Goal: Task Accomplishment & Management: Use online tool/utility

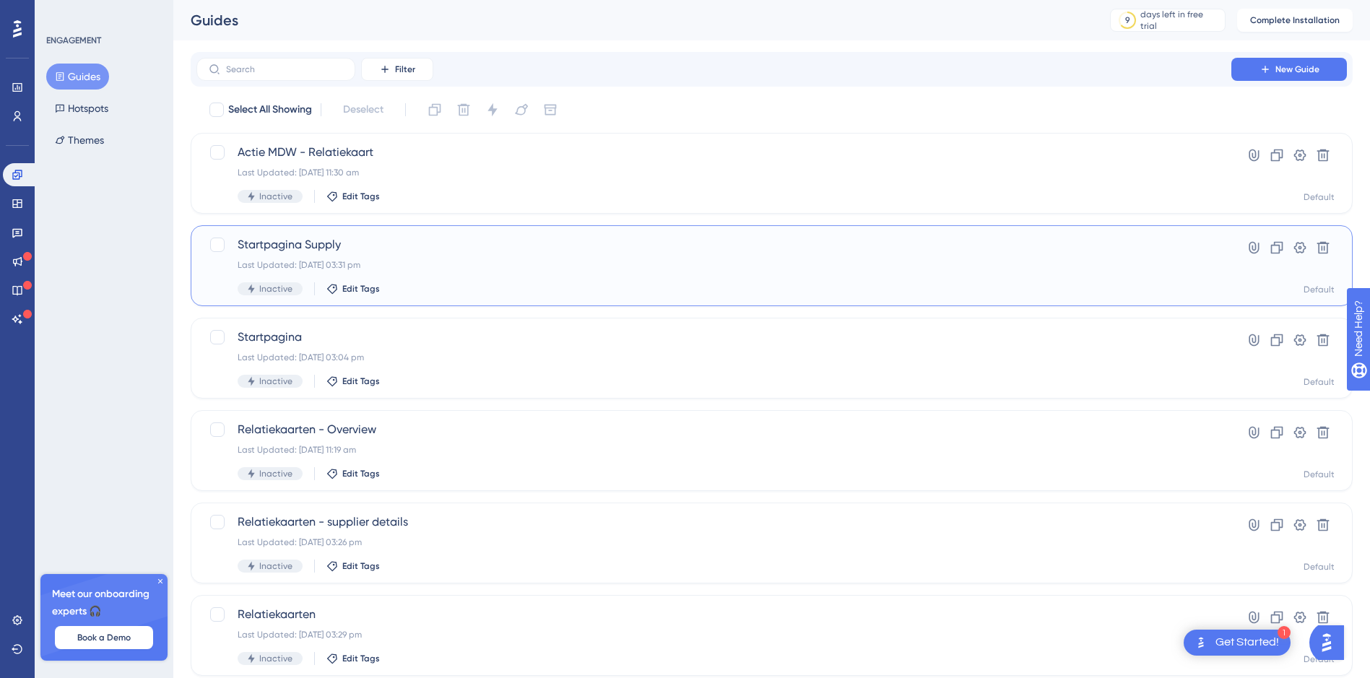
click at [386, 243] on span "Startpagina Supply" at bounding box center [714, 244] width 952 height 17
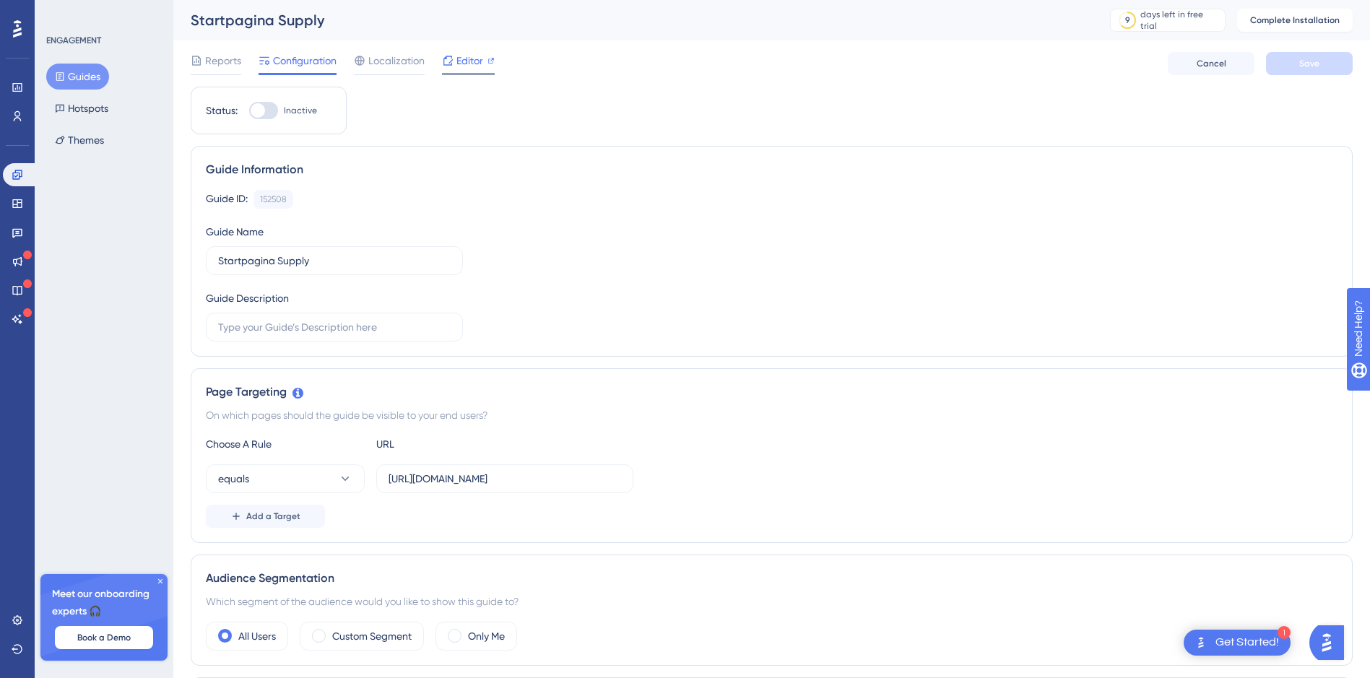
click at [456, 58] on span "Editor" at bounding box center [469, 60] width 27 height 17
click at [19, 189] on div "Engagement Widgets Feedback Product Updates Knowledge Base AI Assistant" at bounding box center [17, 247] width 29 height 168
drag, startPoint x: 19, startPoint y: 189, endPoint x: 17, endPoint y: 176, distance: 13.3
click at [17, 176] on icon at bounding box center [16, 174] width 9 height 9
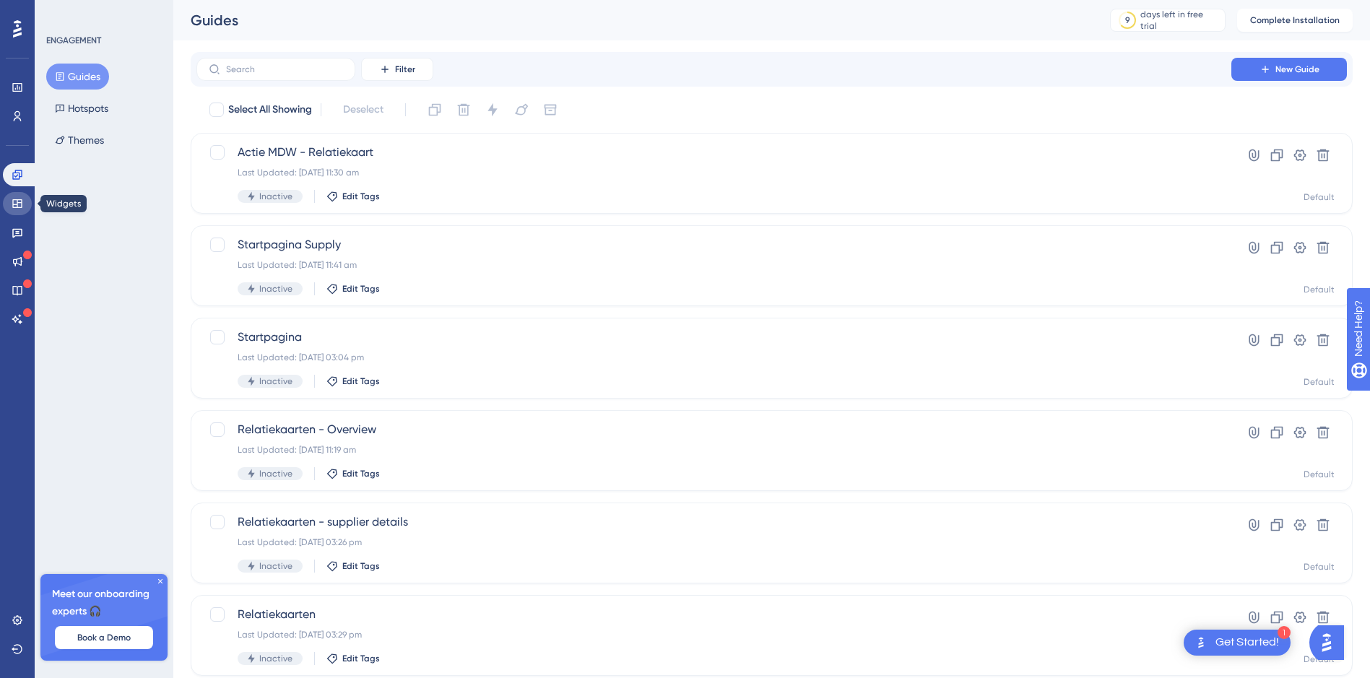
click at [17, 202] on icon at bounding box center [18, 204] width 12 height 12
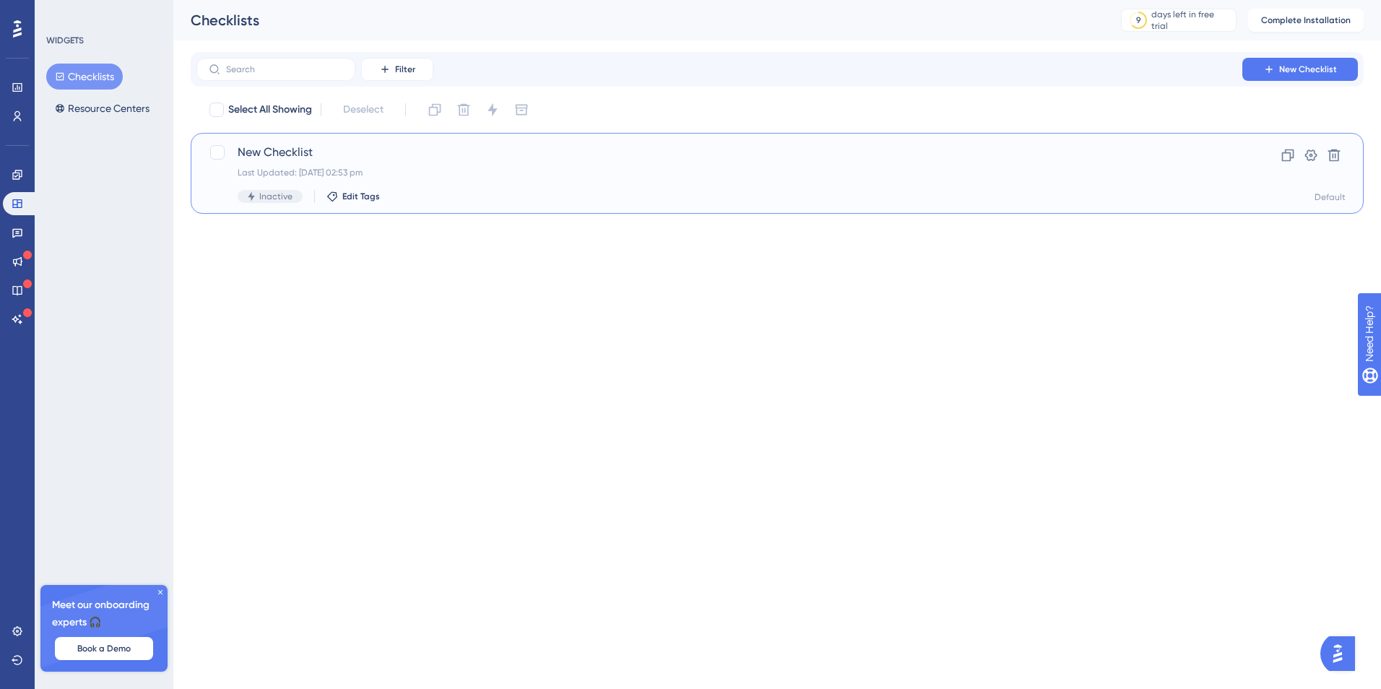
click at [298, 160] on span "New Checklist" at bounding box center [719, 152] width 963 height 17
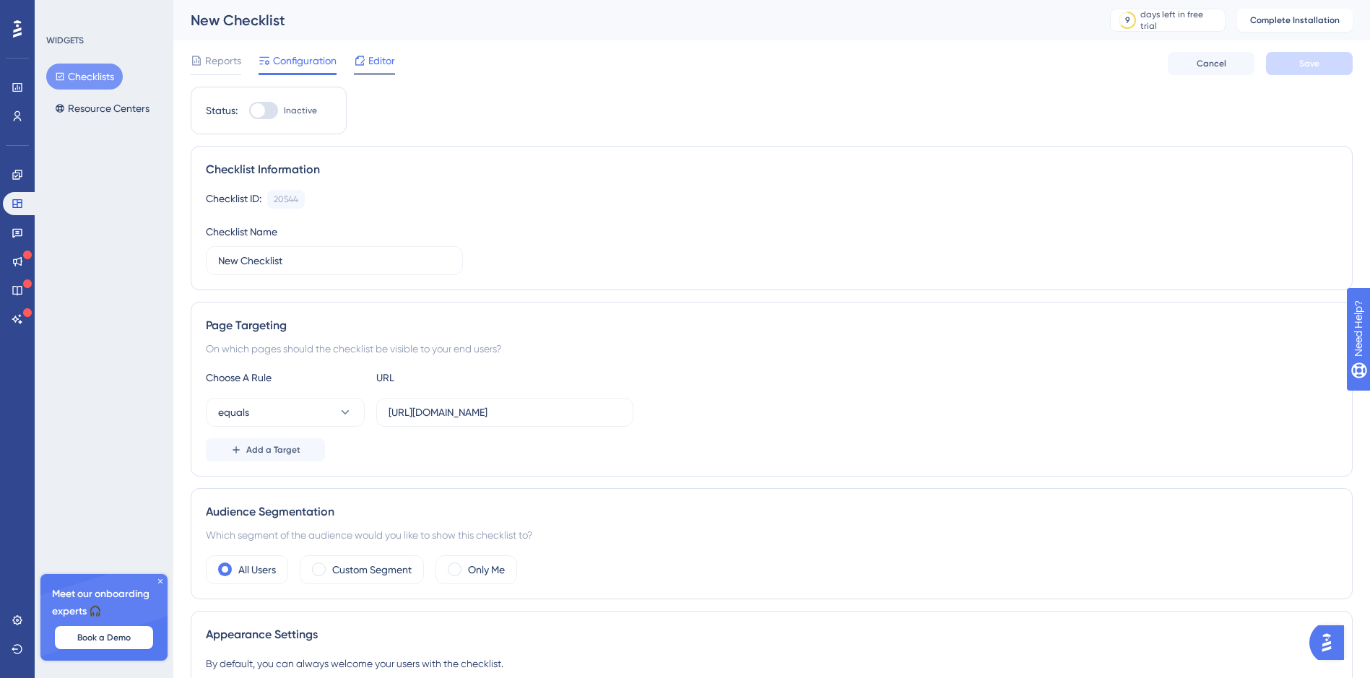
click at [391, 58] on span "Editor" at bounding box center [381, 60] width 27 height 17
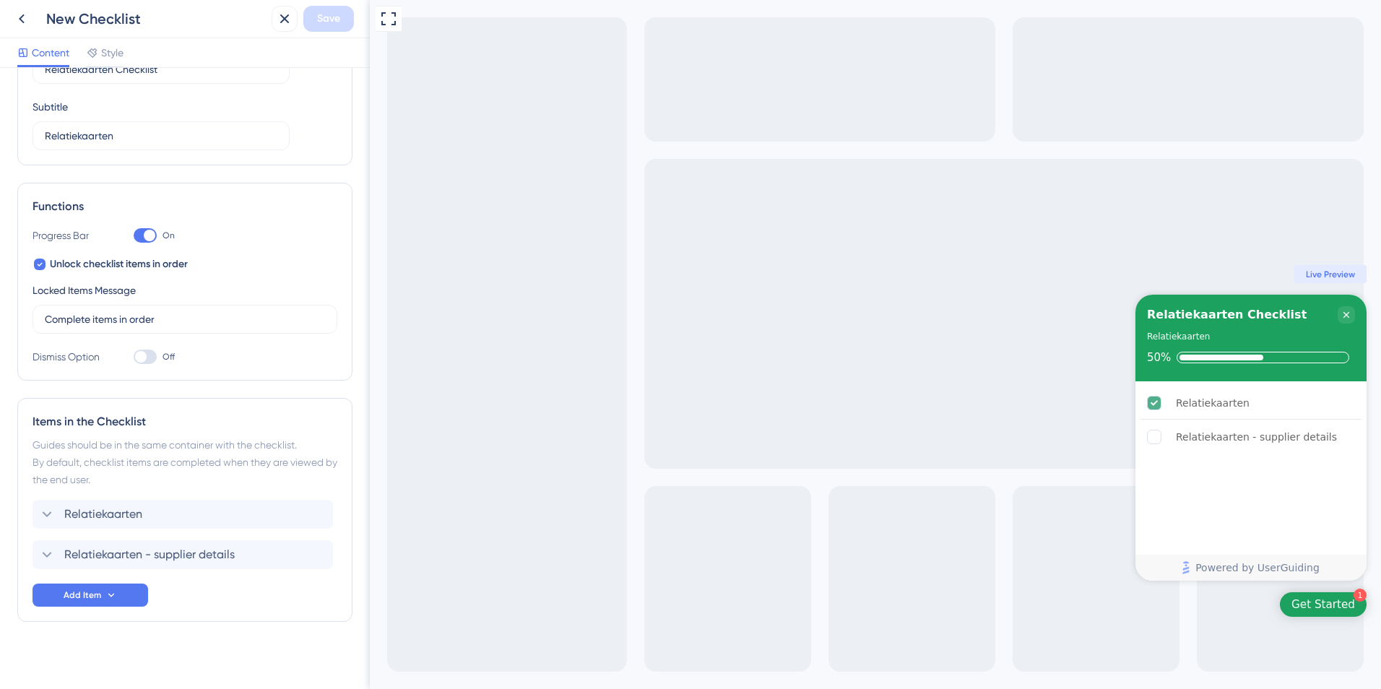
scroll to position [105, 0]
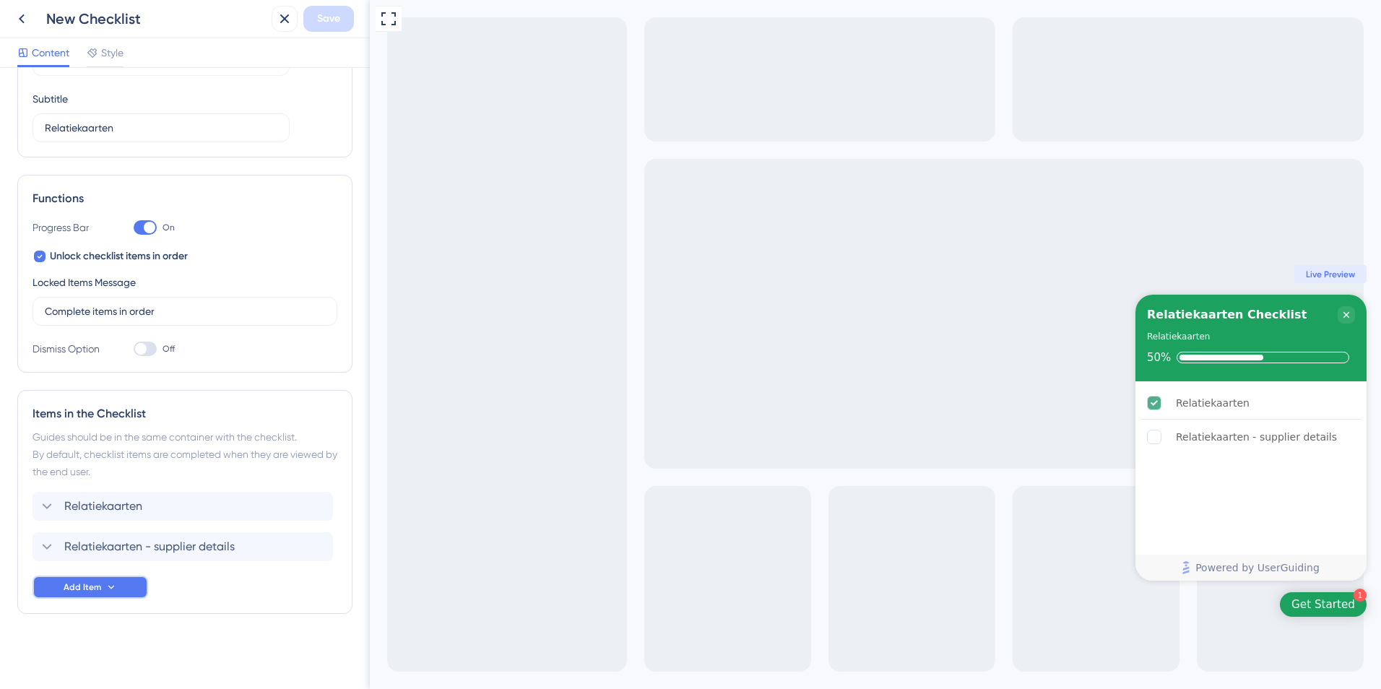
click at [98, 585] on span "Add Item" at bounding box center [83, 587] width 38 height 12
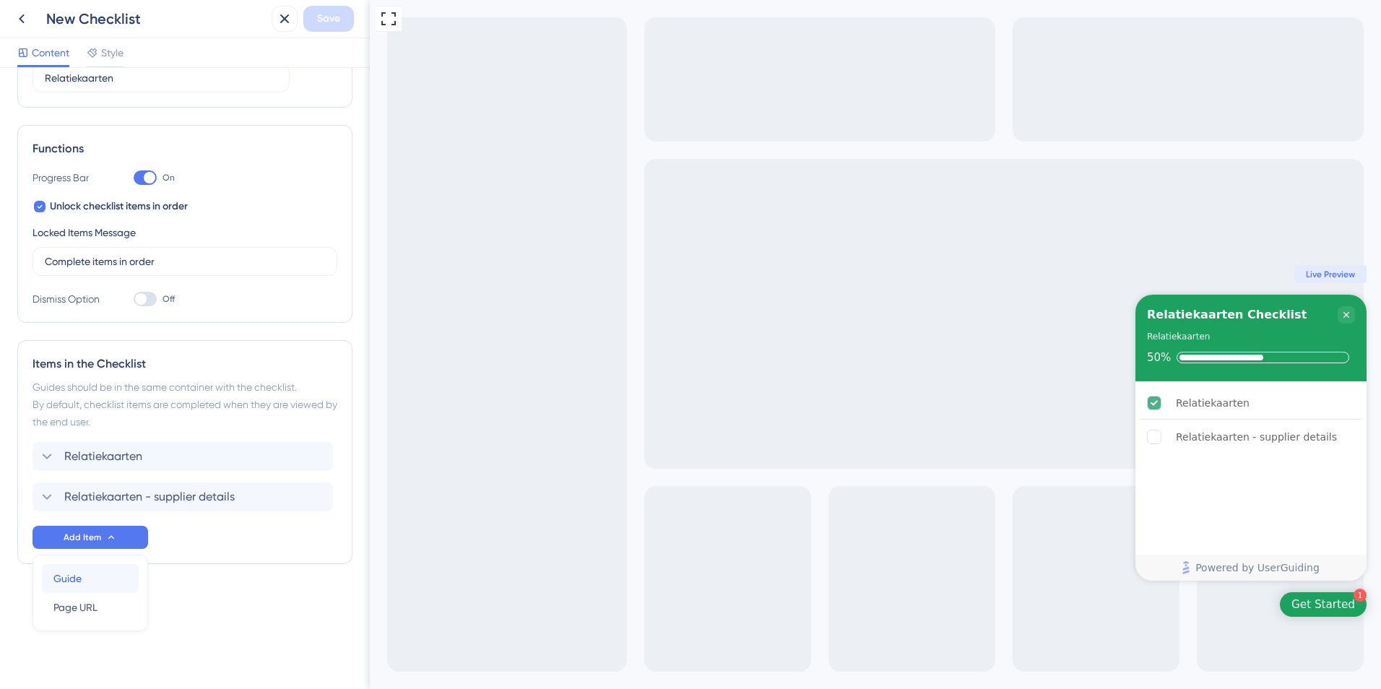
click at [90, 575] on div "Guide Guide" at bounding box center [90, 578] width 74 height 29
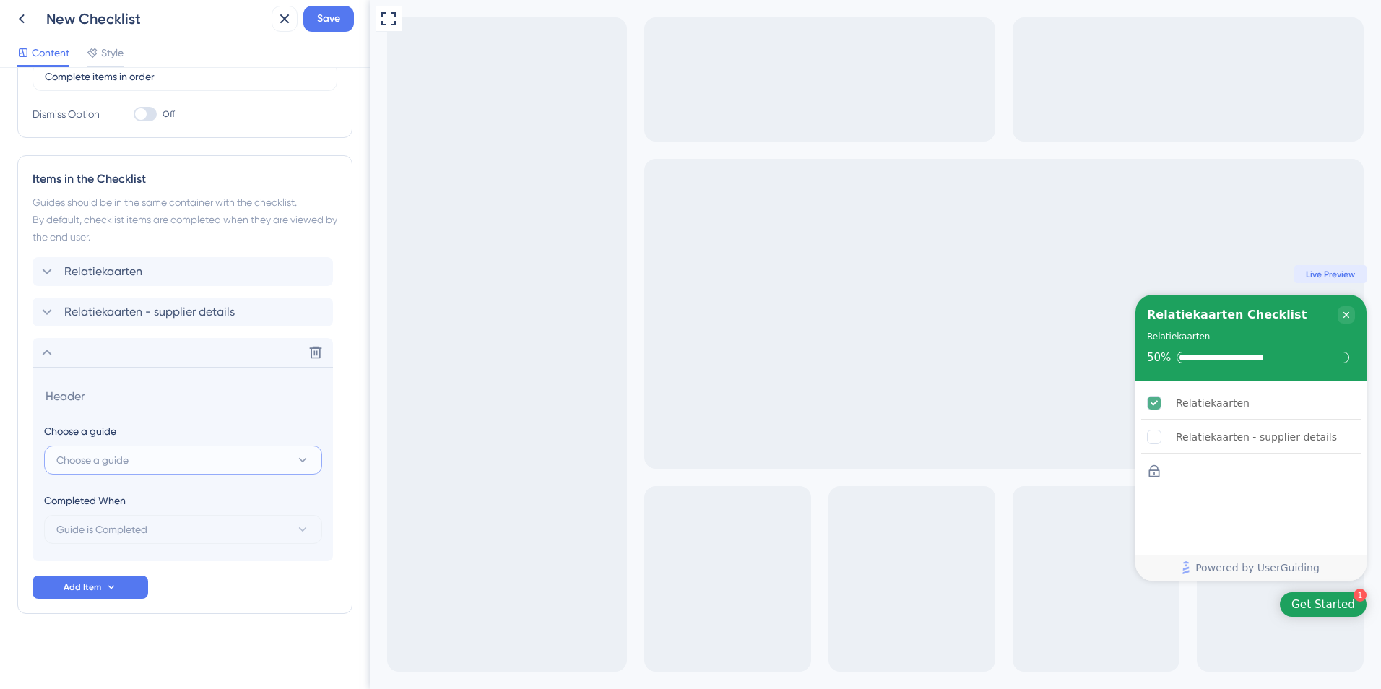
click at [155, 460] on button "Choose a guide" at bounding box center [183, 460] width 278 height 29
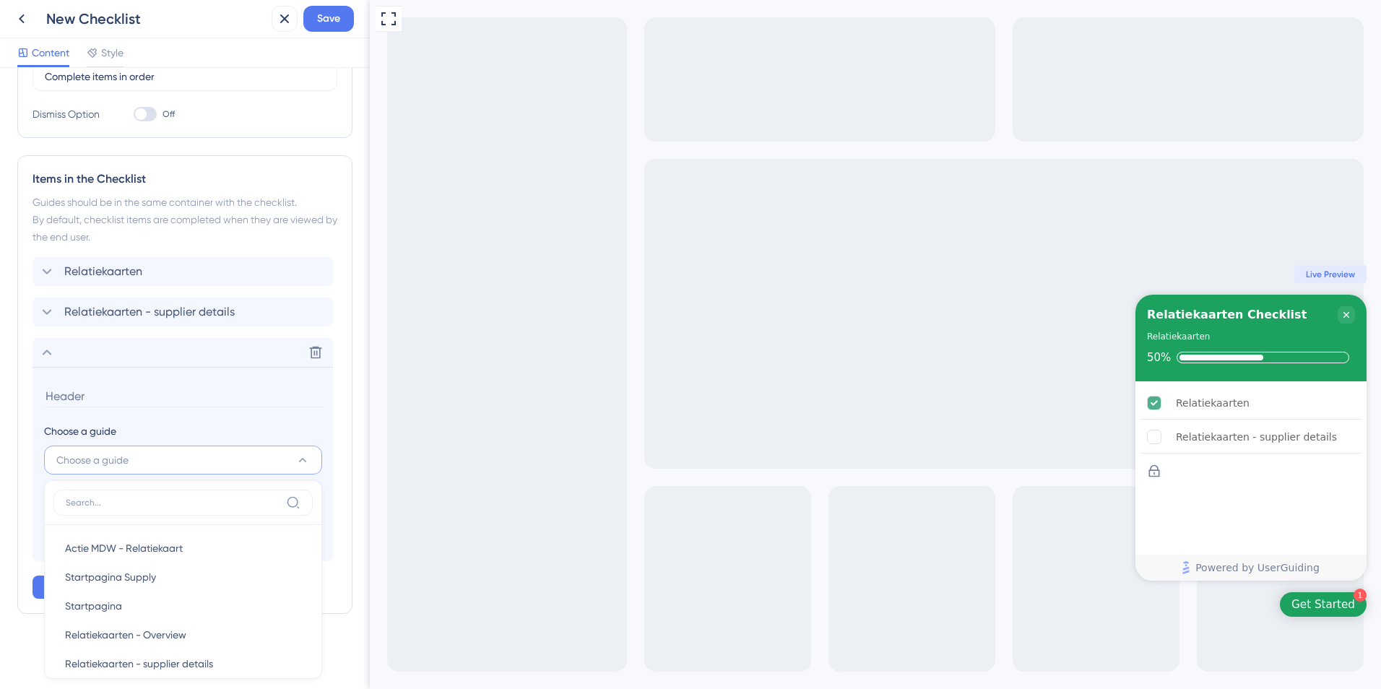
scroll to position [344, 0]
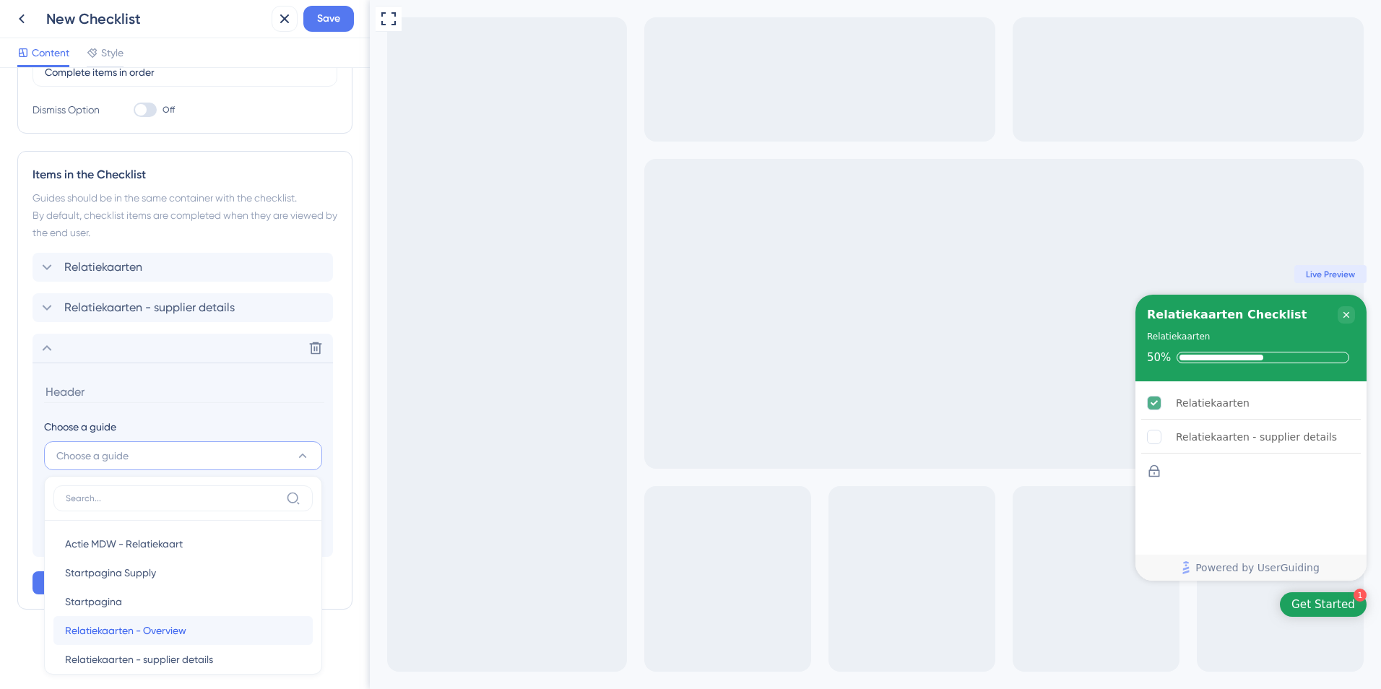
click at [194, 633] on div "Relatiekaarten - Overview Relatiekaarten - Overview" at bounding box center [183, 630] width 236 height 29
type input "Relatiekaarten - Overview"
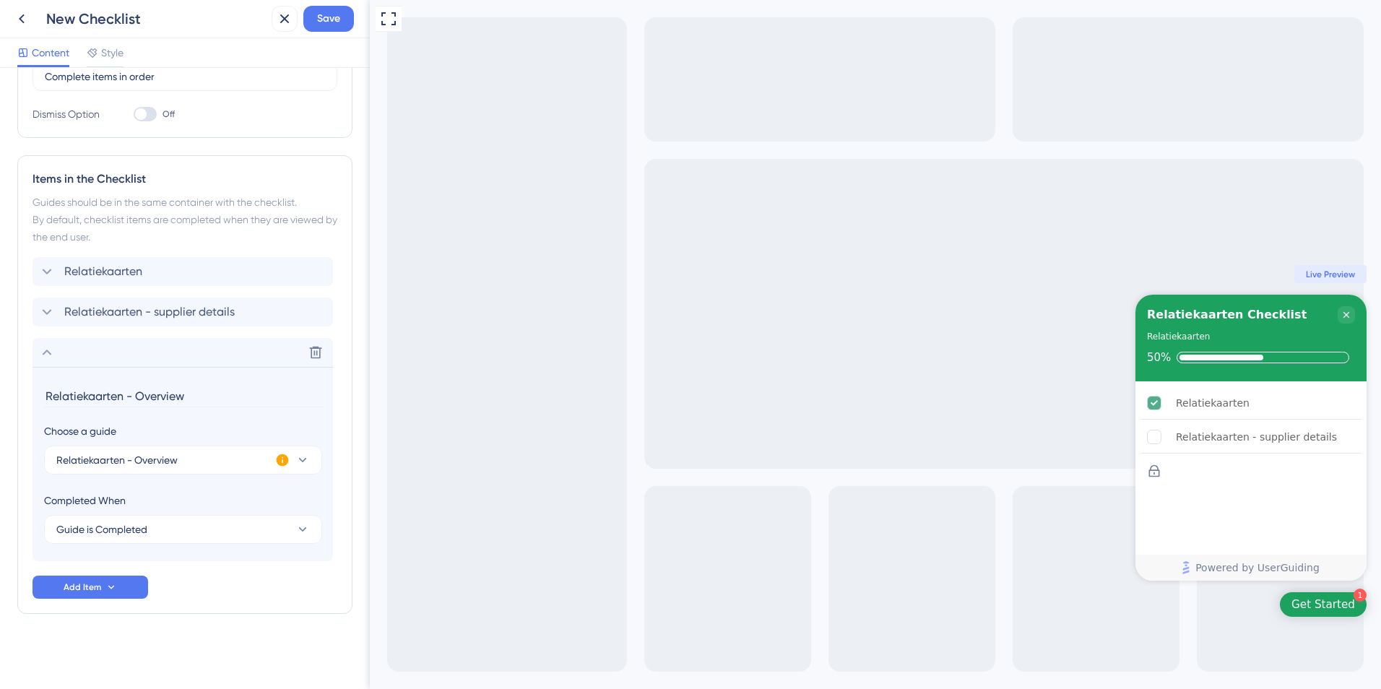
scroll to position [340, 0]
click at [53, 352] on icon at bounding box center [46, 352] width 17 height 17
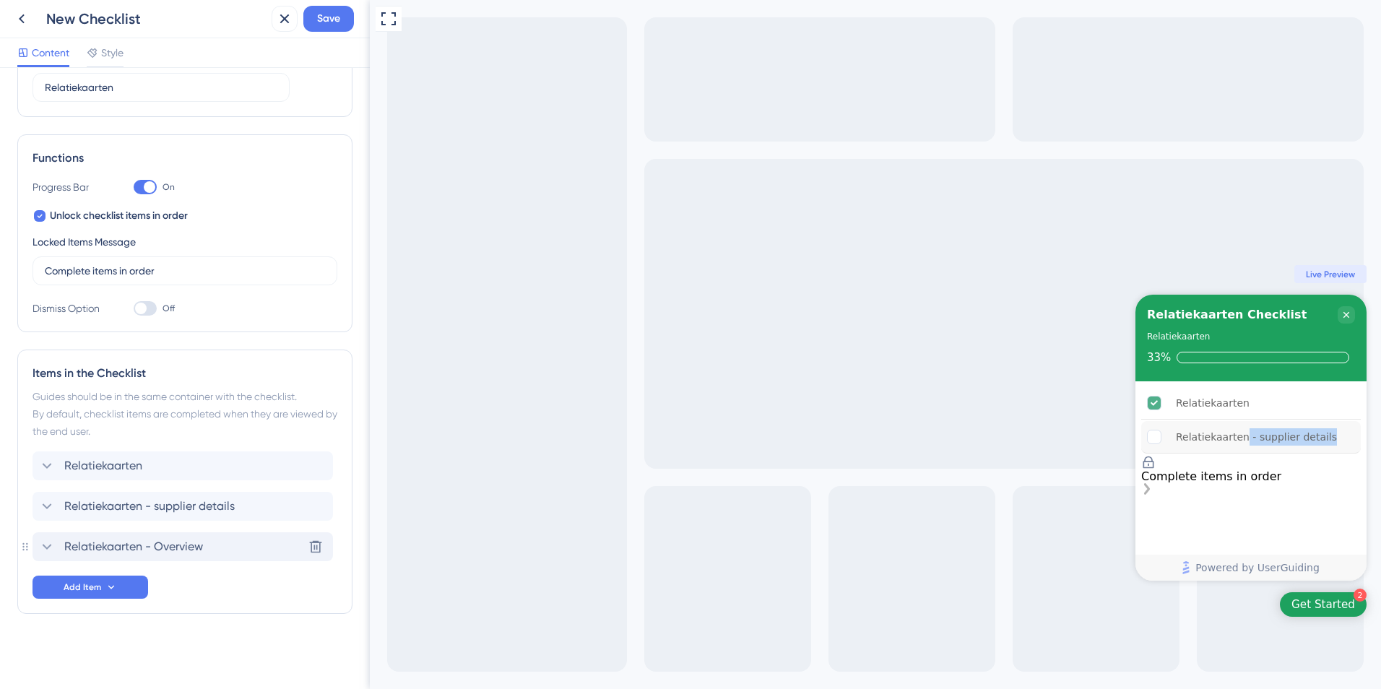
drag, startPoint x: 1235, startPoint y: 472, endPoint x: 1237, endPoint y: 448, distance: 23.9
drag, startPoint x: 1237, startPoint y: 448, endPoint x: 1220, endPoint y: 506, distance: 60.8
click at [1220, 506] on div "Relatiekaarten Relatiekaarten - supplier details Relatiekaarten - Overview" at bounding box center [1250, 467] width 231 height 172
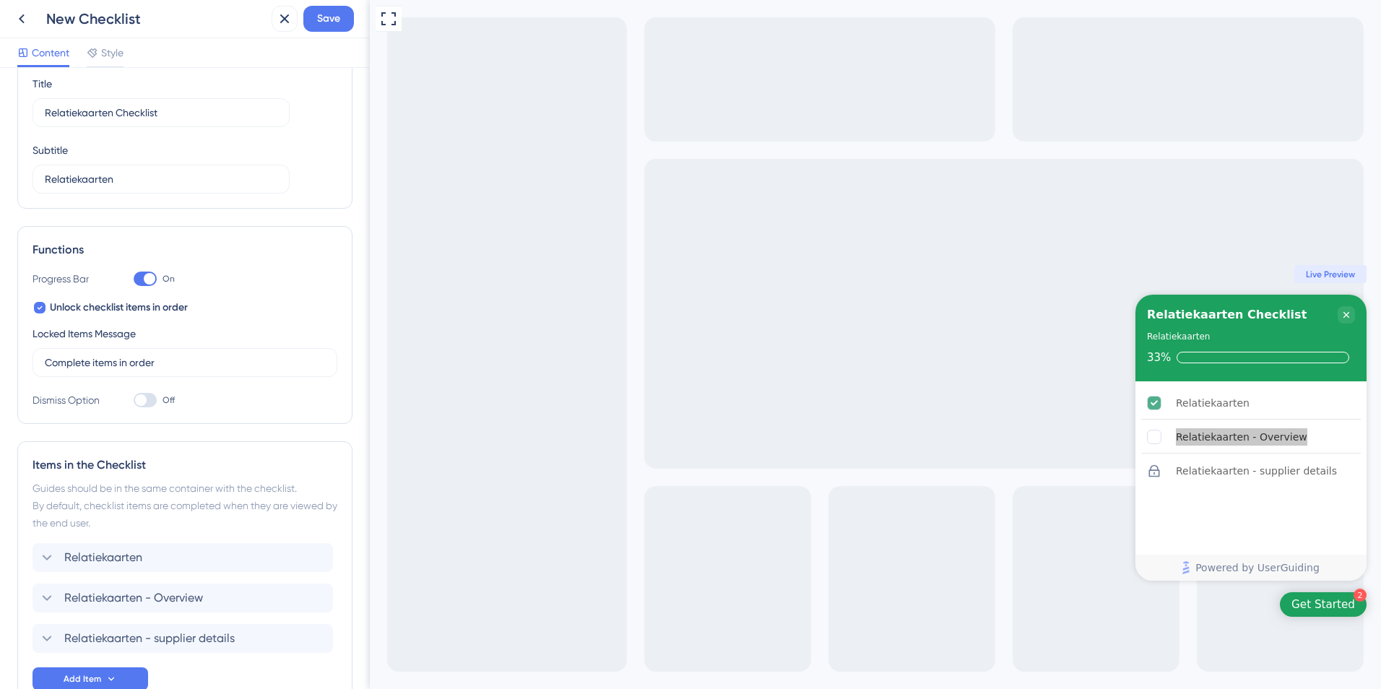
scroll to position [144, 0]
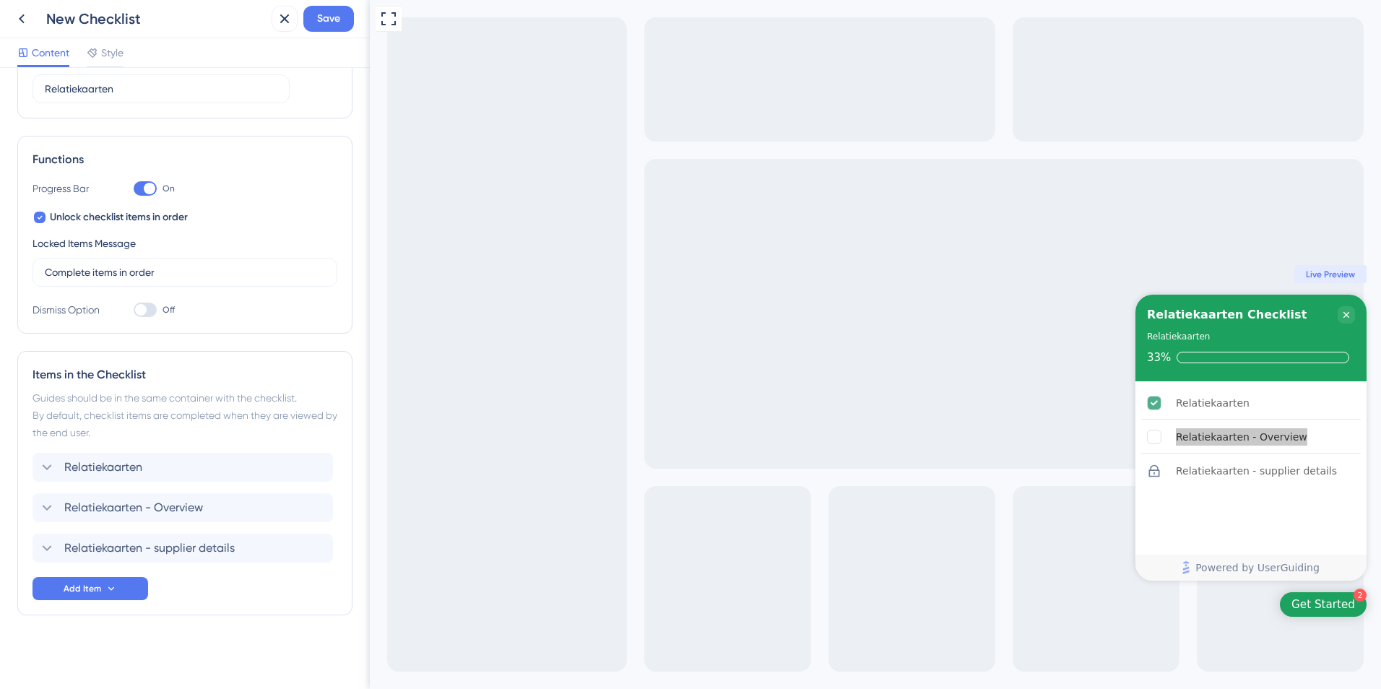
click at [139, 313] on div at bounding box center [141, 310] width 12 height 12
click at [134, 310] on input "Off" at bounding box center [133, 310] width 1 height 1
checkbox input "true"
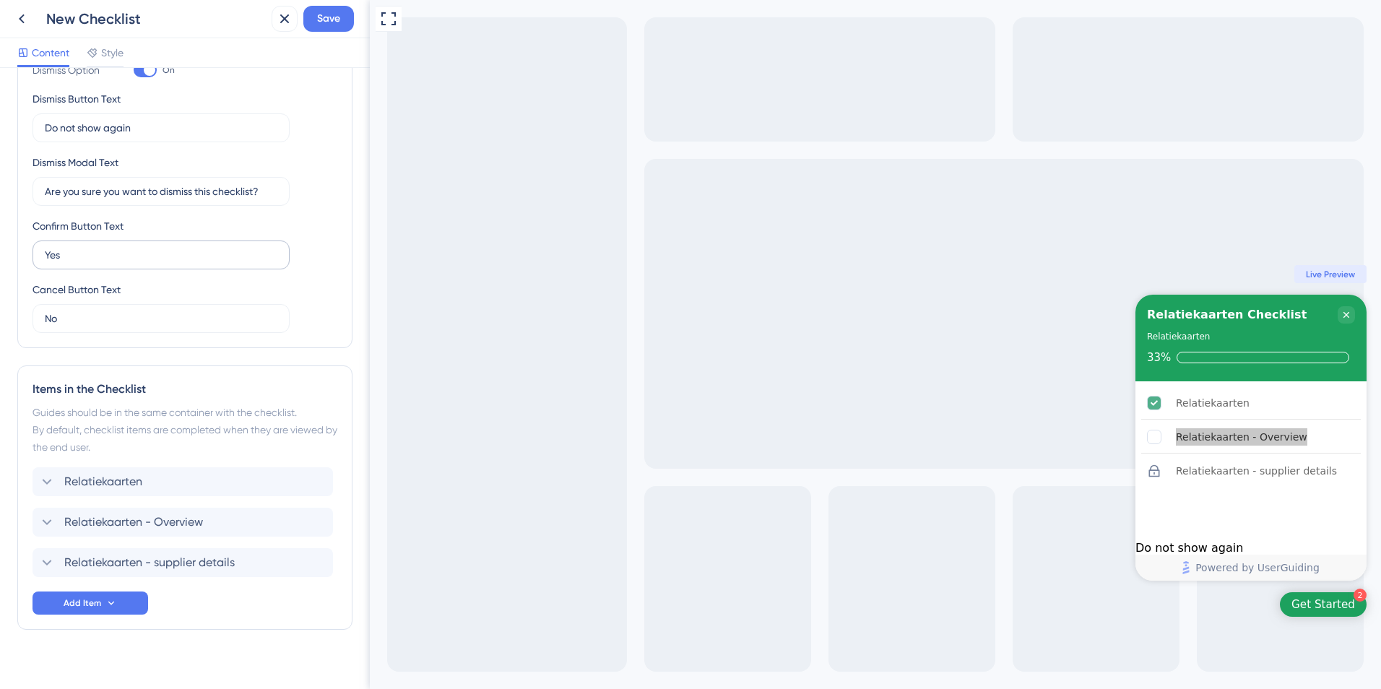
scroll to position [400, 0]
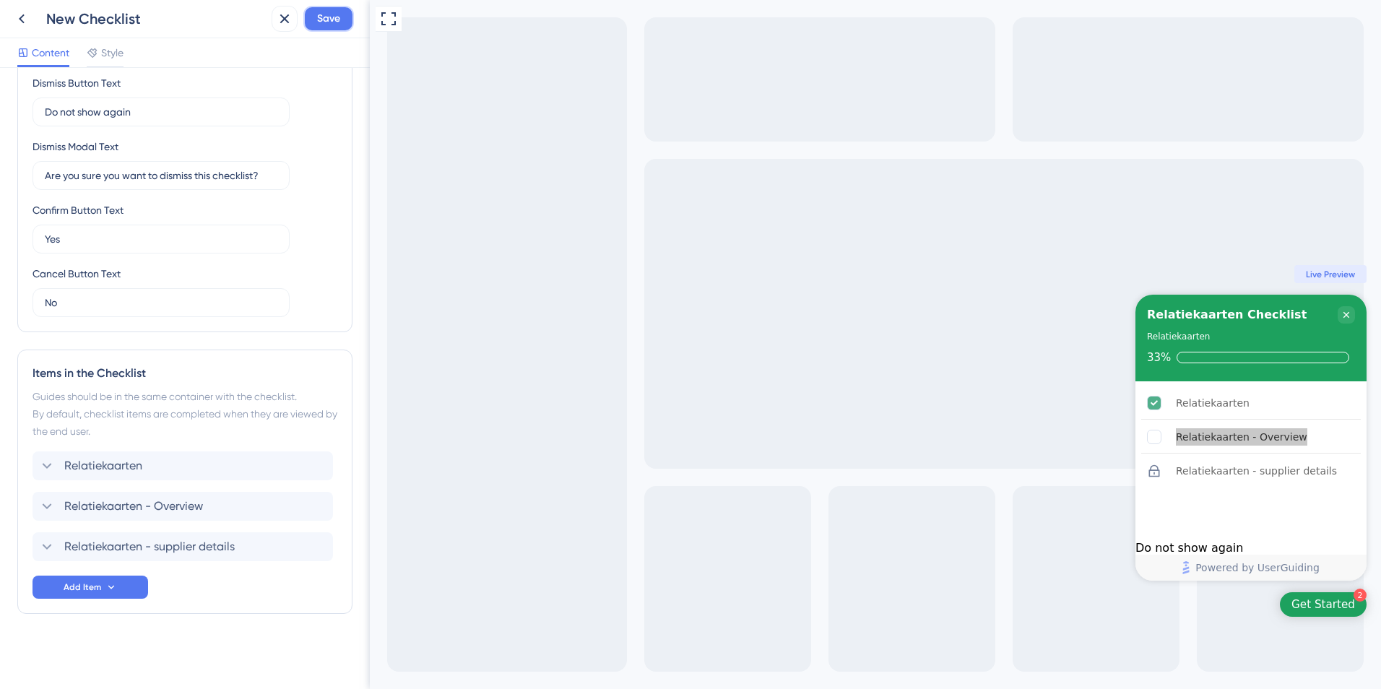
click at [322, 25] on span "Save" at bounding box center [328, 18] width 23 height 17
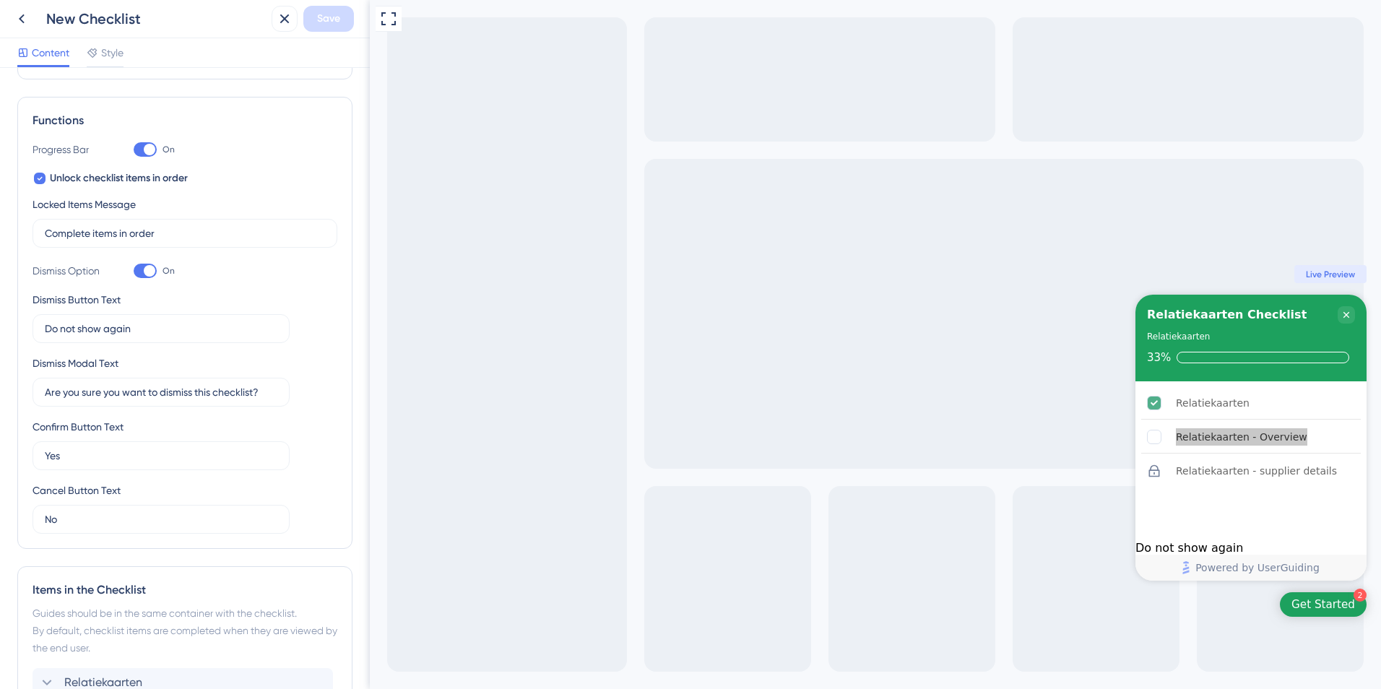
scroll to position [0, 0]
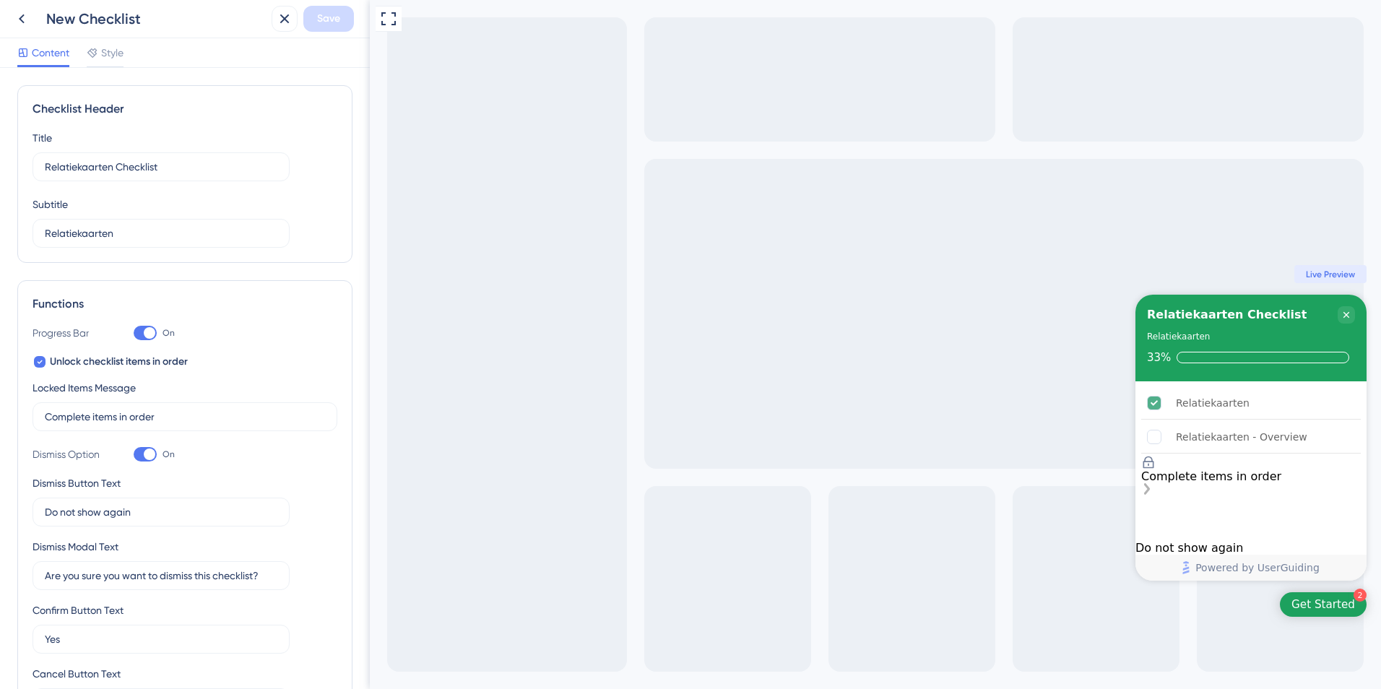
click at [1331, 276] on span "Live Preview" at bounding box center [1330, 275] width 49 height 12
click at [1303, 599] on div "Get Started" at bounding box center [1323, 604] width 64 height 14
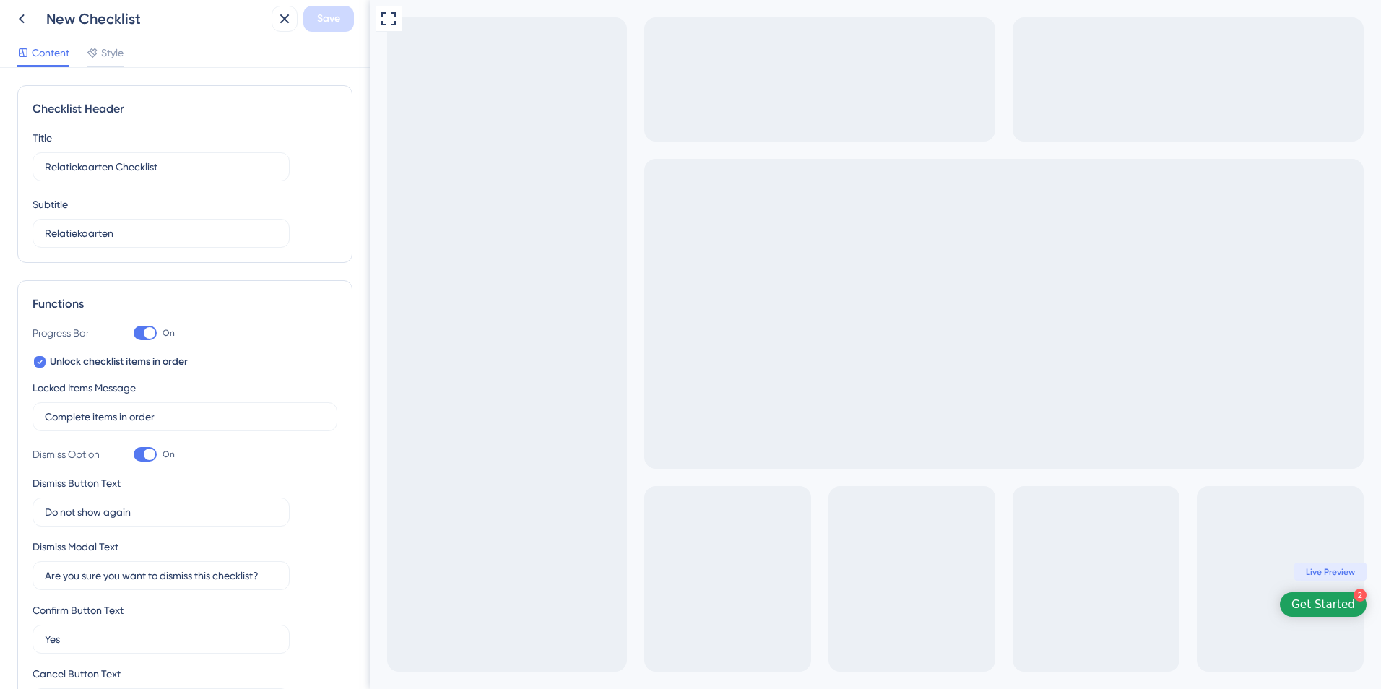
click at [1305, 603] on div "Get Started" at bounding box center [1323, 604] width 64 height 14
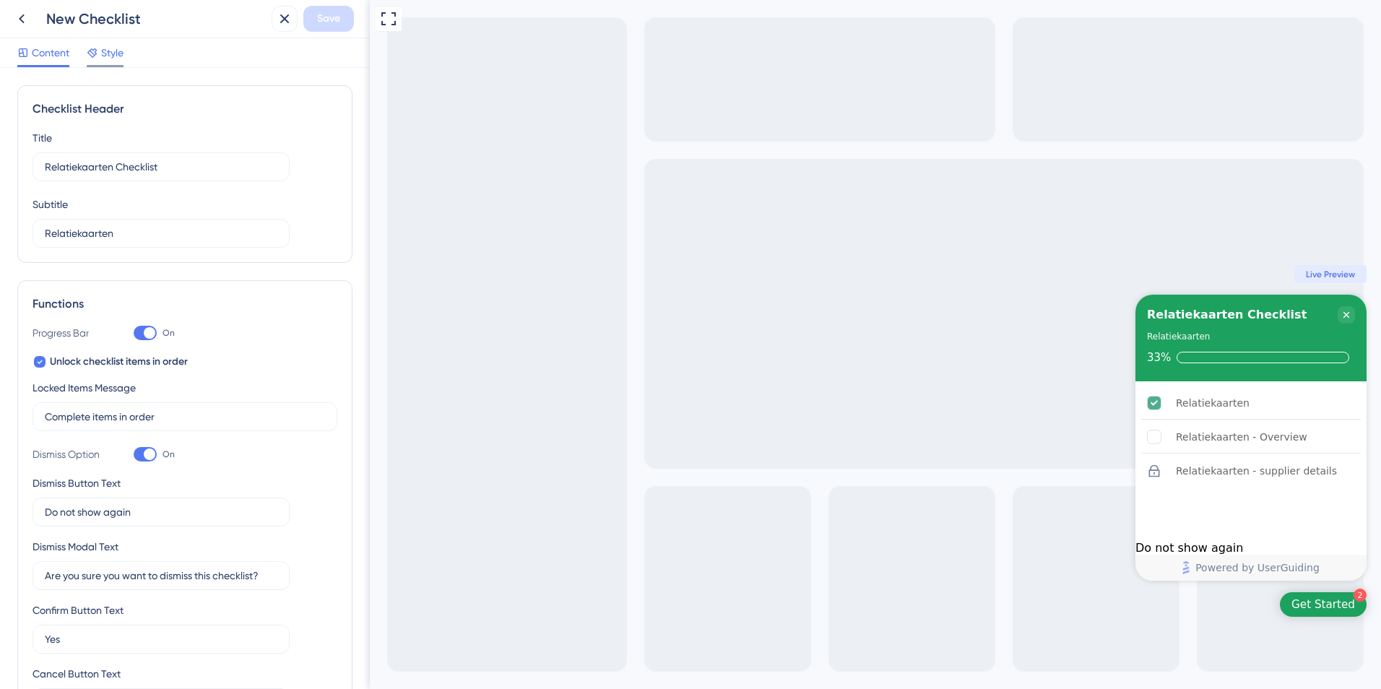
click at [116, 60] on span "Style" at bounding box center [112, 52] width 22 height 17
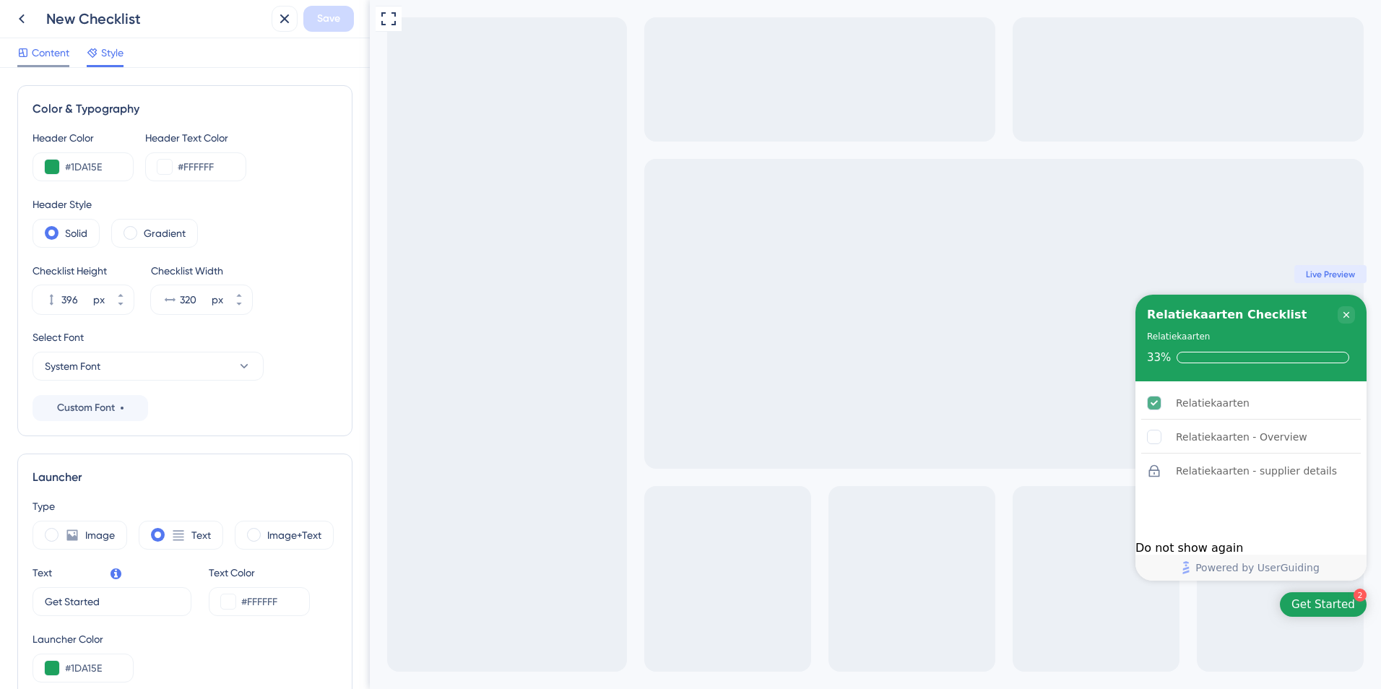
click at [64, 56] on span "Content" at bounding box center [51, 52] width 38 height 17
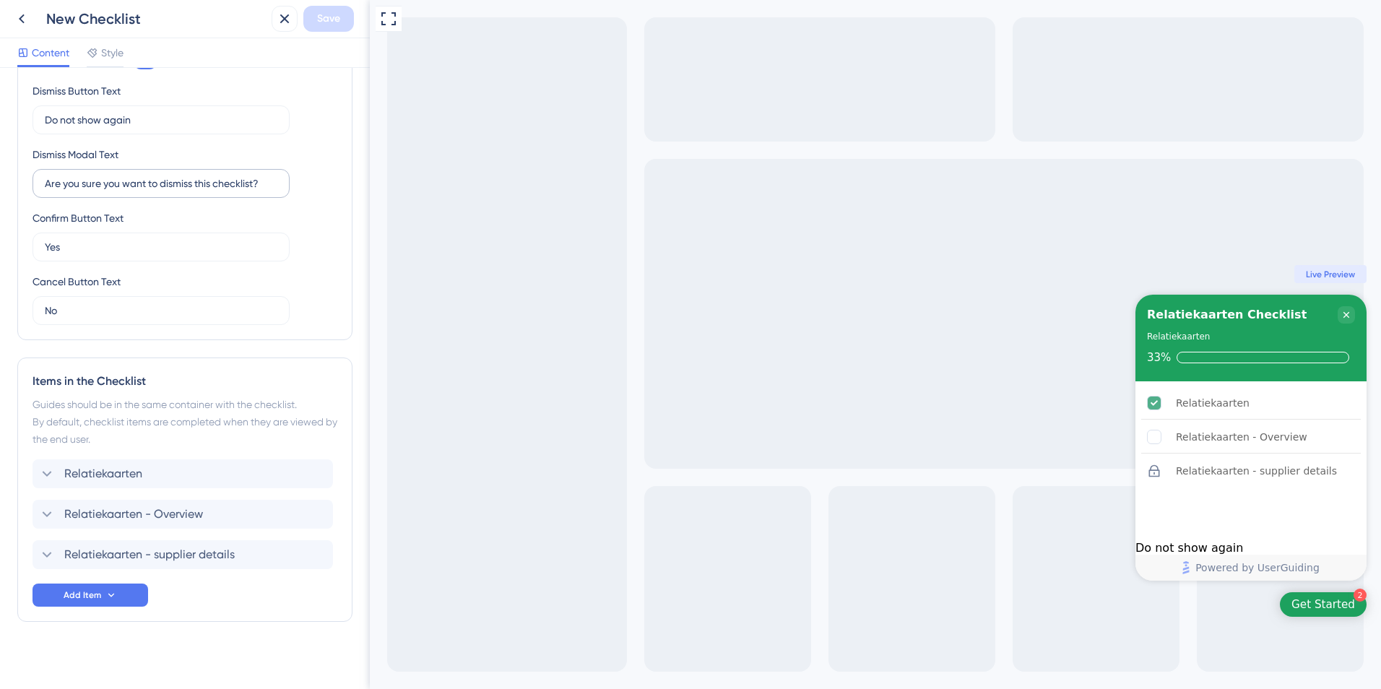
scroll to position [400, 0]
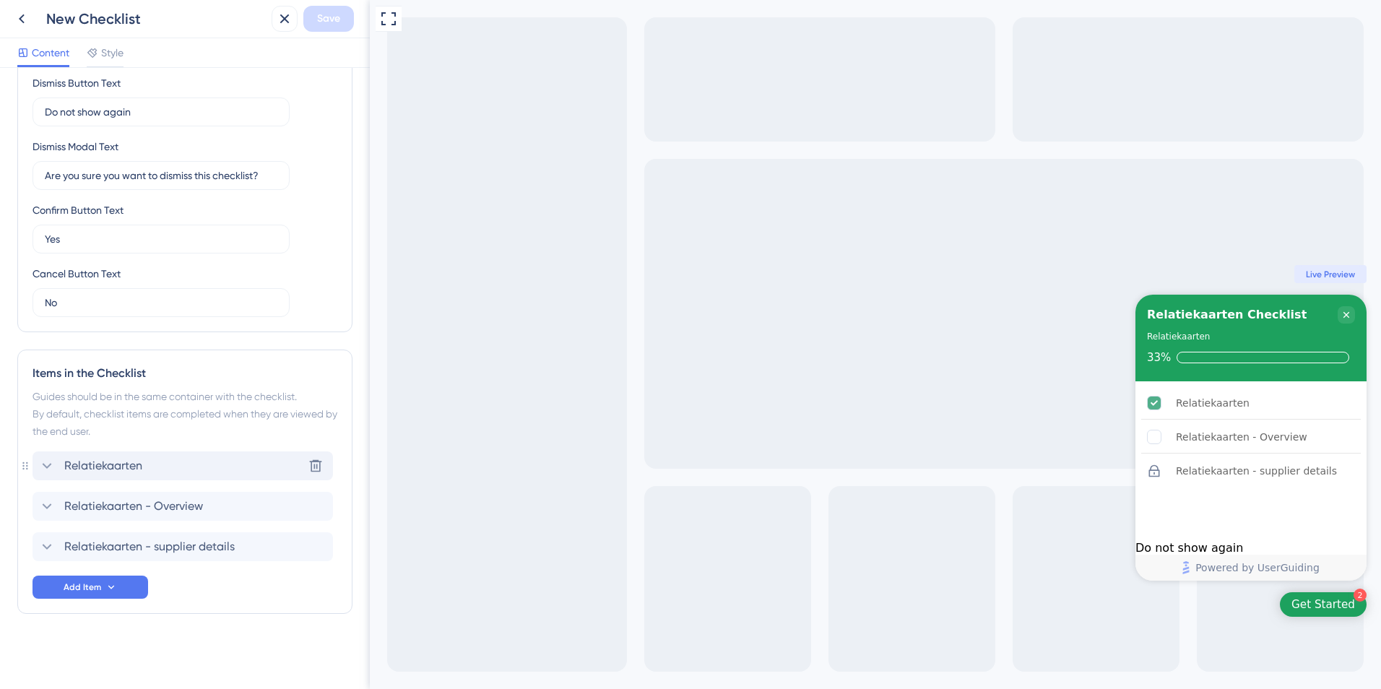
click at [45, 461] on icon at bounding box center [46, 465] width 17 height 17
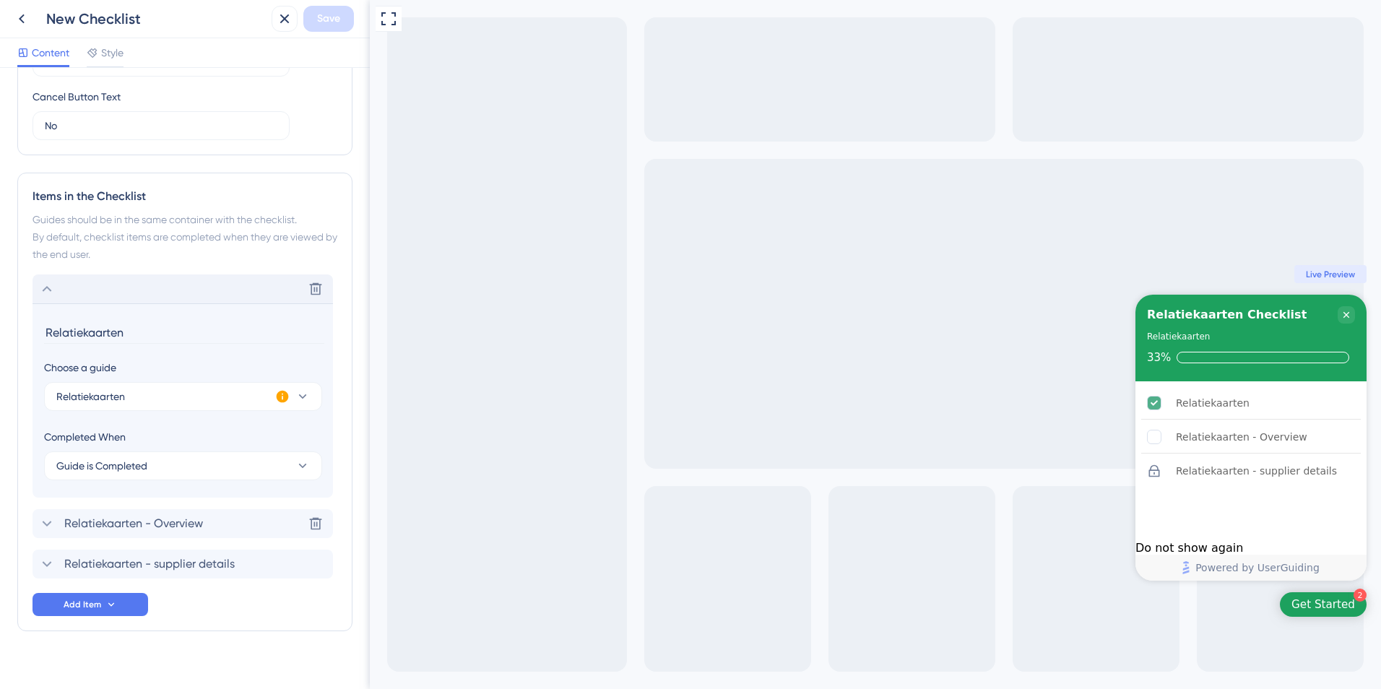
scroll to position [594, 0]
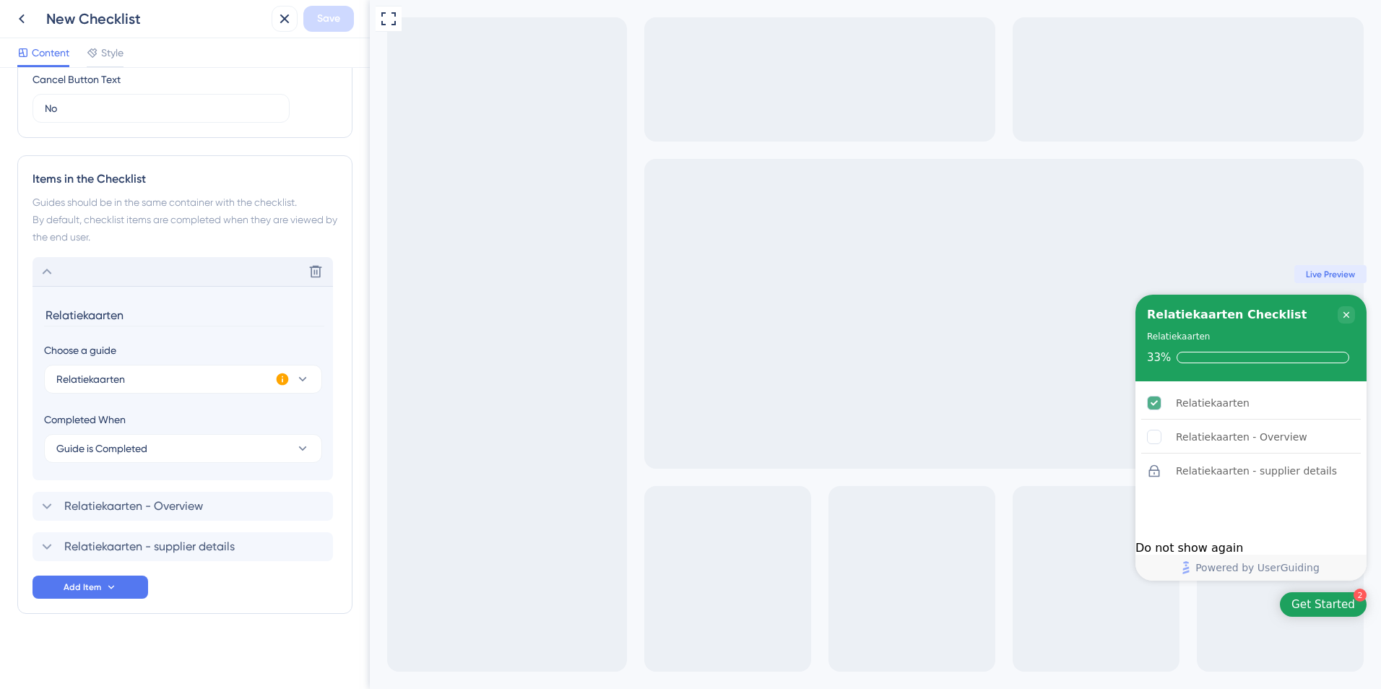
click at [140, 311] on input "Relatiekaarten" at bounding box center [184, 315] width 280 height 22
drag, startPoint x: 140, startPoint y: 311, endPoint x: 39, endPoint y: 310, distance: 101.1
click at [36, 310] on section "Relatiekaarten Choose a guide Relatiekaarten Completed When Guide is Completed …" at bounding box center [182, 383] width 300 height 194
type input "Contact Card"
click at [179, 451] on button "Guide is Completed" at bounding box center [183, 448] width 278 height 29
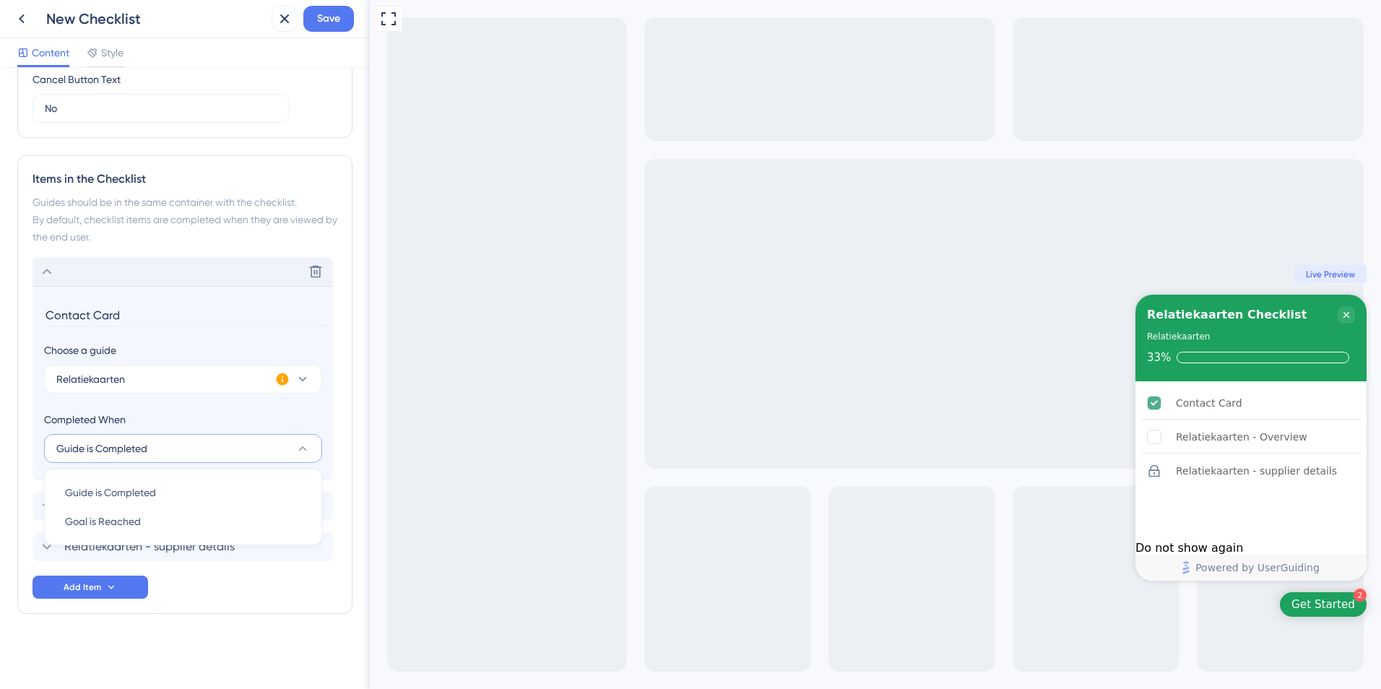
click at [185, 639] on div "Checklist Header Title Relatiekaarten Checklist Subtitle Relatiekaarten Functio…" at bounding box center [184, 81] width 335 height 1181
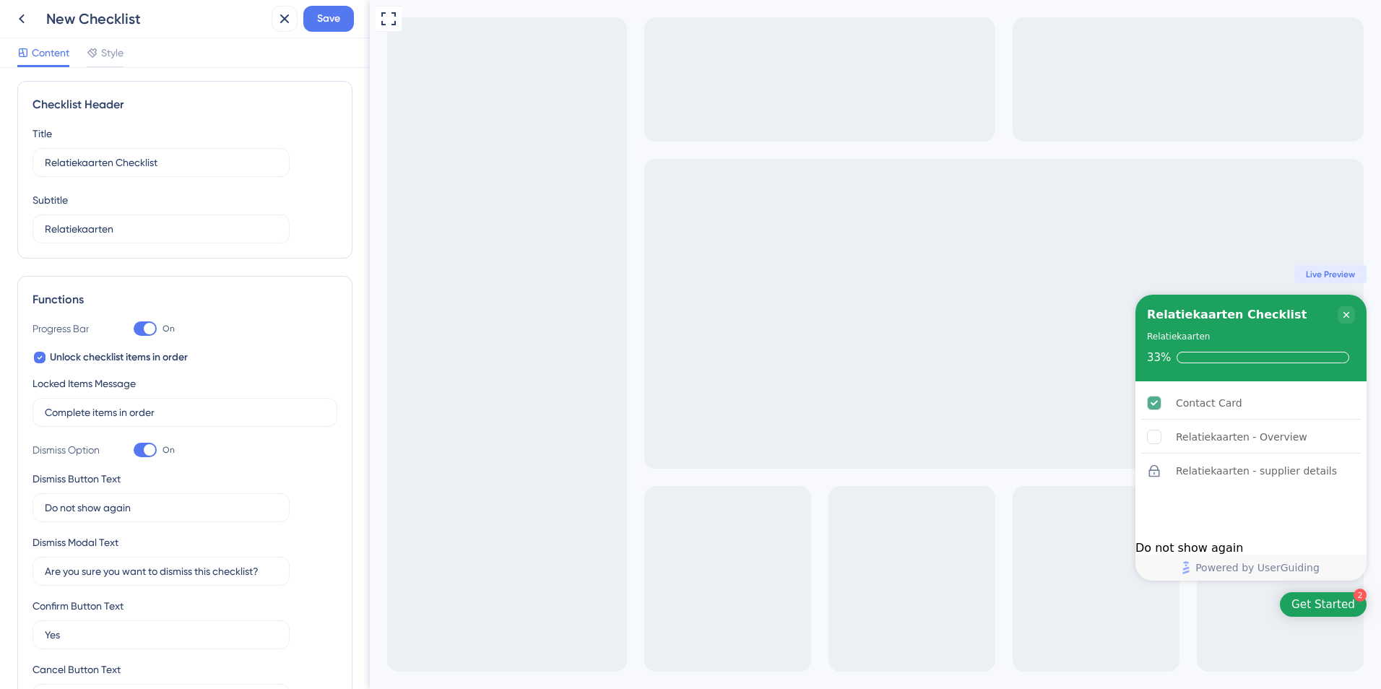
scroll to position [0, 0]
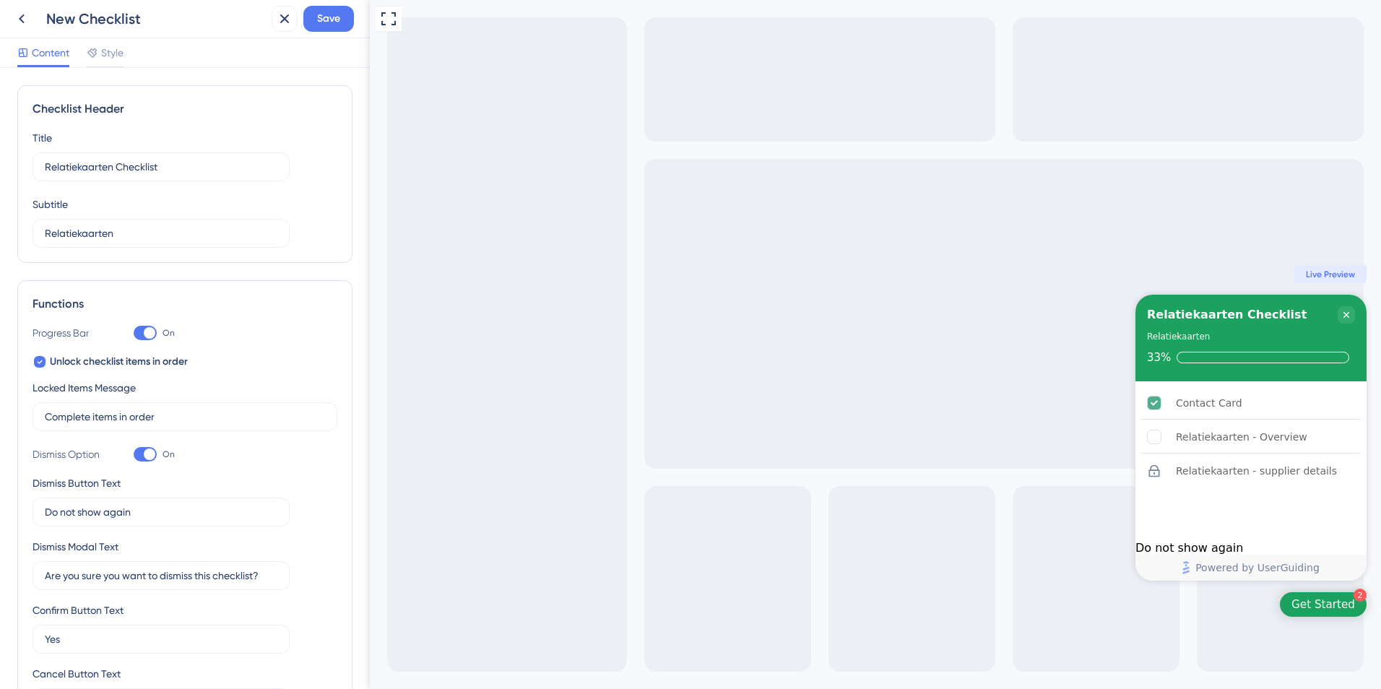
click at [103, 67] on div "Content Style" at bounding box center [185, 53] width 370 height 30
click at [109, 60] on span "Style" at bounding box center [112, 52] width 22 height 17
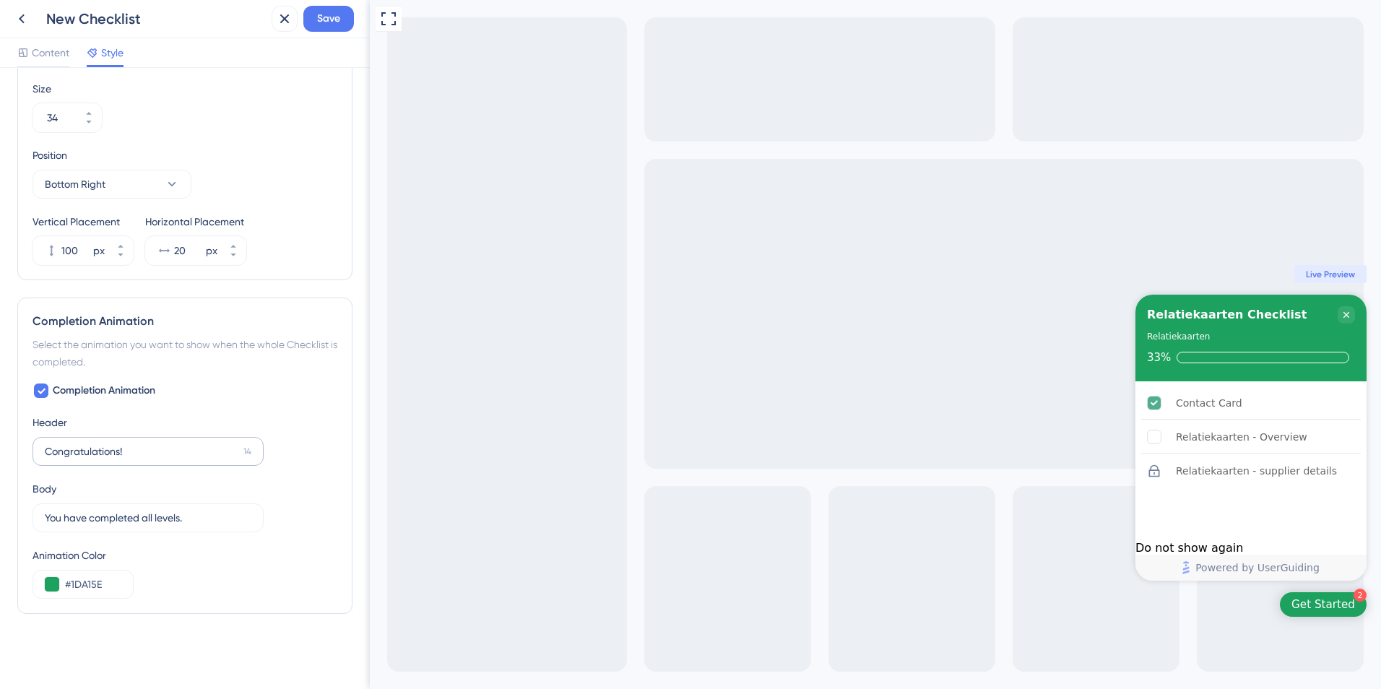
click at [127, 439] on label "Congratulations! 14" at bounding box center [147, 451] width 231 height 29
click at [127, 443] on input "Congratulations!" at bounding box center [141, 451] width 193 height 16
drag, startPoint x: 134, startPoint y: 455, endPoint x: 0, endPoint y: 424, distance: 137.8
click at [0, 0] on html "New Checklist Save Content Style Color & Typography Header Color #1DA15E Header…" at bounding box center [690, 0] width 1381 height 0
type input "Good Job!"
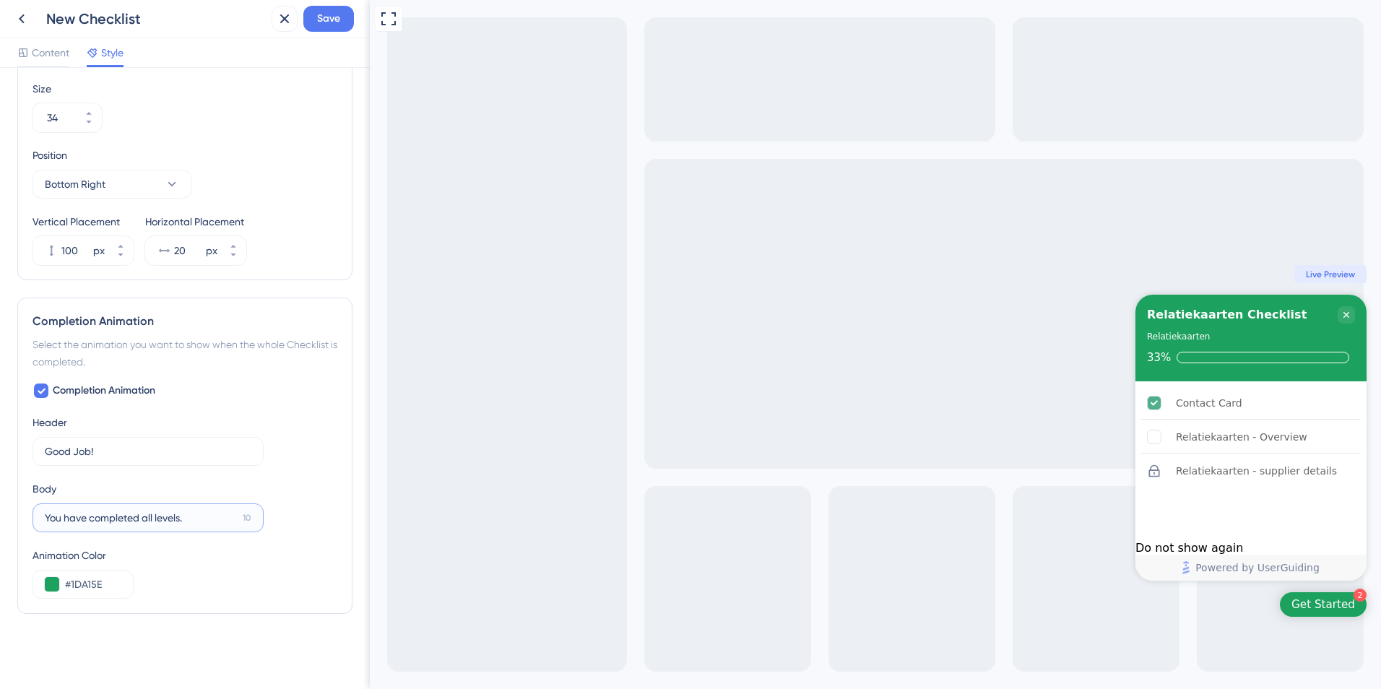
click at [226, 514] on input "You have completed all levels." at bounding box center [141, 518] width 192 height 16
drag, startPoint x: 197, startPoint y: 518, endPoint x: 143, endPoint y: 533, distance: 56.2
click at [143, 533] on div "Completion Animation Header Good Job! 21 Body You have completed all levels. 10…" at bounding box center [184, 490] width 305 height 217
type input "Y"
click at [168, 482] on div "Body" at bounding box center [147, 506] width 231 height 52
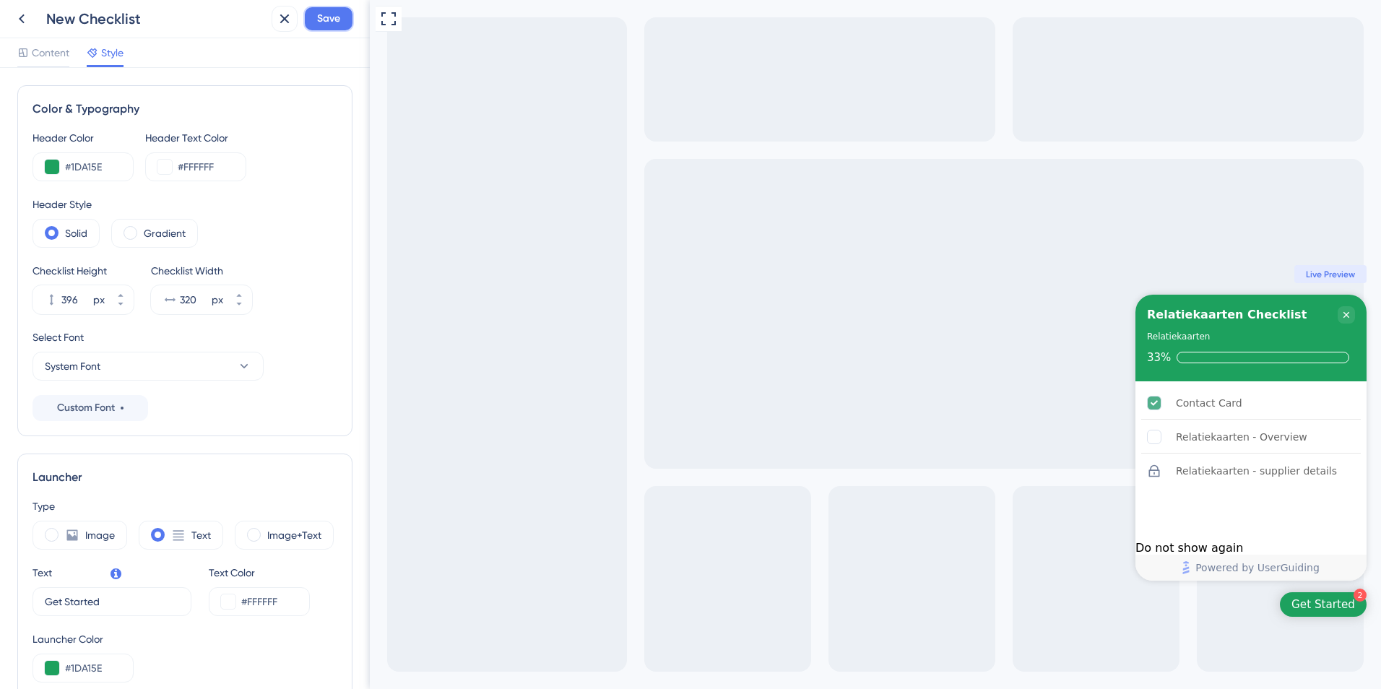
click at [331, 21] on span "Save" at bounding box center [328, 18] width 23 height 17
click at [18, 10] on icon at bounding box center [21, 18] width 17 height 17
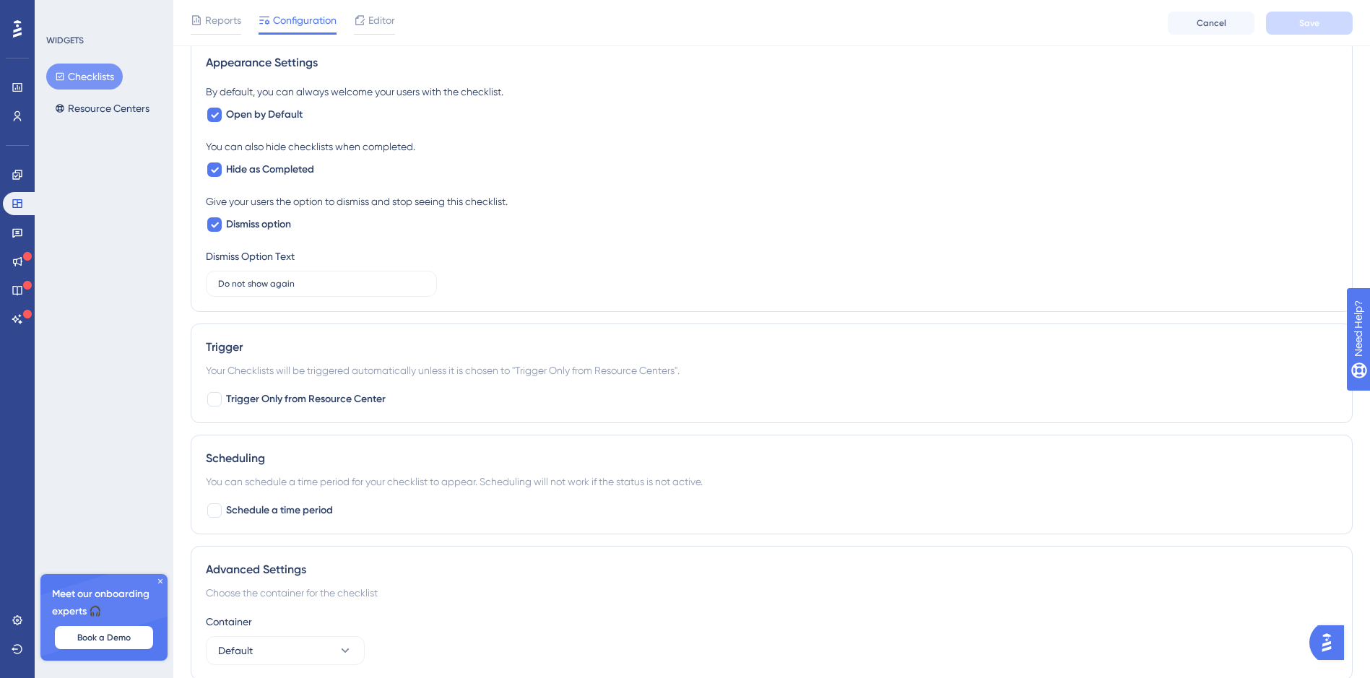
scroll to position [638, 0]
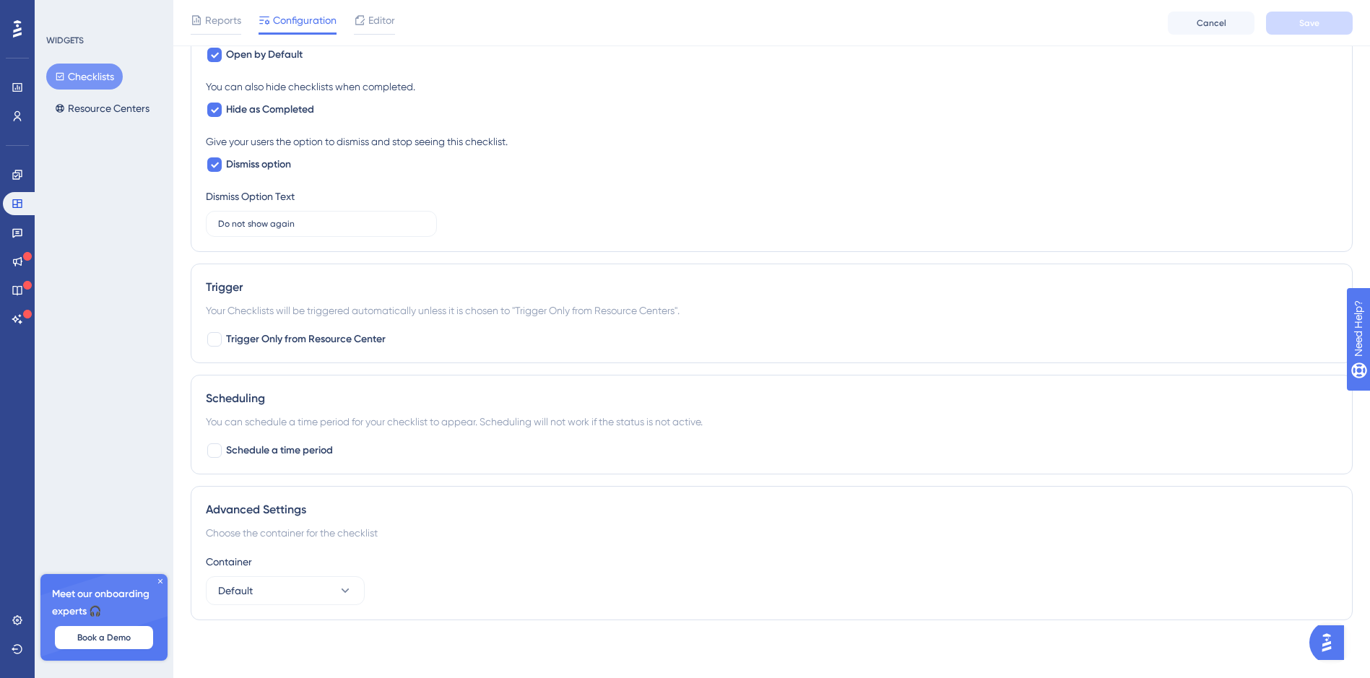
click at [284, 575] on div "Container Default" at bounding box center [771, 579] width 1131 height 52
click at [286, 591] on button "Default" at bounding box center [285, 590] width 159 height 29
click at [131, 108] on button "Resource Centers" at bounding box center [102, 108] width 112 height 26
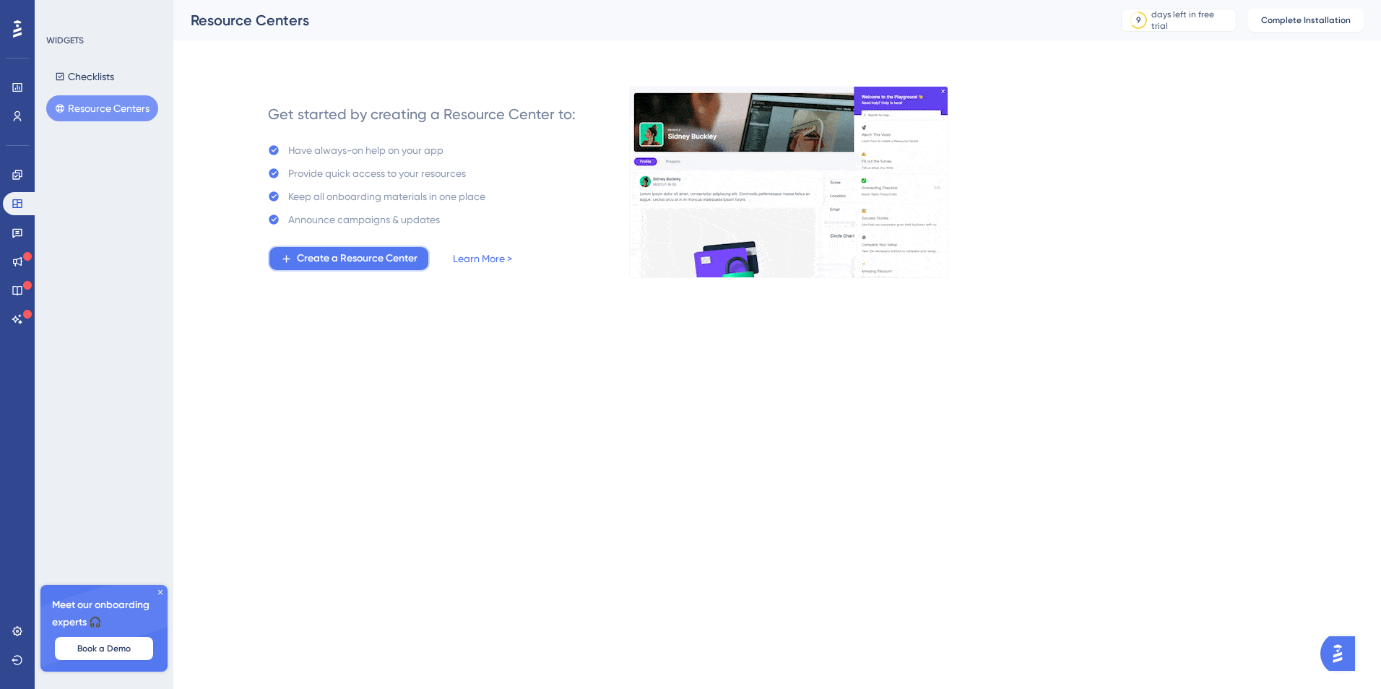
click at [412, 257] on span "Create a Resource Center" at bounding box center [357, 258] width 121 height 17
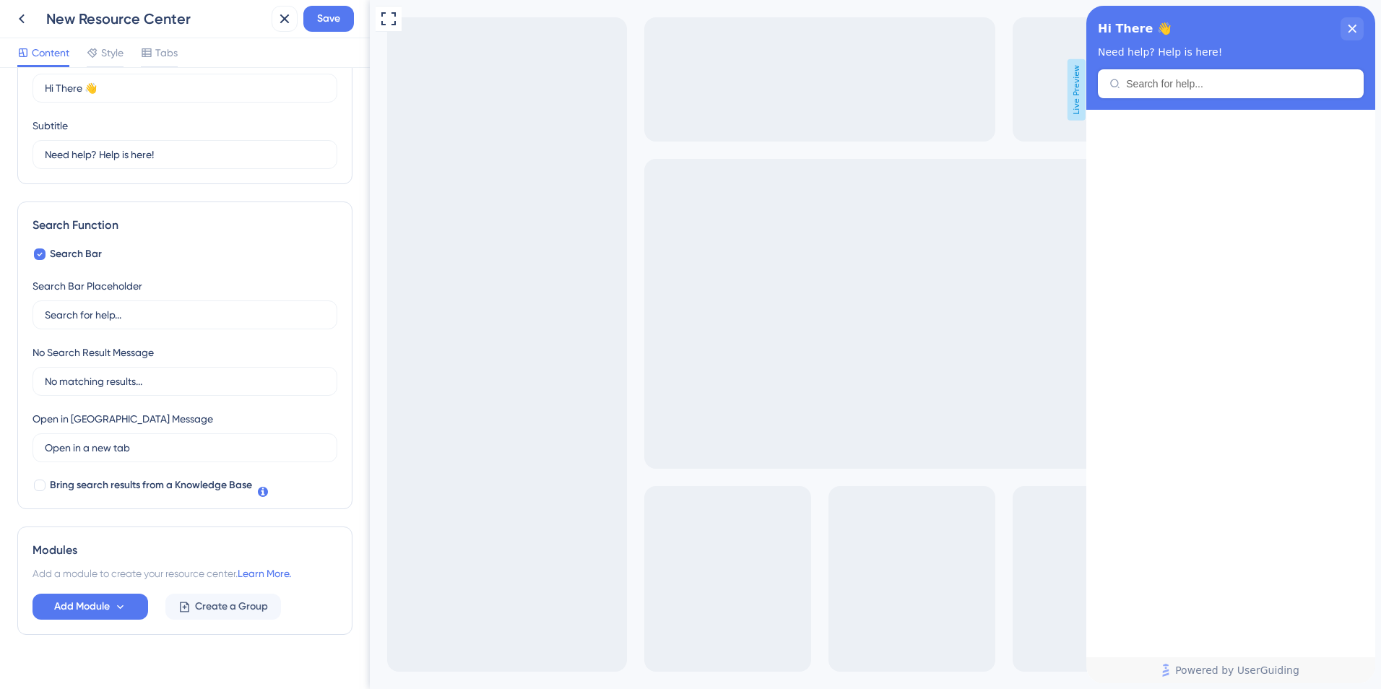
scroll to position [100, 0]
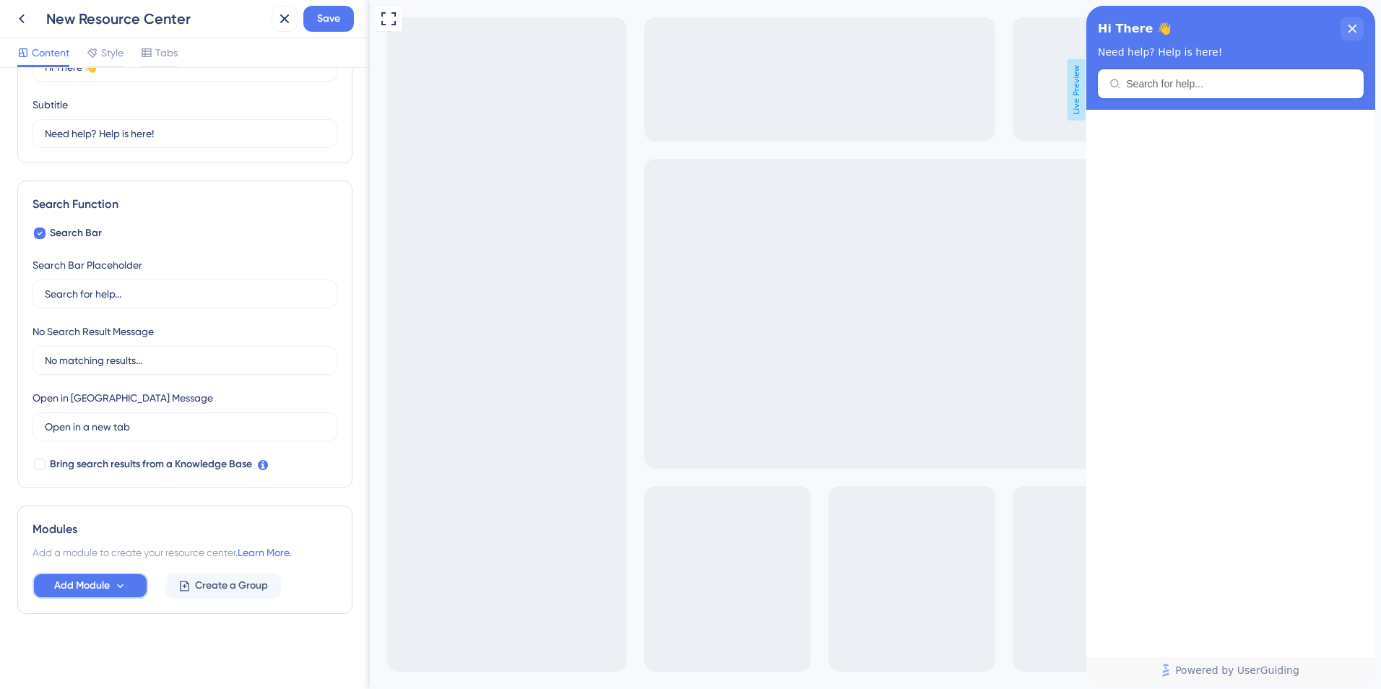
click at [117, 588] on icon at bounding box center [120, 586] width 12 height 12
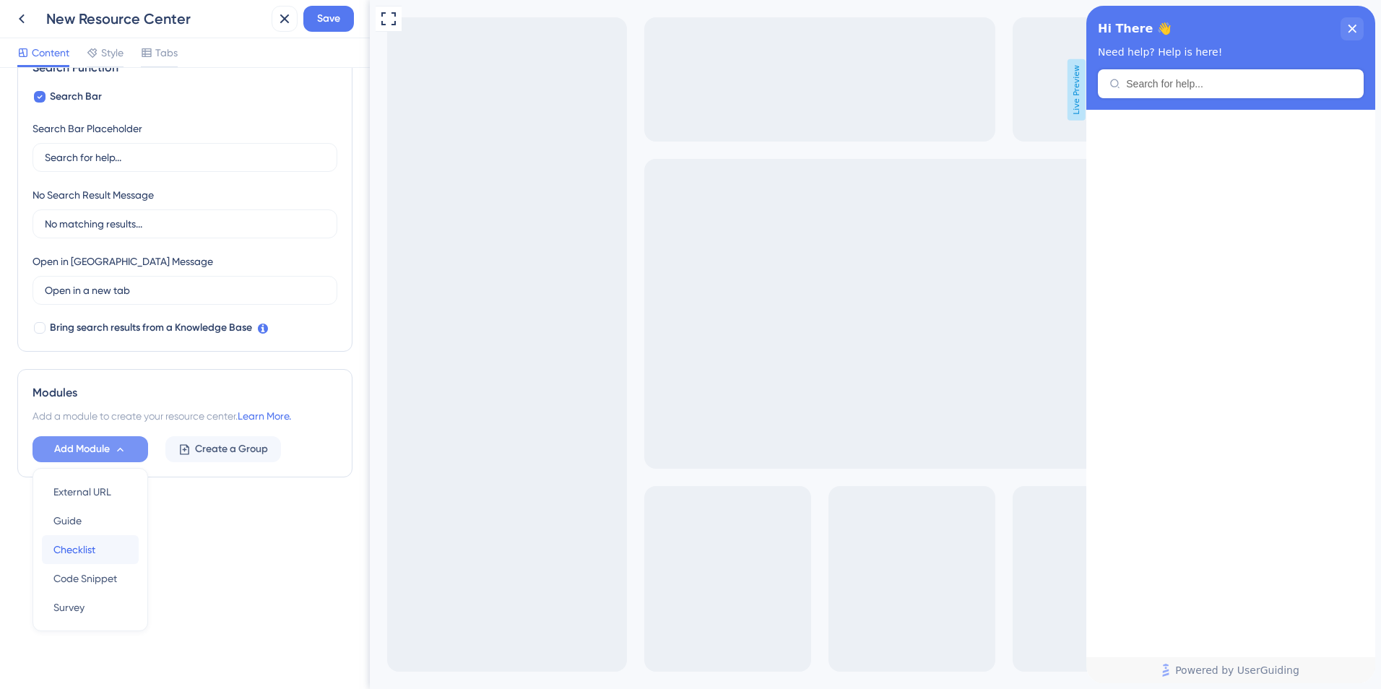
click at [90, 547] on span "Checklist" at bounding box center [74, 549] width 42 height 17
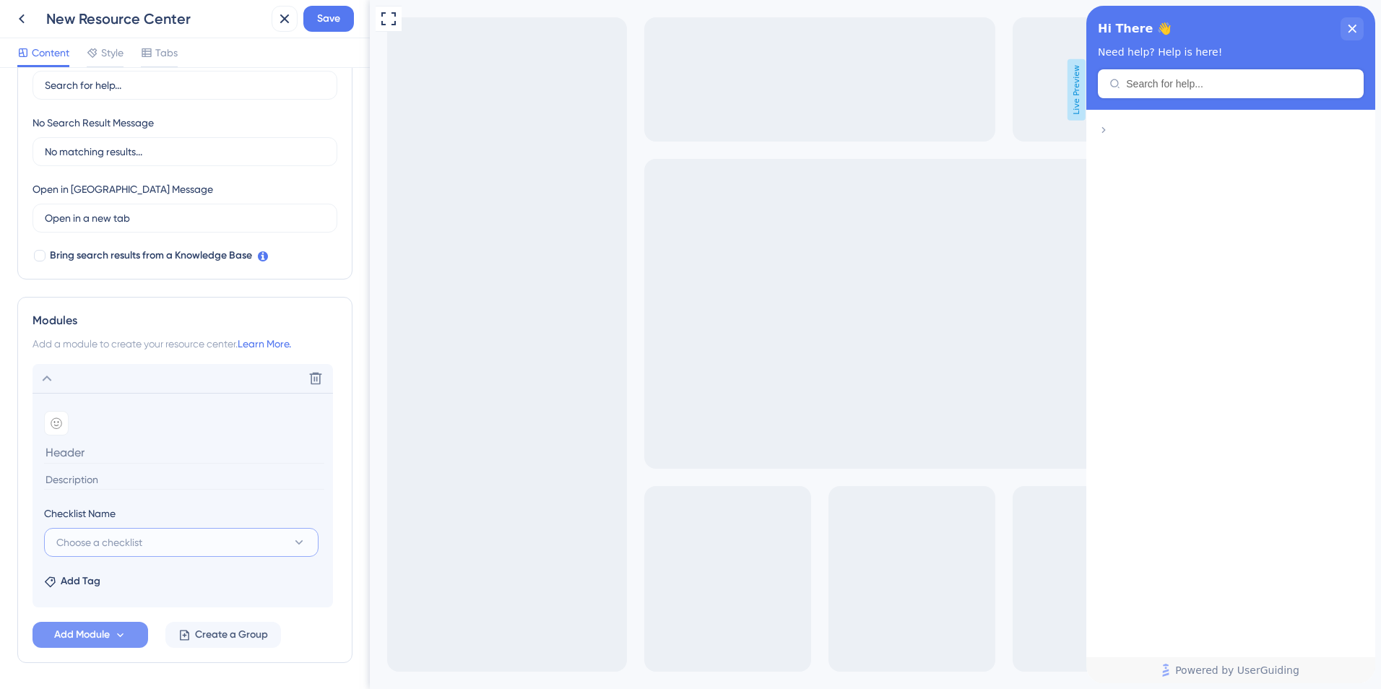
click at [129, 534] on span "Choose a checklist" at bounding box center [99, 542] width 86 height 17
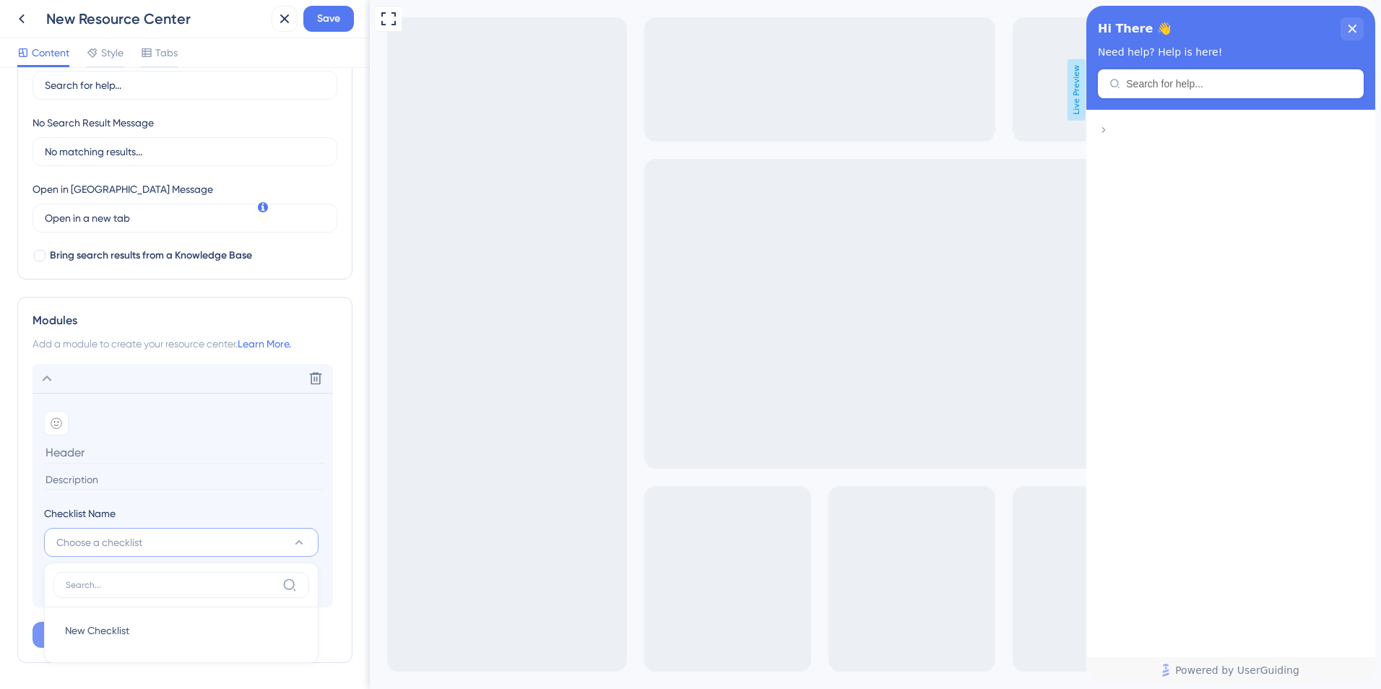
scroll to position [357, 0]
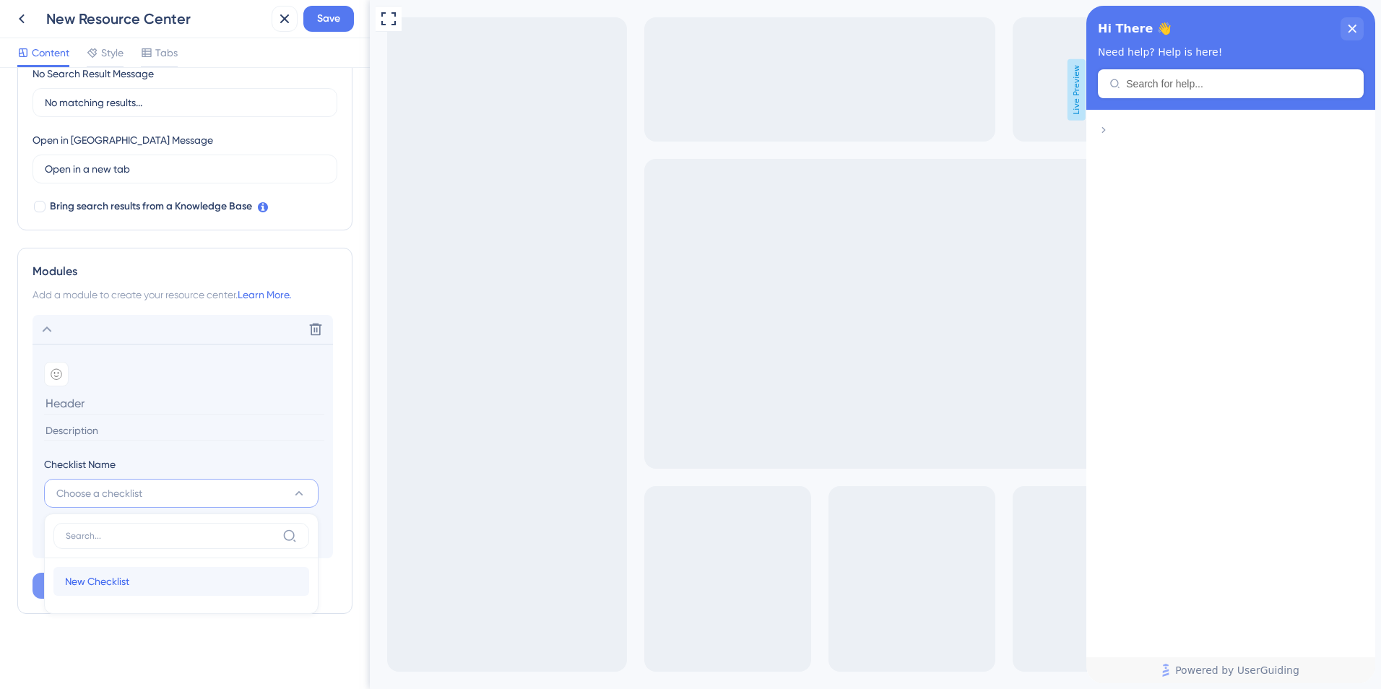
click at [116, 573] on span "New Checklist" at bounding box center [97, 581] width 64 height 17
type input "New Checklist"
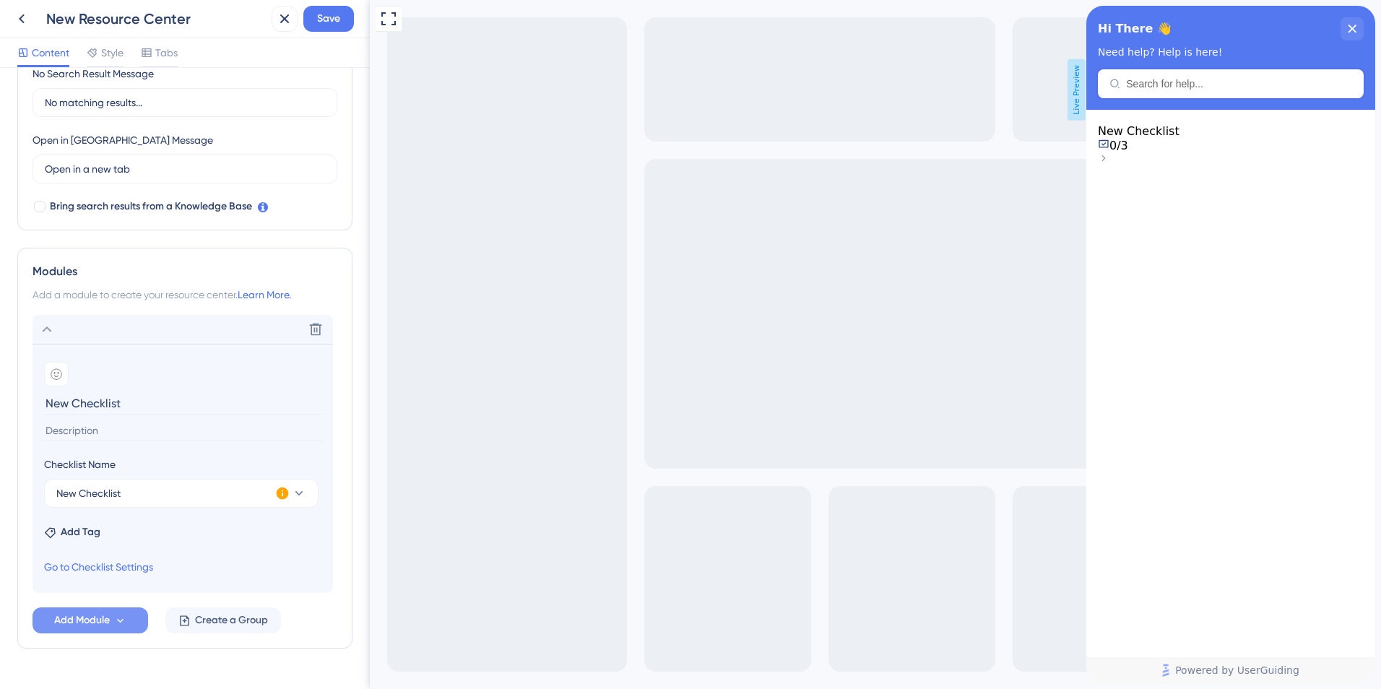
click at [281, 488] on icon at bounding box center [283, 493] width 12 height 12
click at [187, 500] on button "New Checklist" at bounding box center [181, 493] width 274 height 29
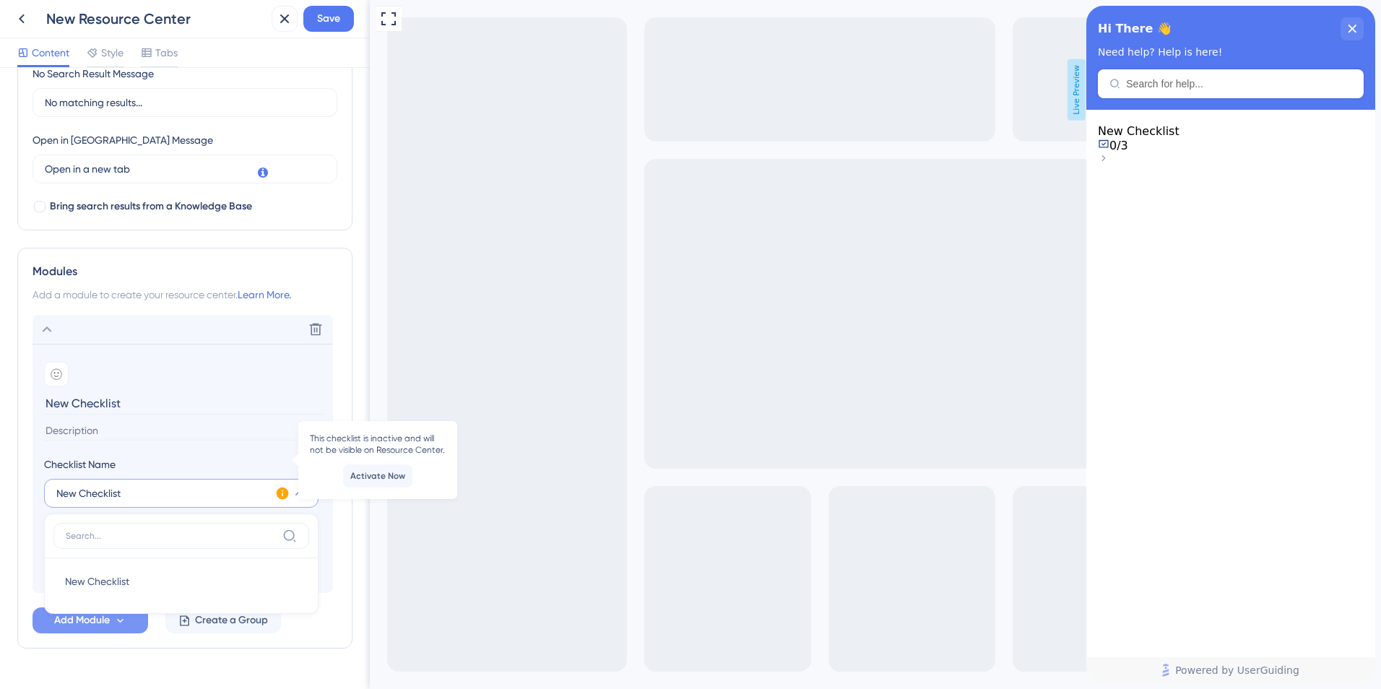
scroll to position [392, 0]
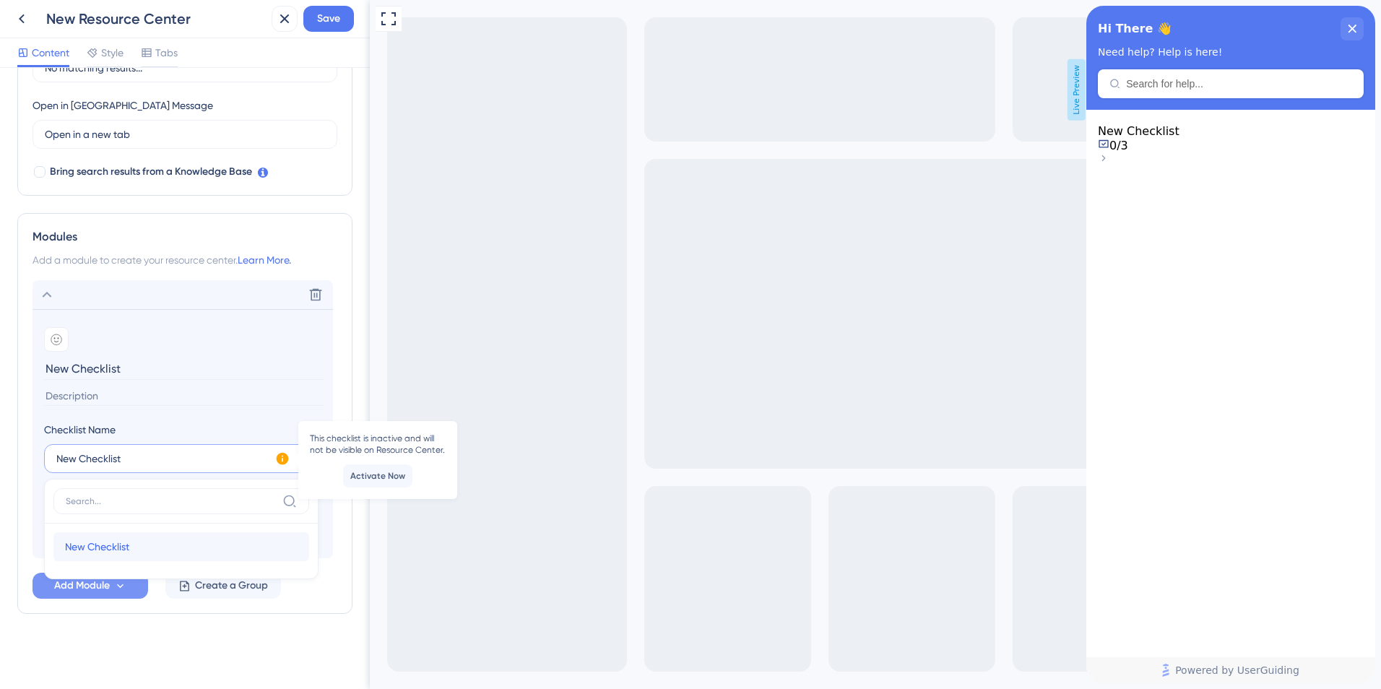
click at [162, 542] on div "New Checklist New Checklist" at bounding box center [181, 546] width 233 height 29
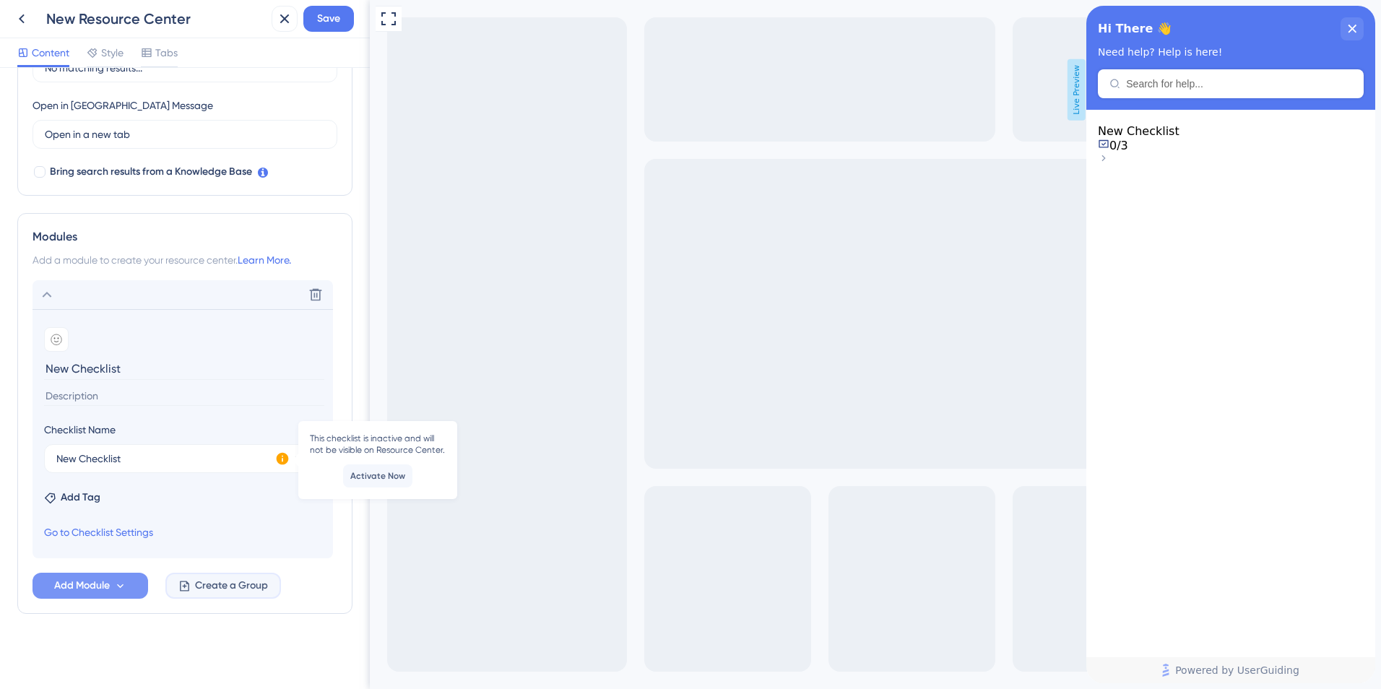
click at [235, 586] on span "Create a Group" at bounding box center [231, 585] width 73 height 17
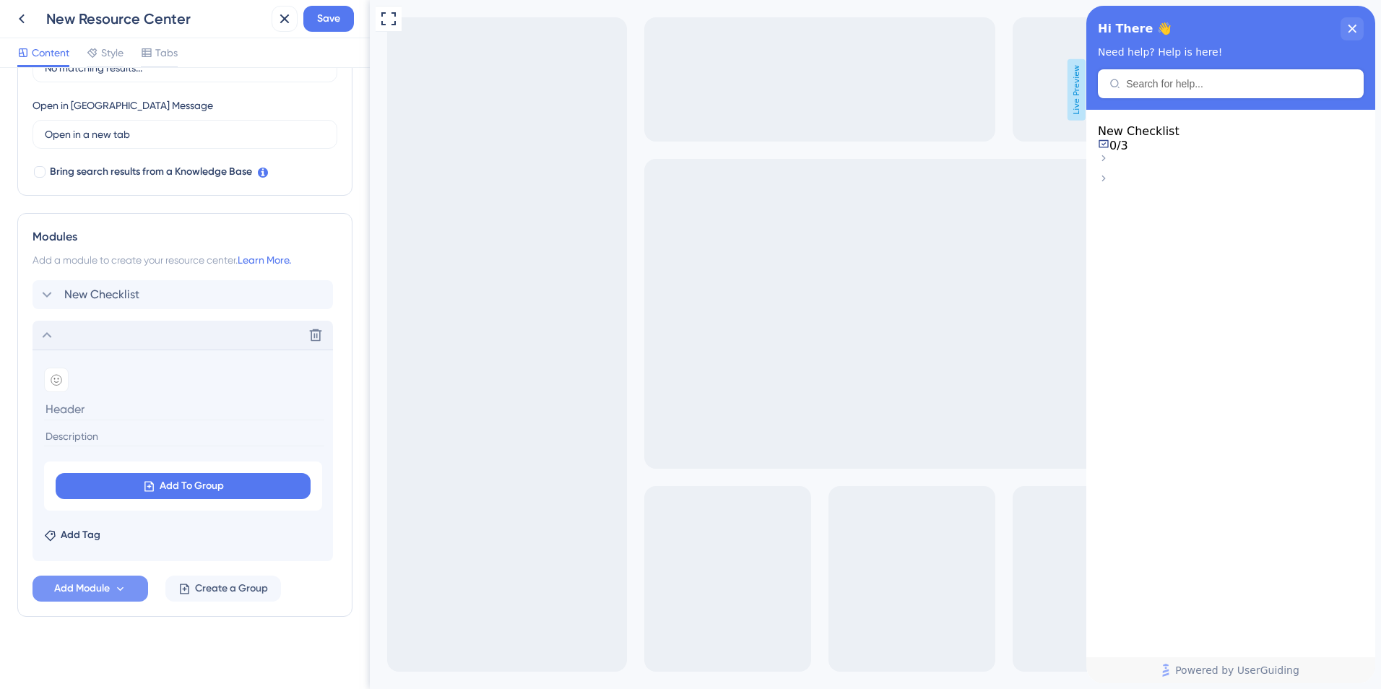
click at [51, 330] on icon at bounding box center [46, 334] width 17 height 17
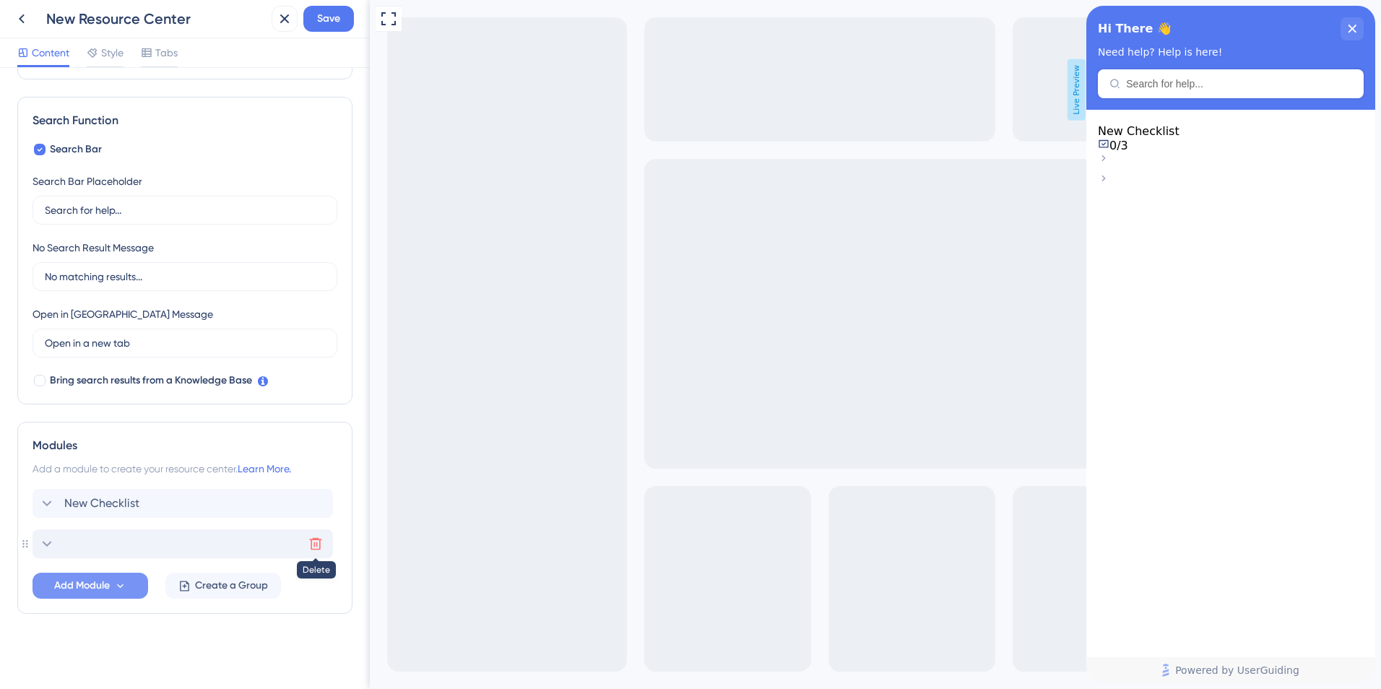
click at [314, 543] on icon at bounding box center [316, 544] width 12 height 12
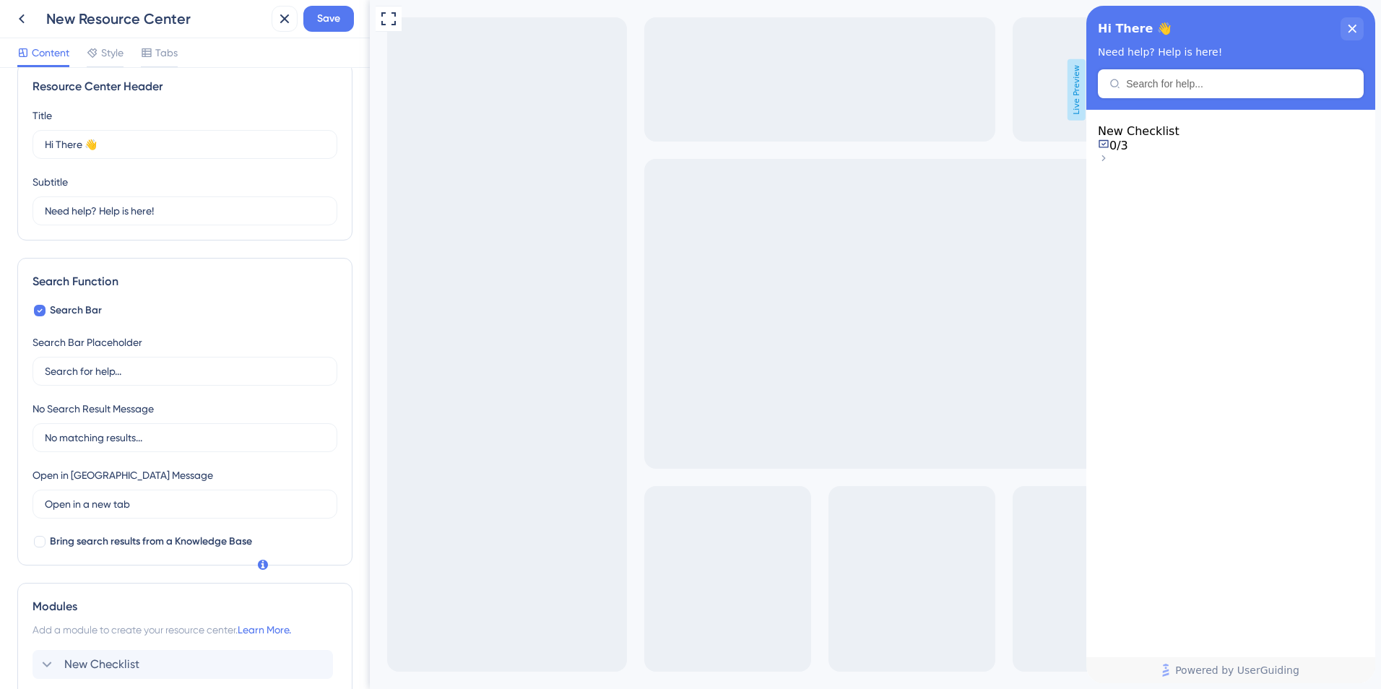
scroll to position [0, 0]
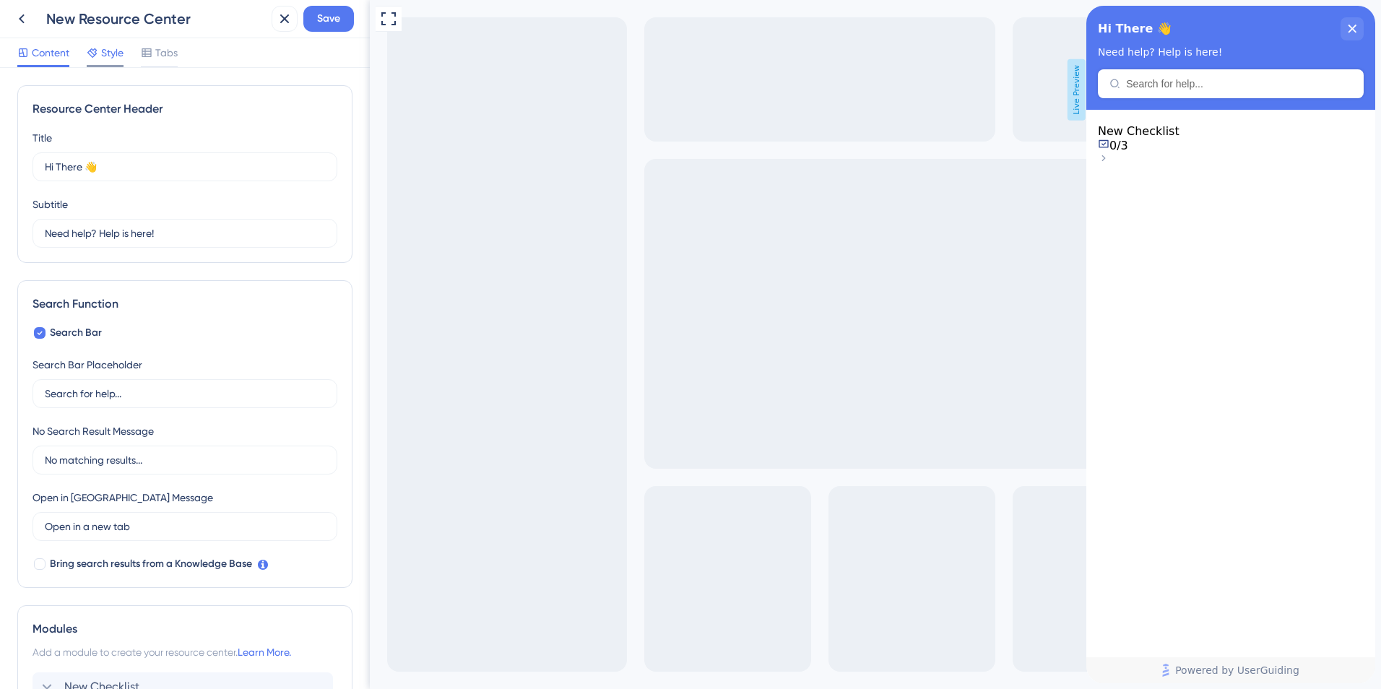
click at [110, 54] on span "Style" at bounding box center [112, 52] width 22 height 17
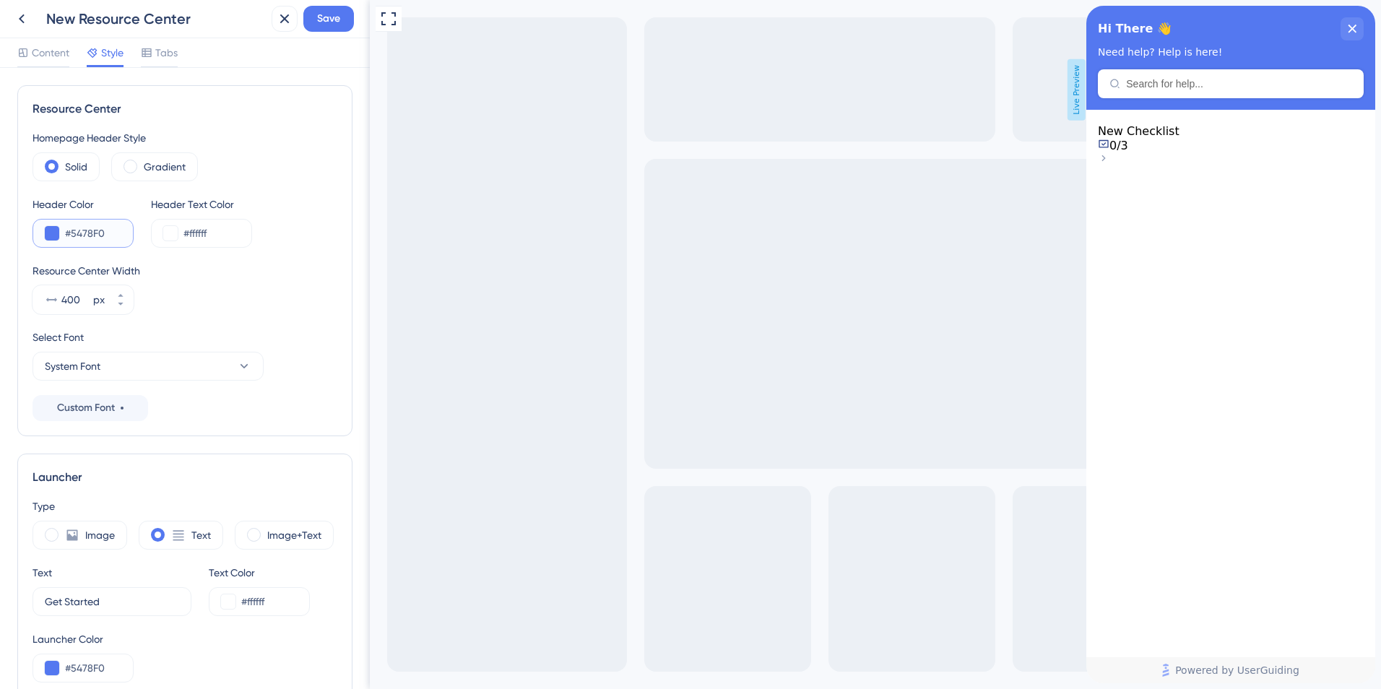
click at [115, 230] on input "#5478F0" at bounding box center [93, 233] width 56 height 17
click at [77, 235] on input "#5478F0" at bounding box center [93, 233] width 56 height 17
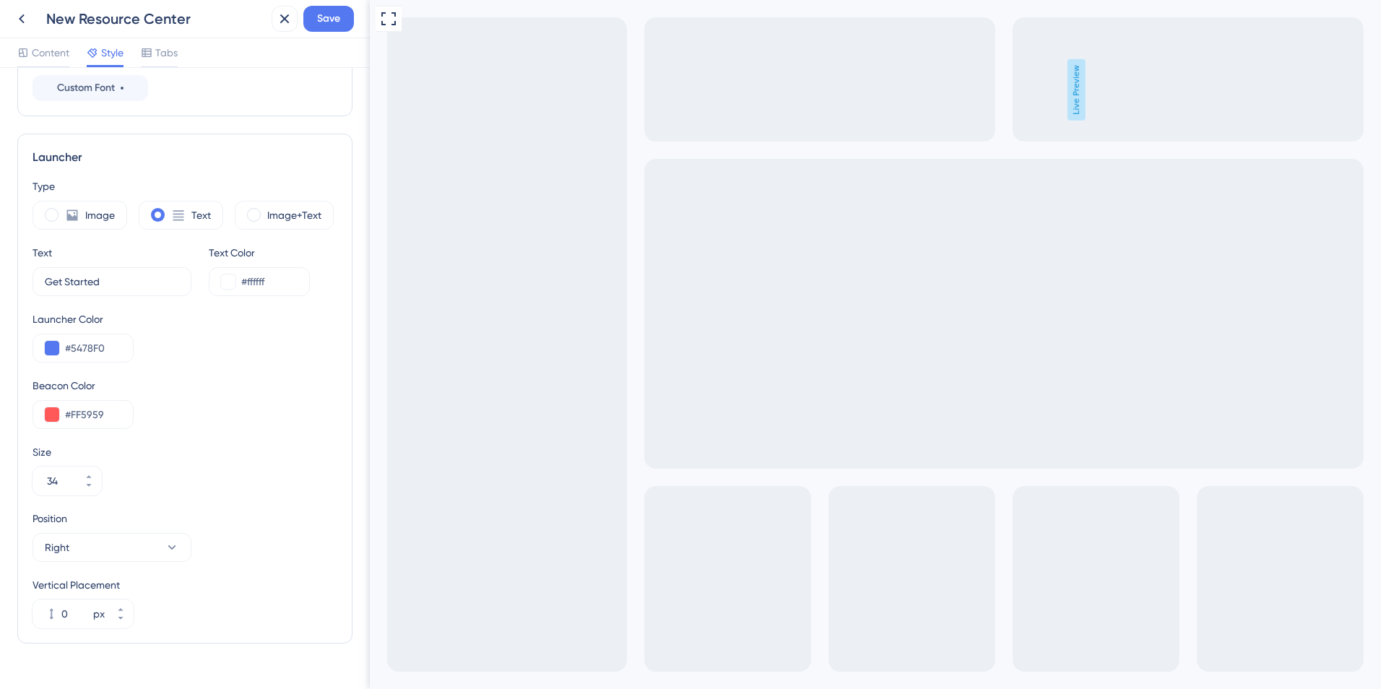
scroll to position [349, 0]
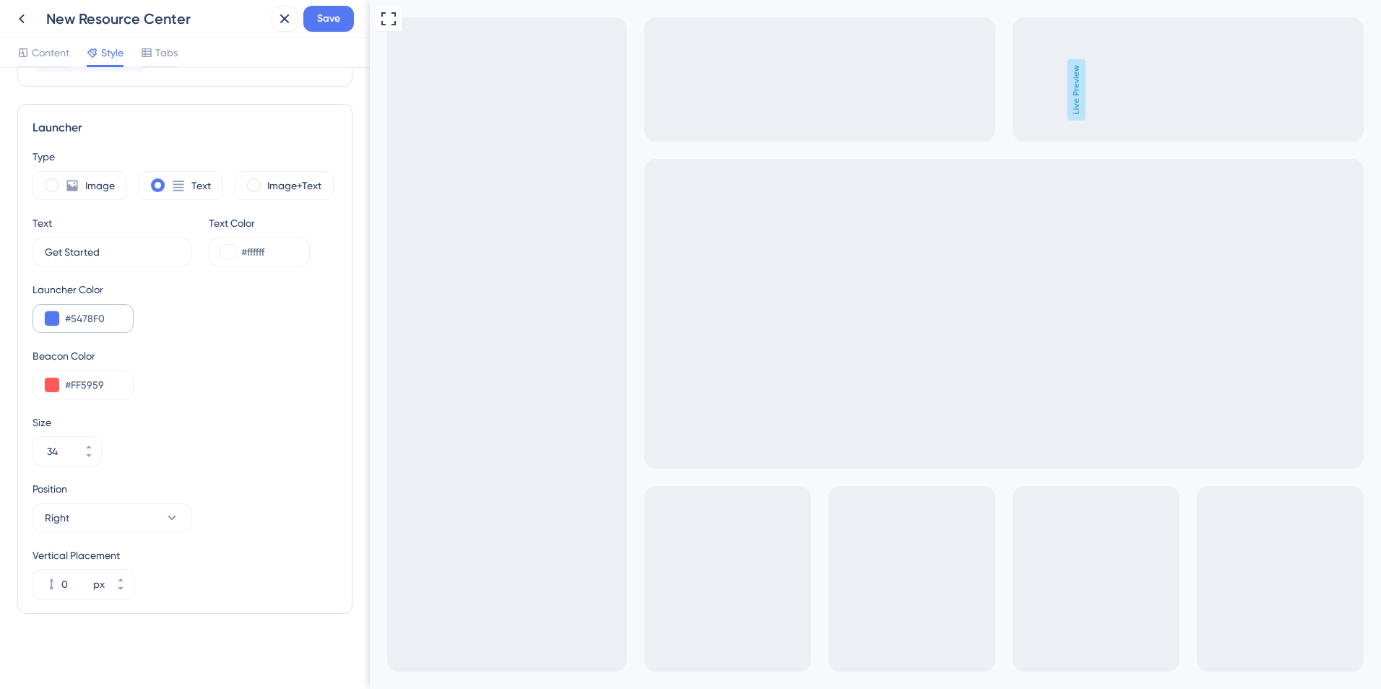
type input "#1DA15E"
drag, startPoint x: 104, startPoint y: 318, endPoint x: 74, endPoint y: 312, distance: 30.9
click at [74, 312] on input "#5478F0" at bounding box center [93, 318] width 56 height 17
type input "#1DA15E"
drag, startPoint x: 126, startPoint y: 380, endPoint x: 77, endPoint y: 381, distance: 49.8
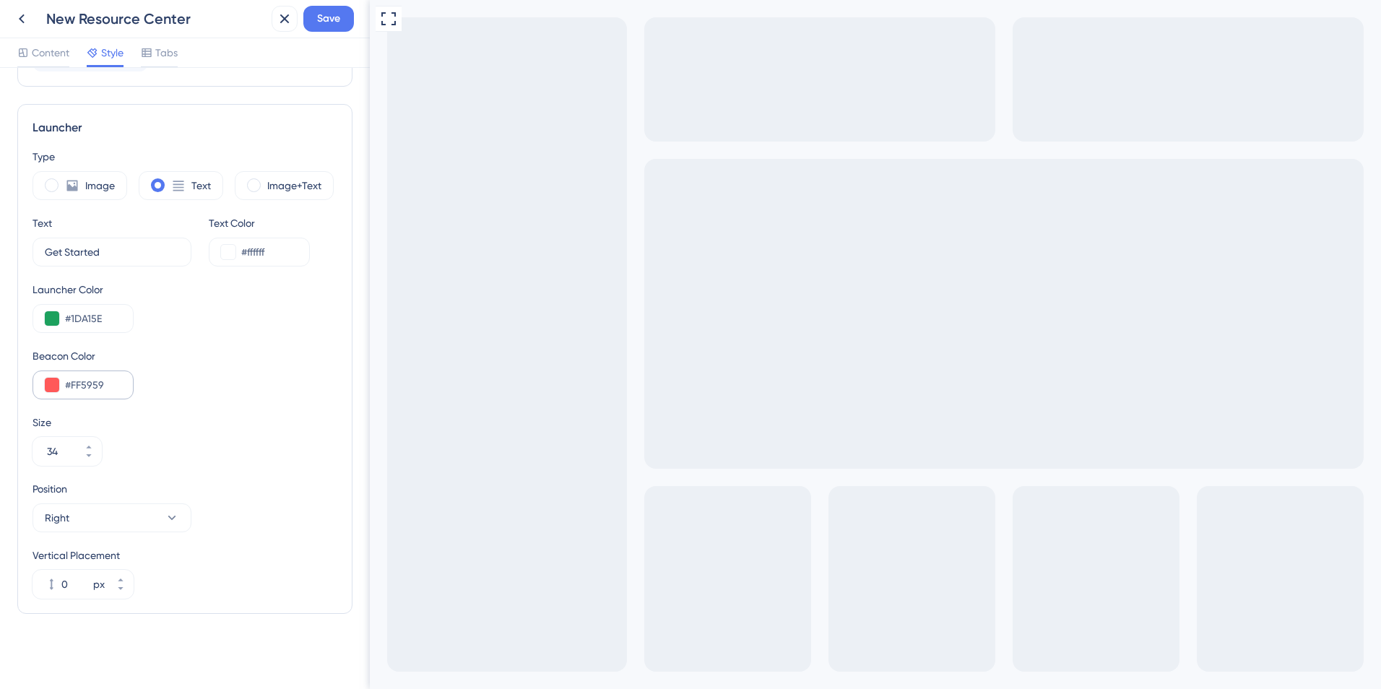
click at [77, 381] on div "#FF5959" at bounding box center [82, 384] width 101 height 29
drag, startPoint x: 103, startPoint y: 386, endPoint x: 67, endPoint y: 388, distance: 35.4
click at [67, 388] on input "#FF5959" at bounding box center [93, 384] width 56 height 17
type input "#666667"
click at [186, 433] on div "Size 34" at bounding box center [184, 440] width 305 height 52
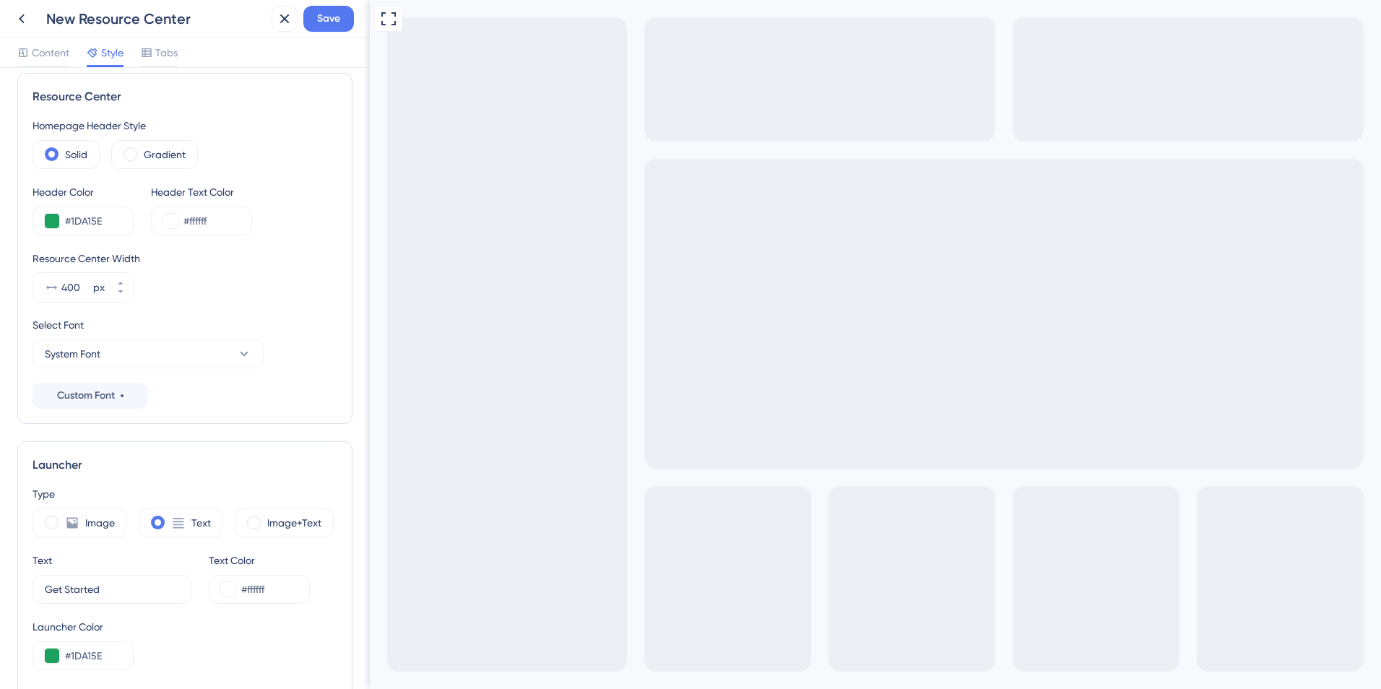
scroll to position [0, 0]
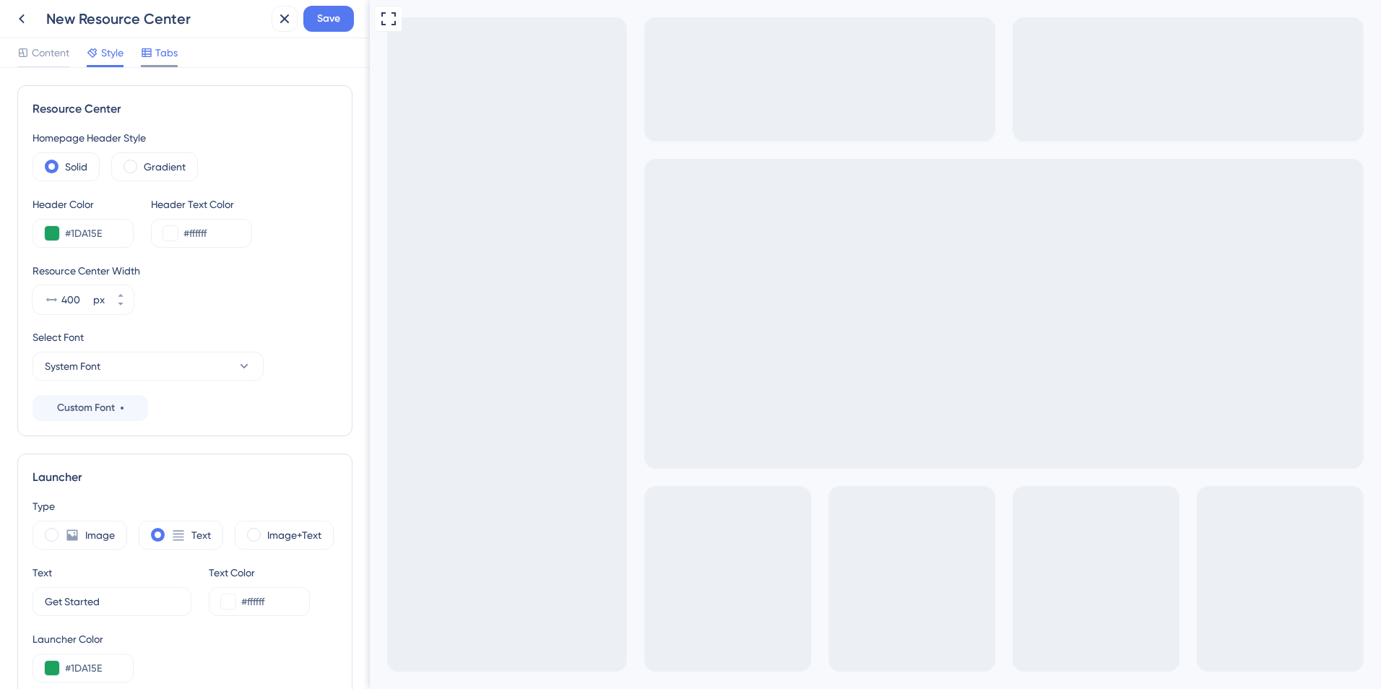
click at [160, 51] on span "Tabs" at bounding box center [166, 52] width 22 height 17
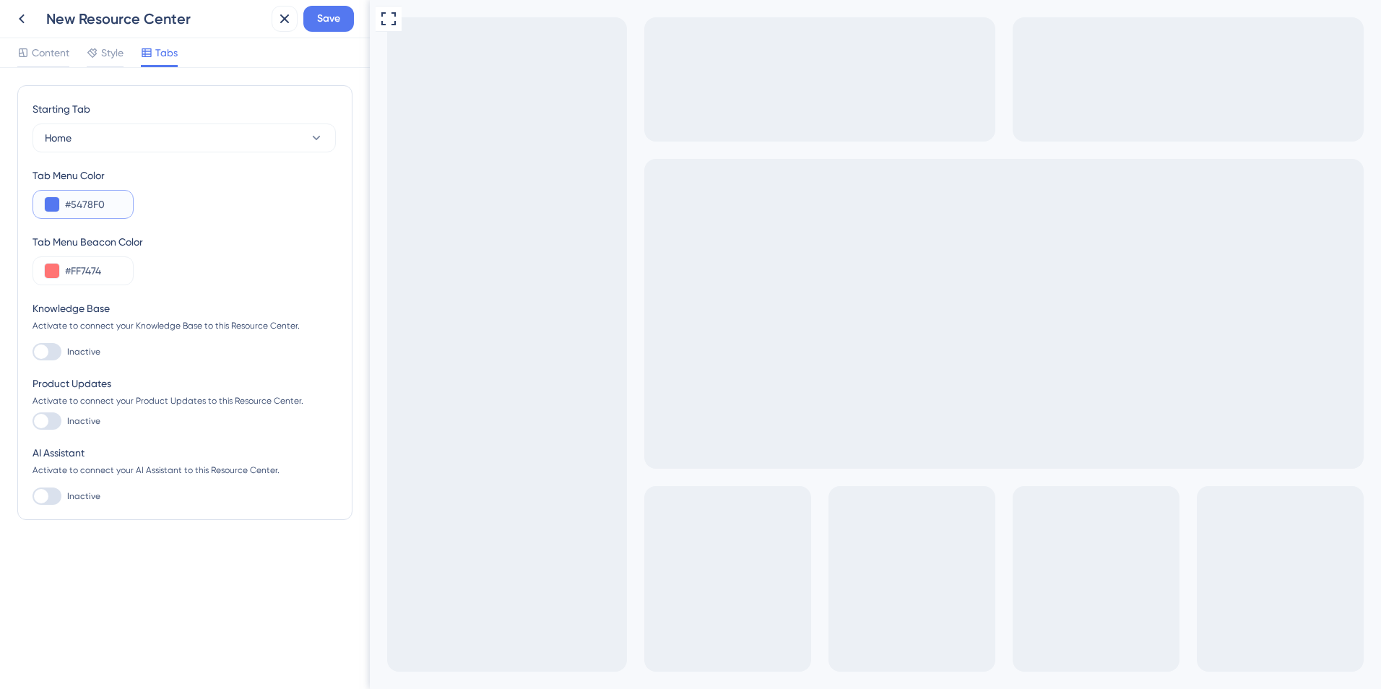
click at [113, 199] on input "#5478F0" at bounding box center [93, 204] width 56 height 17
drag, startPoint x: 99, startPoint y: 199, endPoint x: 70, endPoint y: 199, distance: 28.9
click at [70, 199] on input "#5478F0" at bounding box center [93, 204] width 56 height 17
type input "#1DA15E"
drag, startPoint x: 113, startPoint y: 272, endPoint x: 71, endPoint y: 274, distance: 41.9
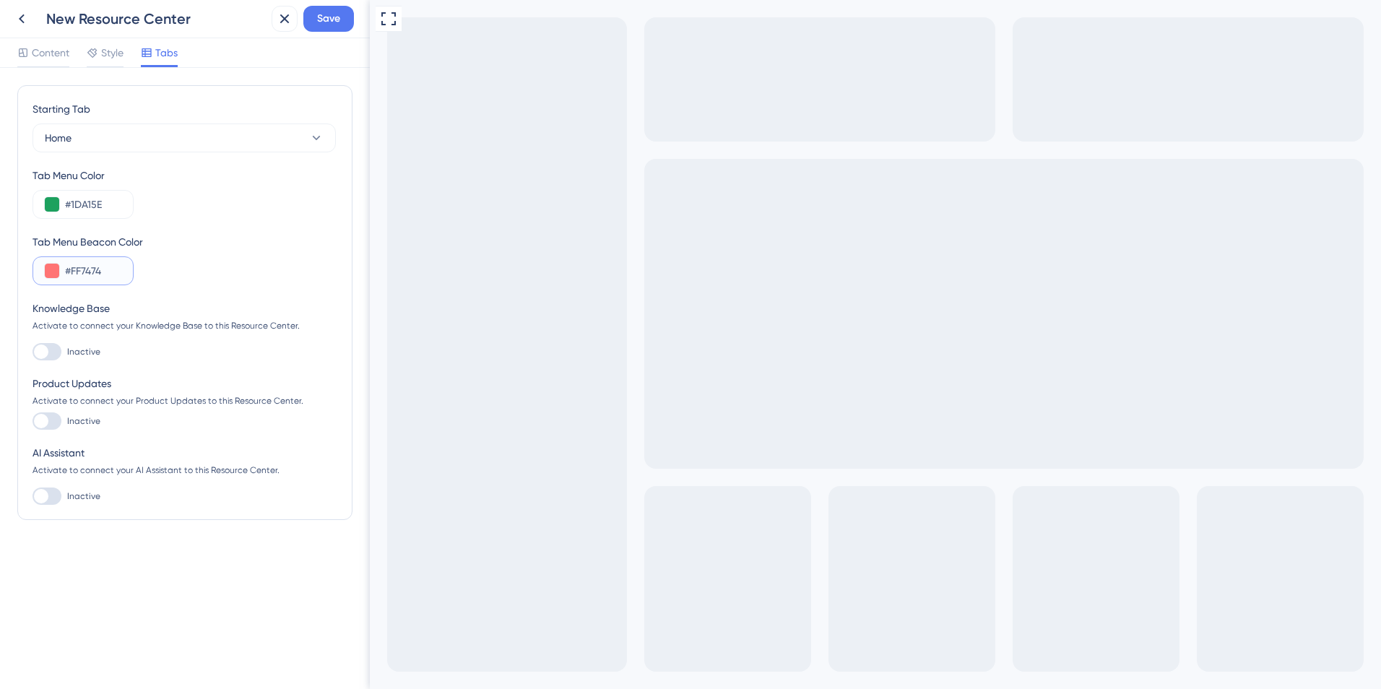
click at [71, 274] on input "#FF7474" at bounding box center [93, 270] width 56 height 17
type input "#666667"
click at [308, 149] on button "Home" at bounding box center [183, 137] width 303 height 29
click at [334, 17] on span "Save" at bounding box center [328, 18] width 23 height 17
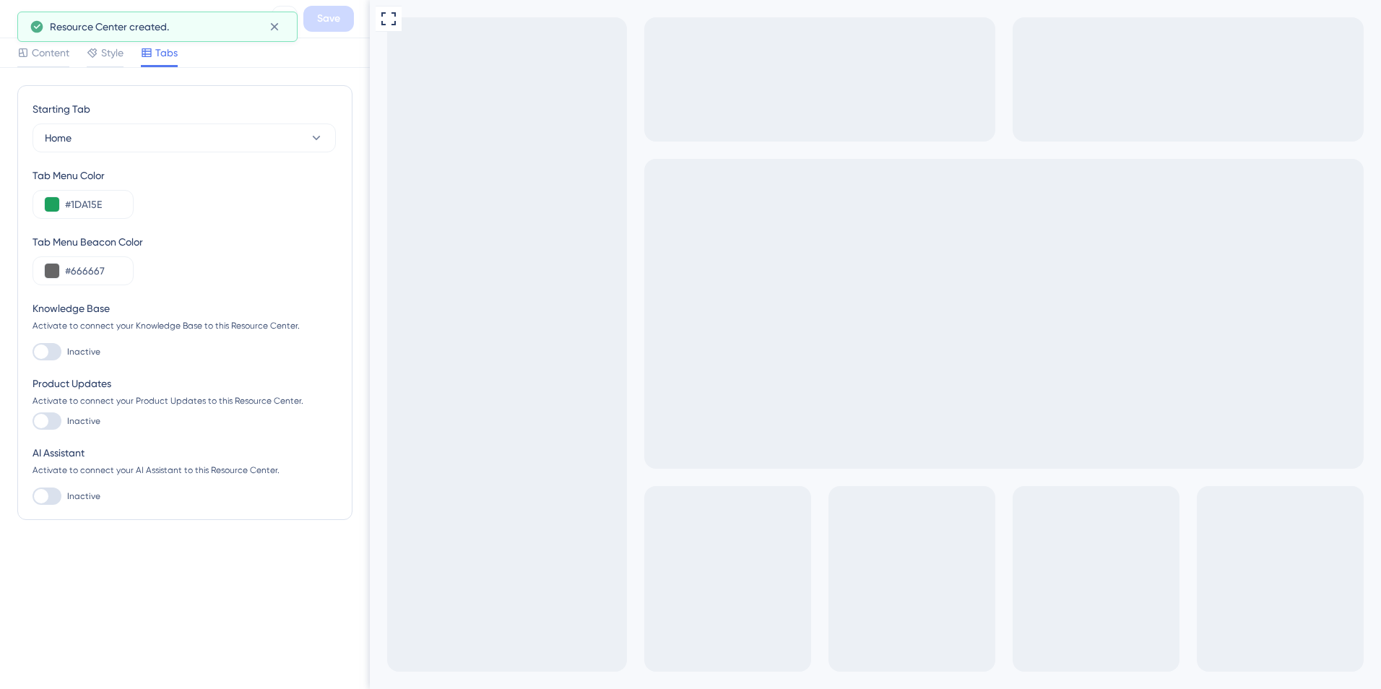
drag, startPoint x: 699, startPoint y: 791, endPoint x: 1653, endPoint y: 1116, distance: 1007.7
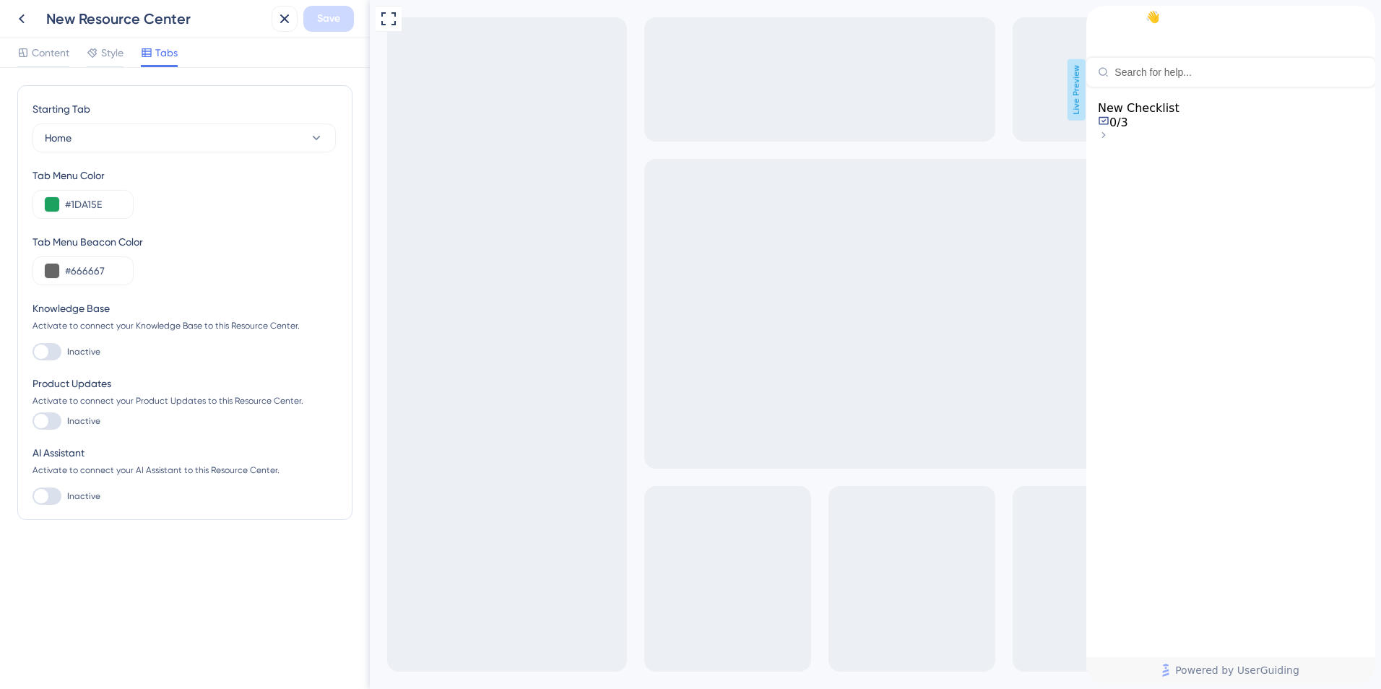
click at [1179, 115] on span "New Checklist" at bounding box center [1139, 108] width 82 height 14
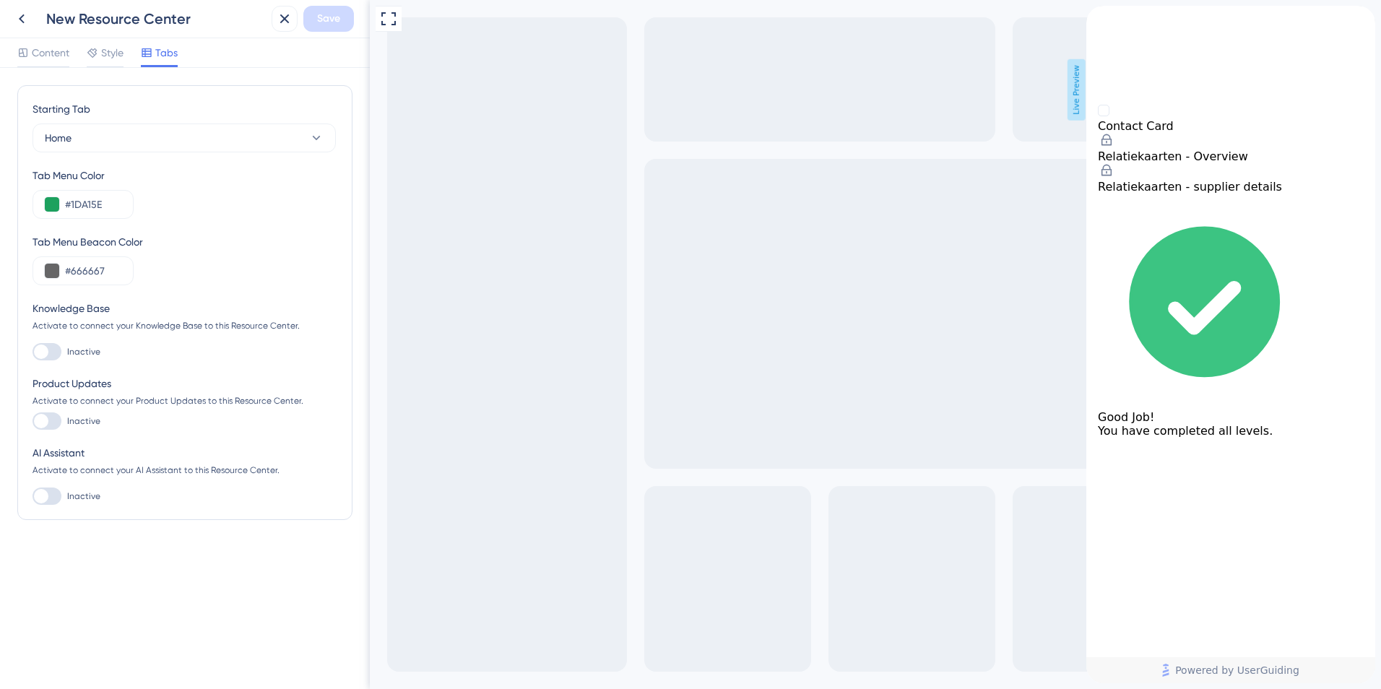
click at [1116, 20] on div "back to header" at bounding box center [1230, 13] width 289 height 14
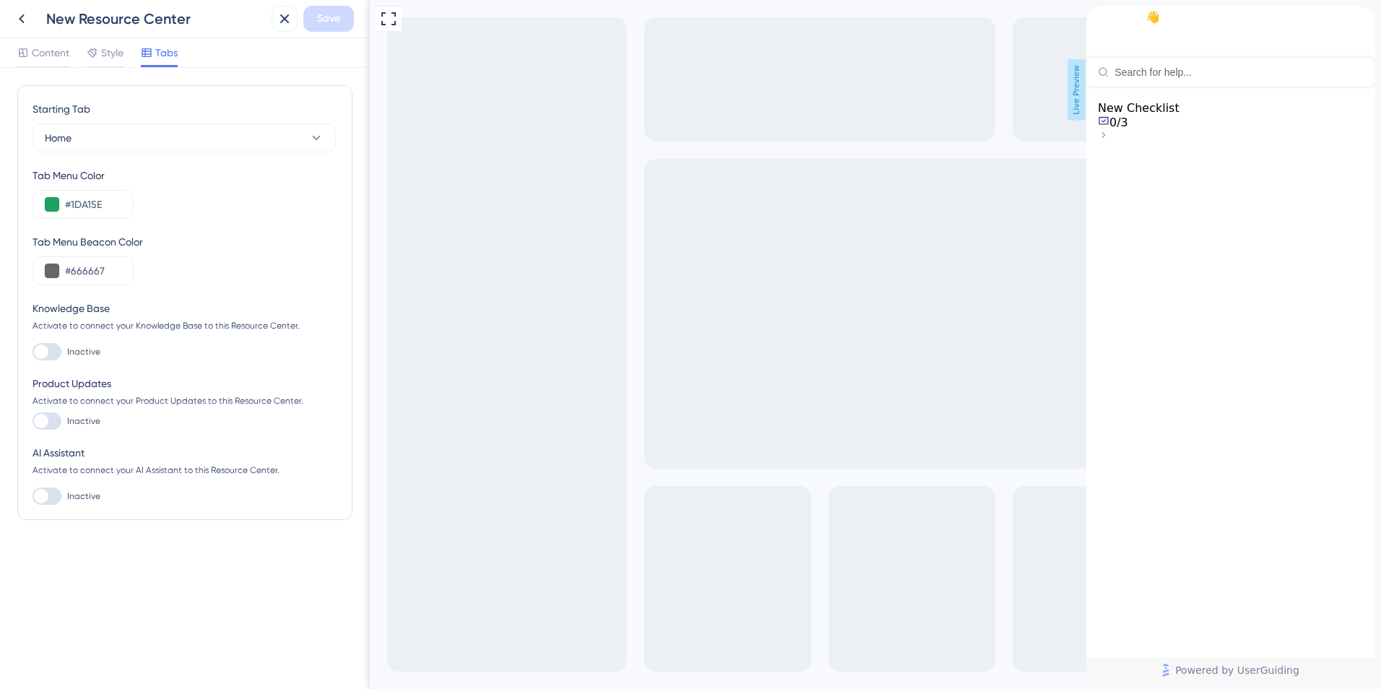
click at [1360, 25] on div "close resource center" at bounding box center [1363, 17] width 23 height 23
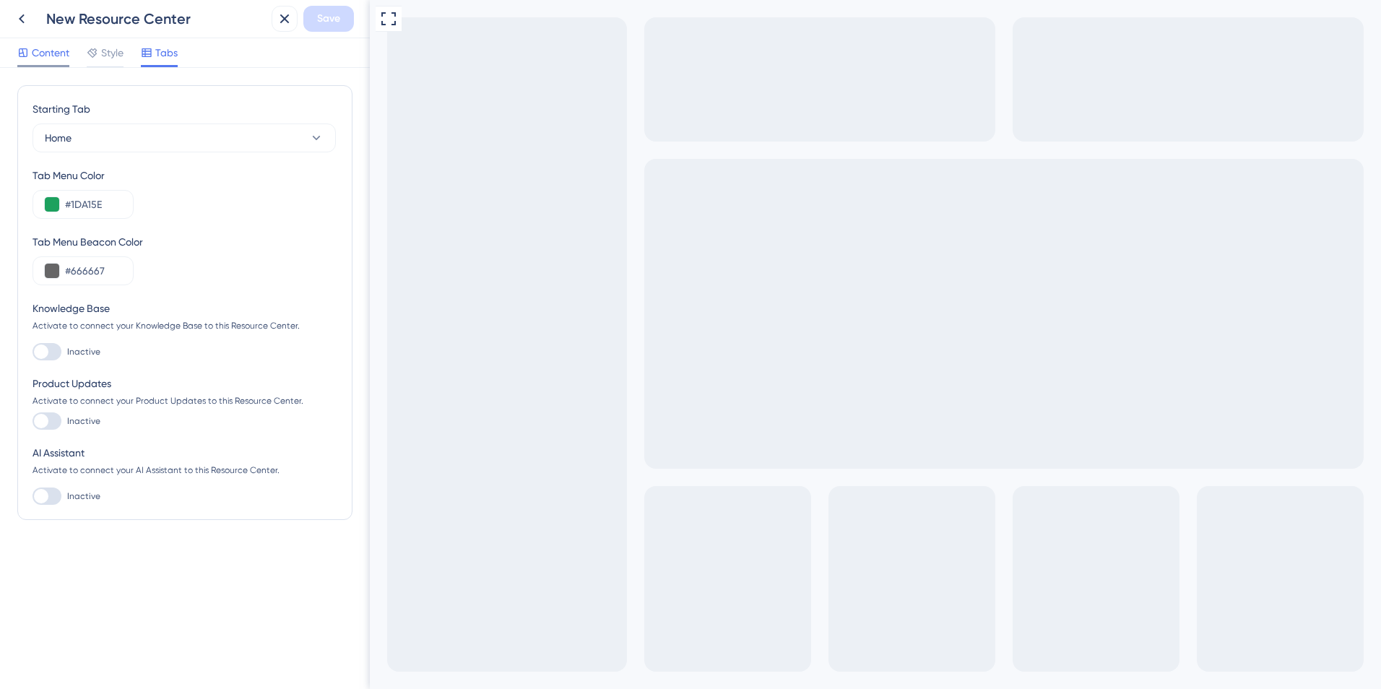
click at [58, 58] on span "Content" at bounding box center [51, 52] width 38 height 17
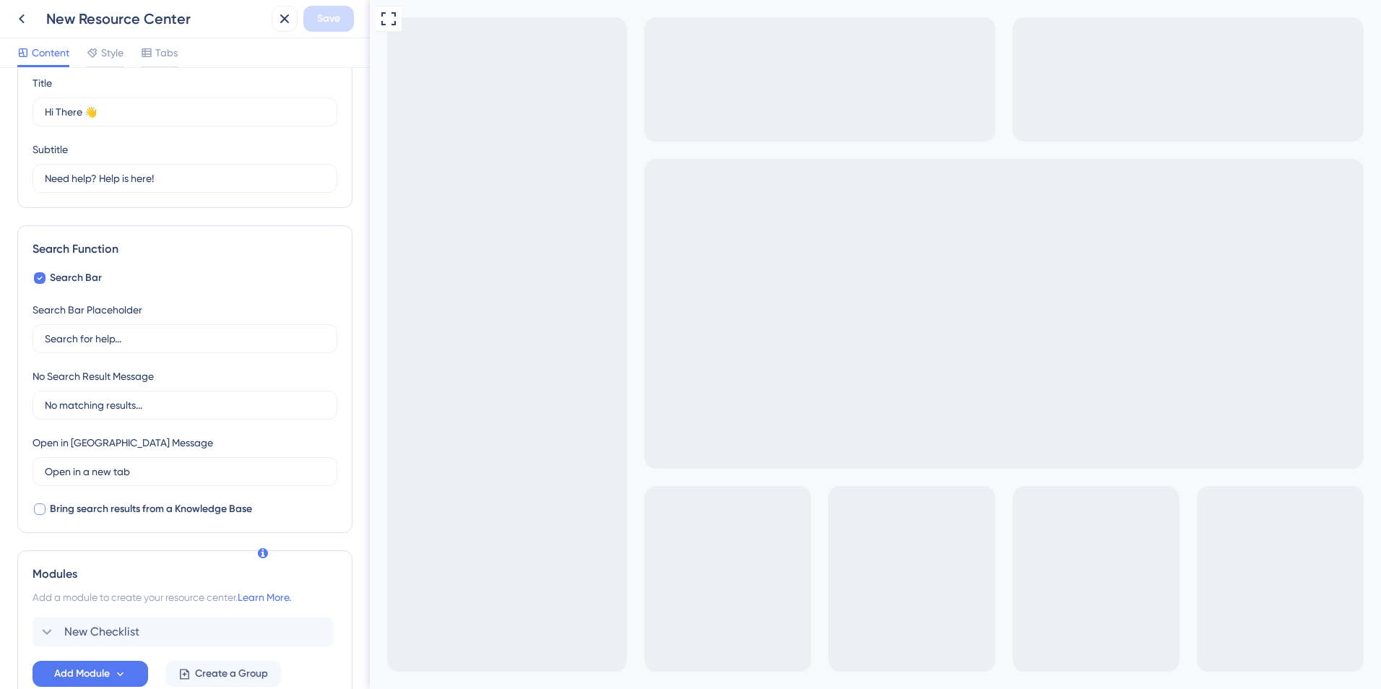
scroll to position [143, 0]
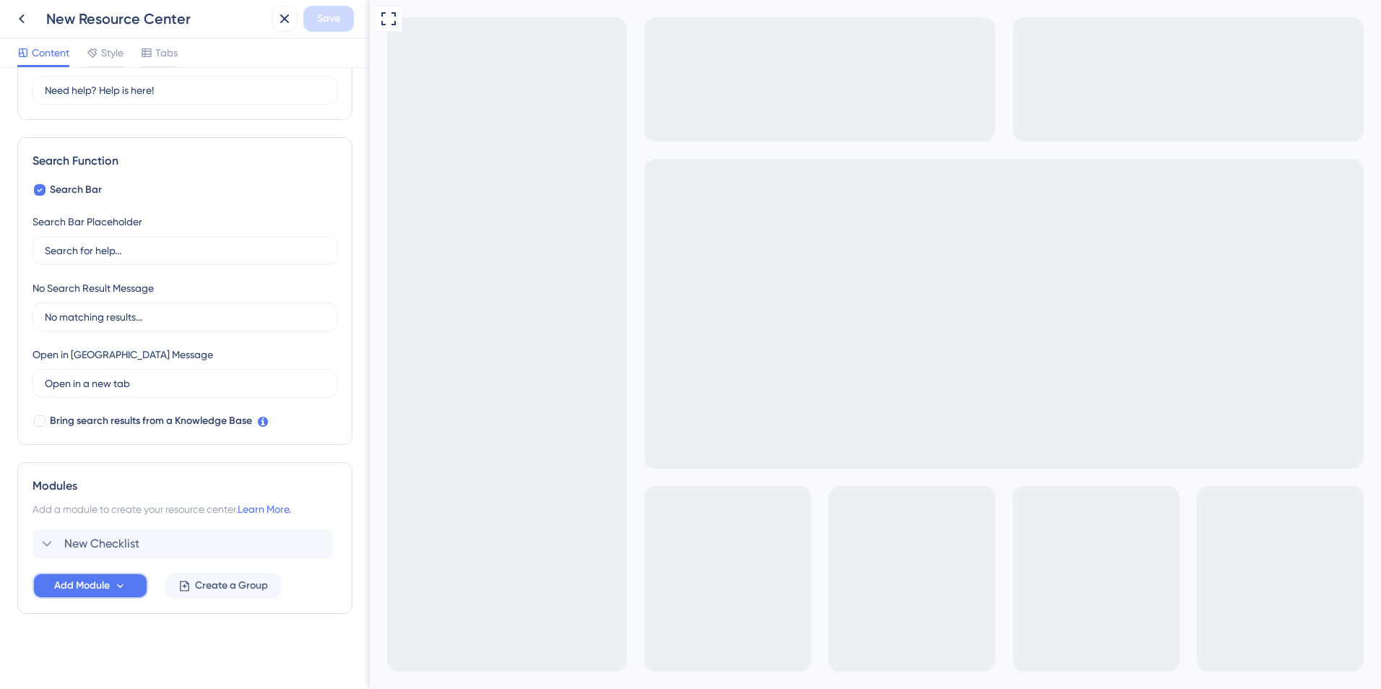
click at [91, 590] on span "Add Module" at bounding box center [82, 585] width 56 height 17
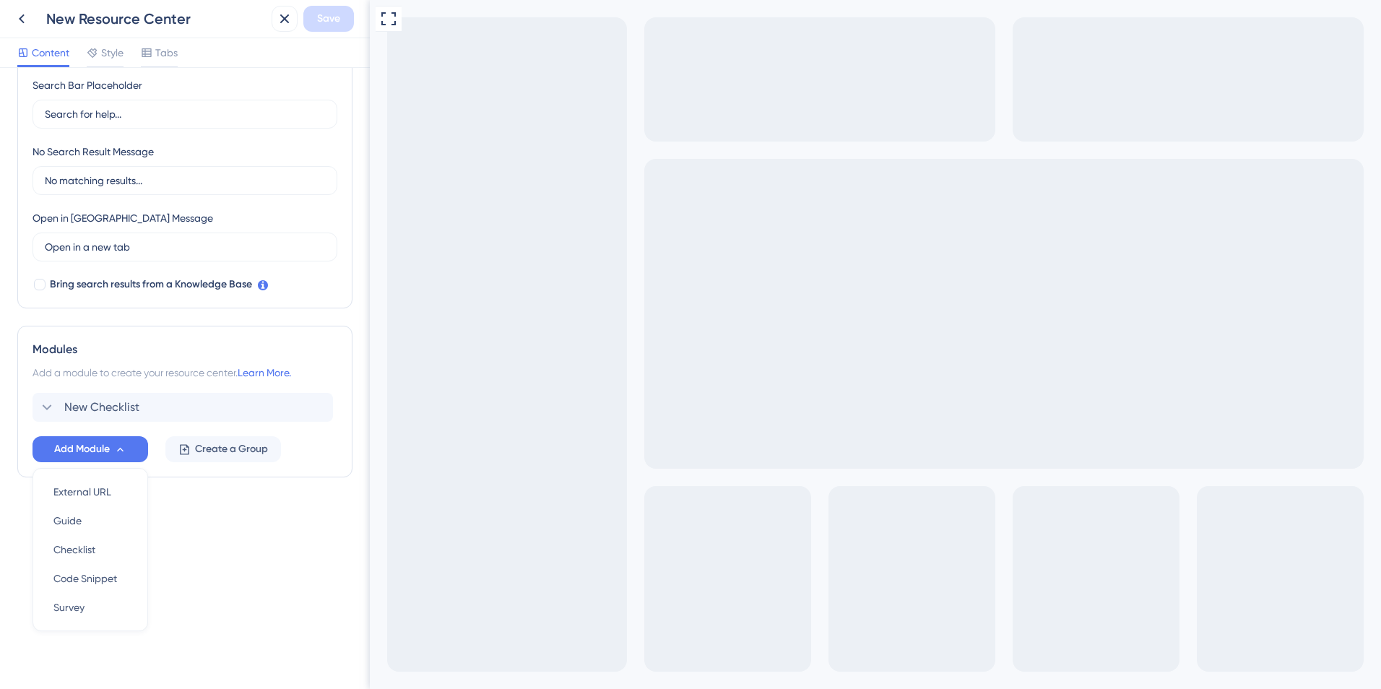
click at [235, 603] on div "Resource Center Header Title Hi There 👋 17 Hi There 👋 Subtitle Need help? Help …" at bounding box center [185, 378] width 370 height 621
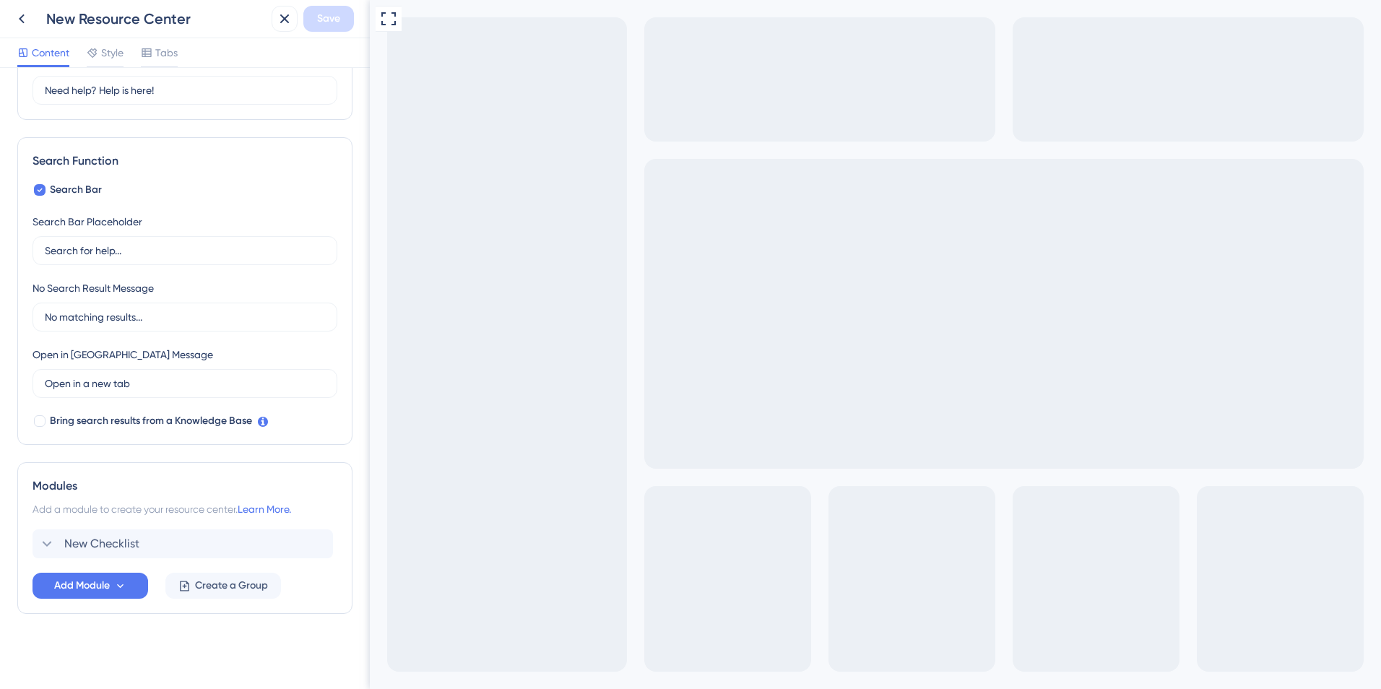
scroll to position [0, 0]
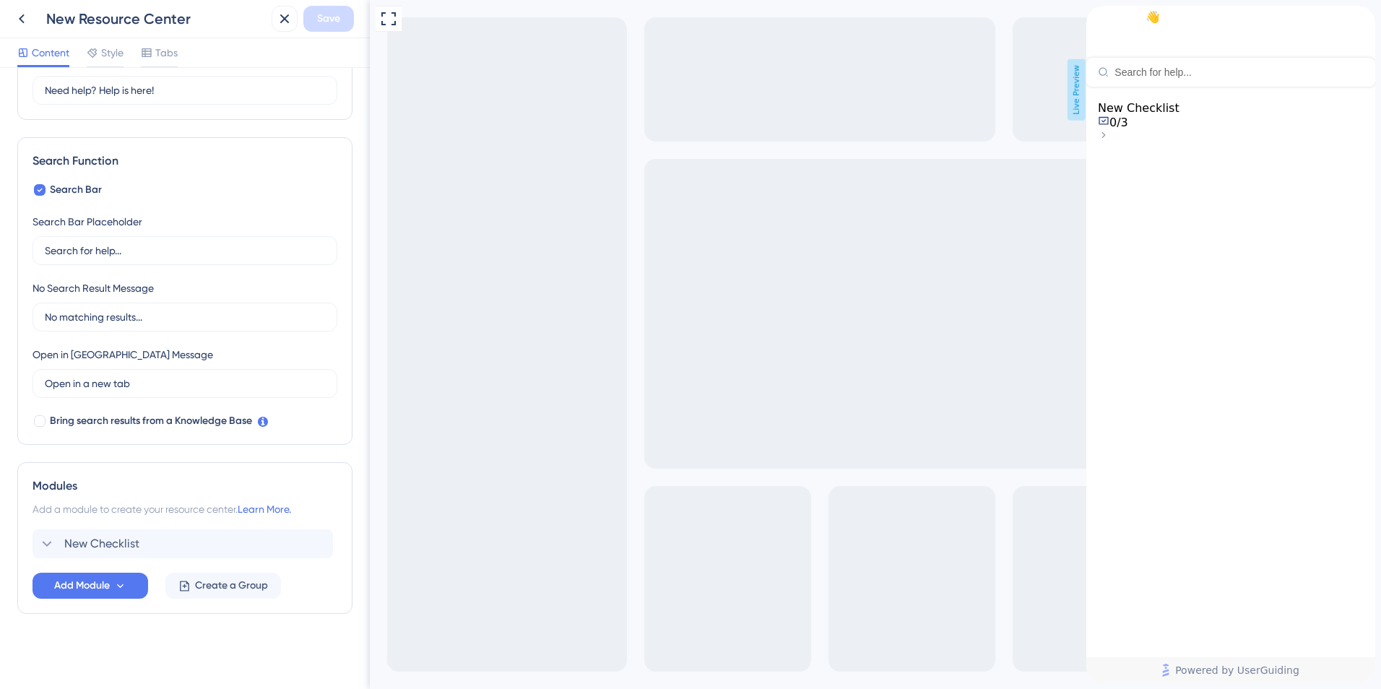
click at [1179, 115] on span "New Checklist" at bounding box center [1139, 108] width 82 height 14
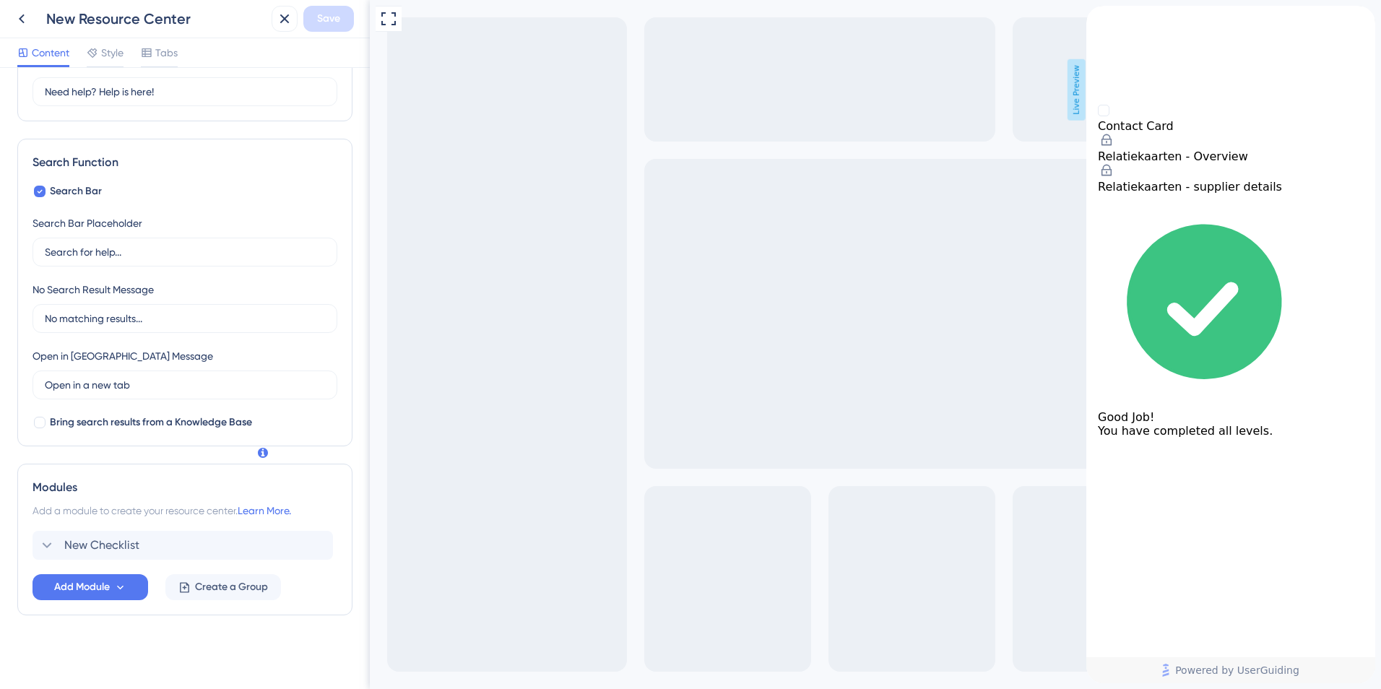
scroll to position [143, 0]
click at [111, 542] on span "New Checklist" at bounding box center [101, 543] width 75 height 17
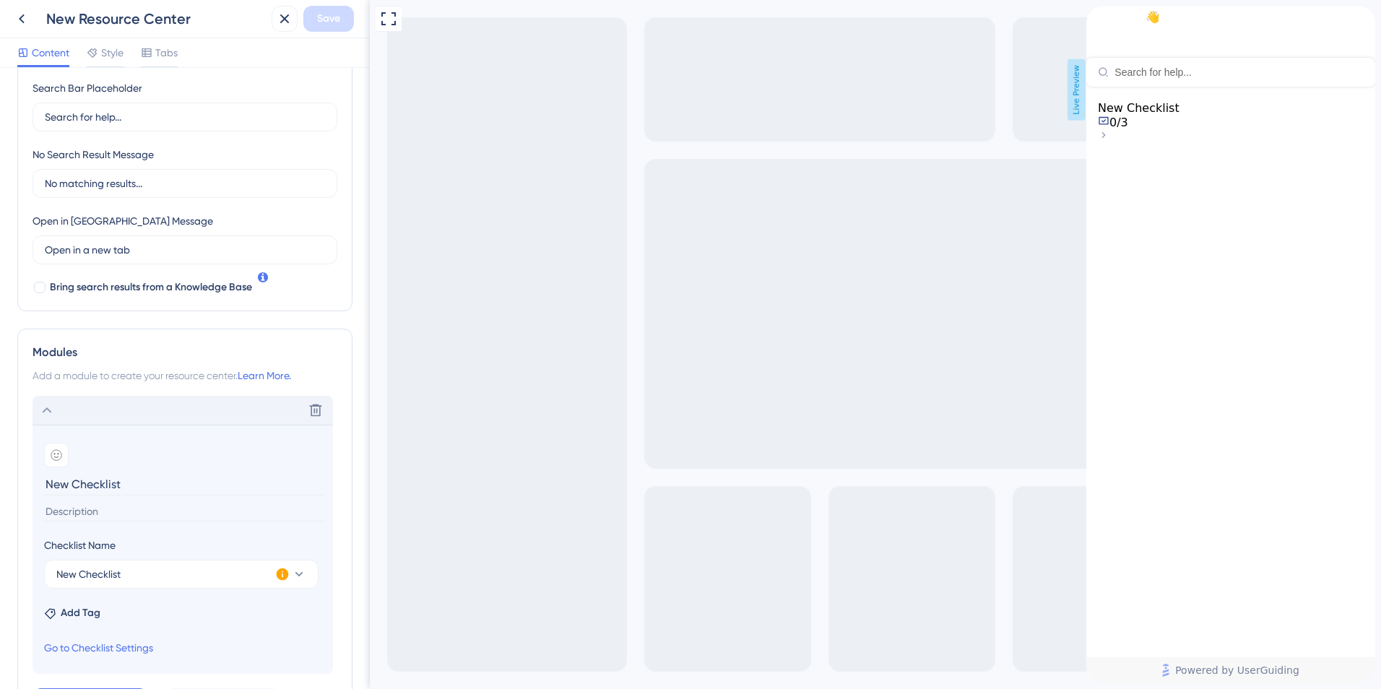
scroll to position [287, 0]
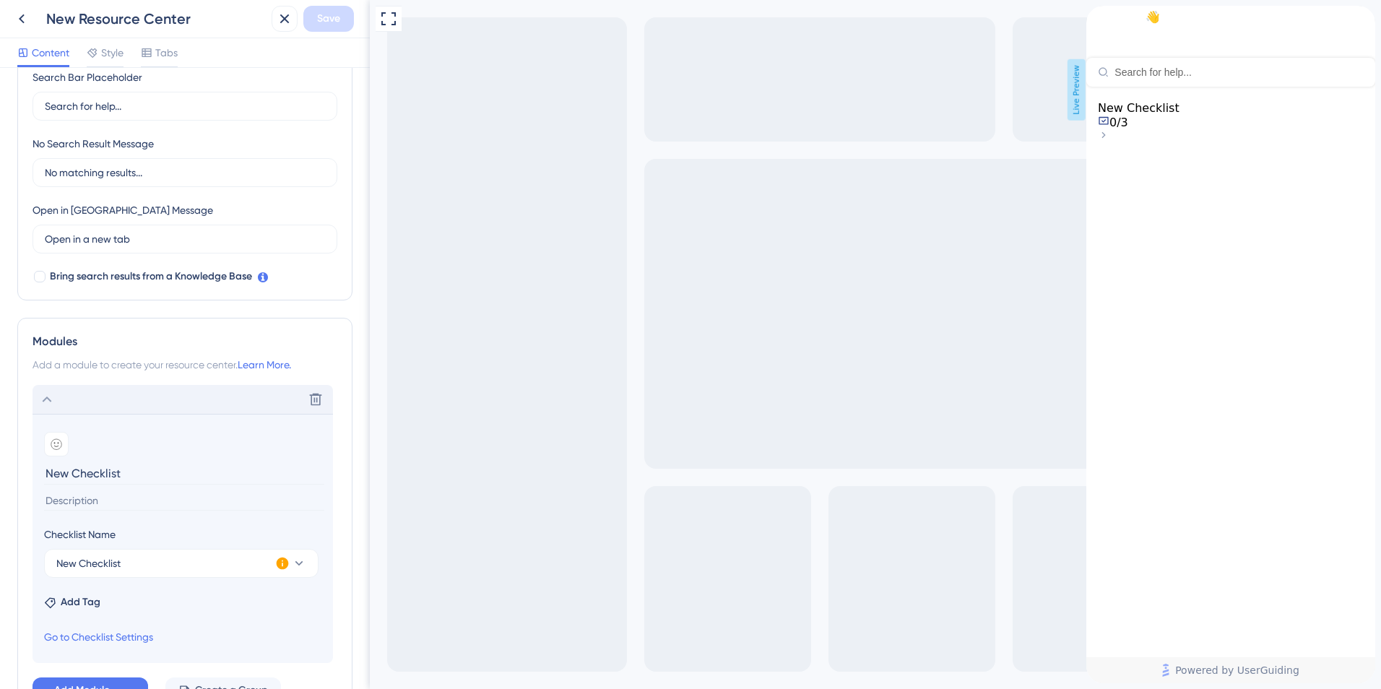
drag, startPoint x: 148, startPoint y: 467, endPoint x: 20, endPoint y: 480, distance: 128.5
click at [20, 480] on div "Modules Add a module to create your resource center. Learn More. Delete Add emo…" at bounding box center [184, 518] width 335 height 401
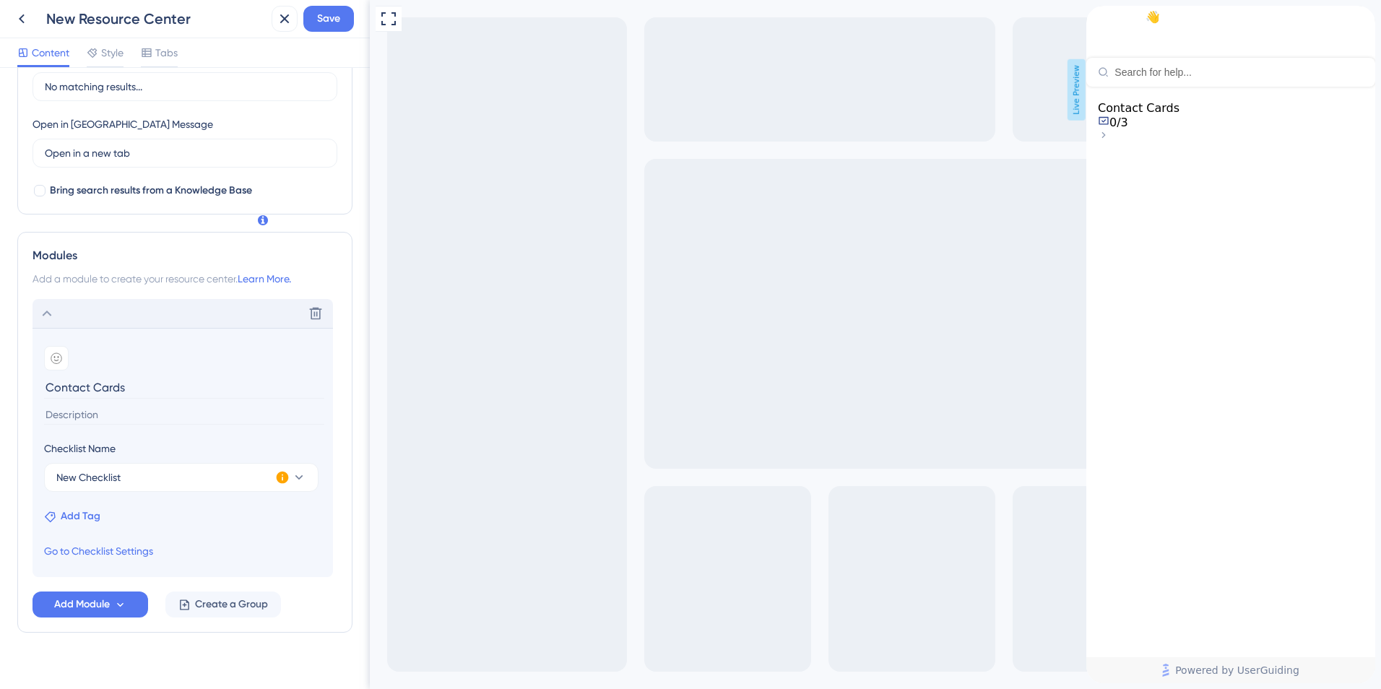
scroll to position [392, 0]
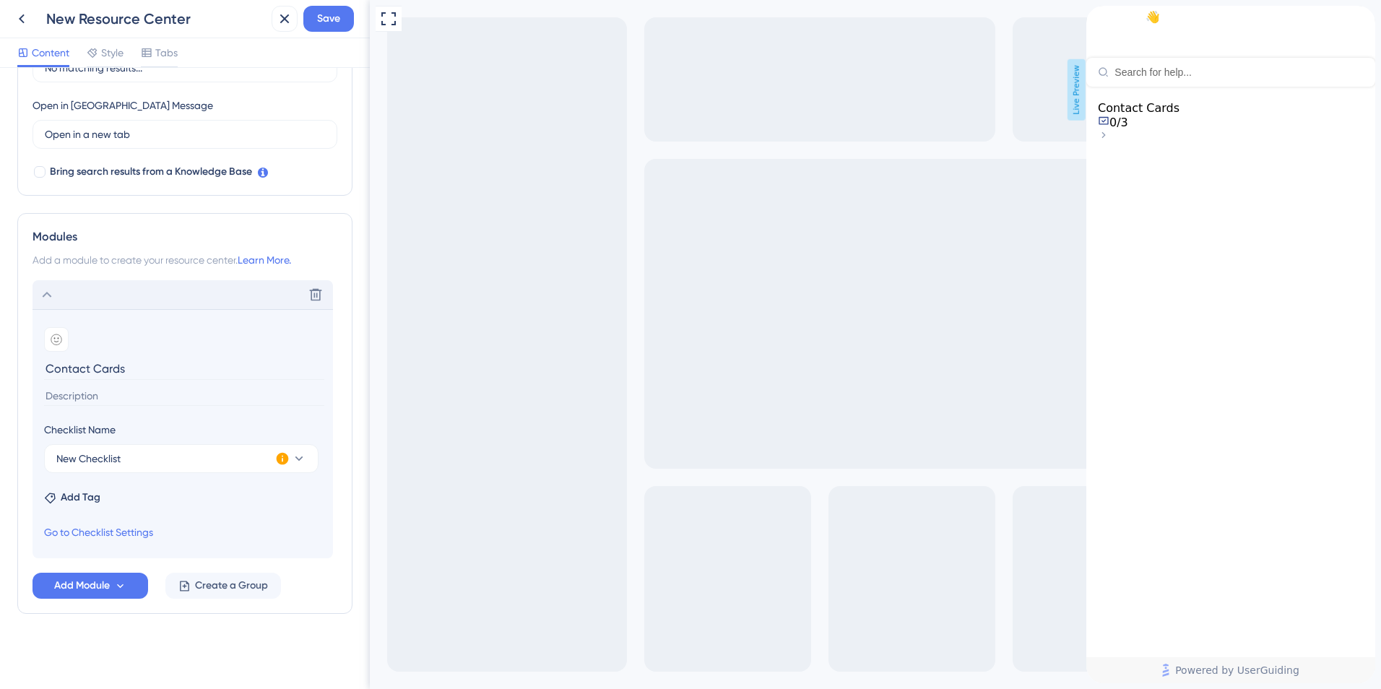
type input "Contact Cards"
click at [45, 293] on icon at bounding box center [46, 294] width 17 height 17
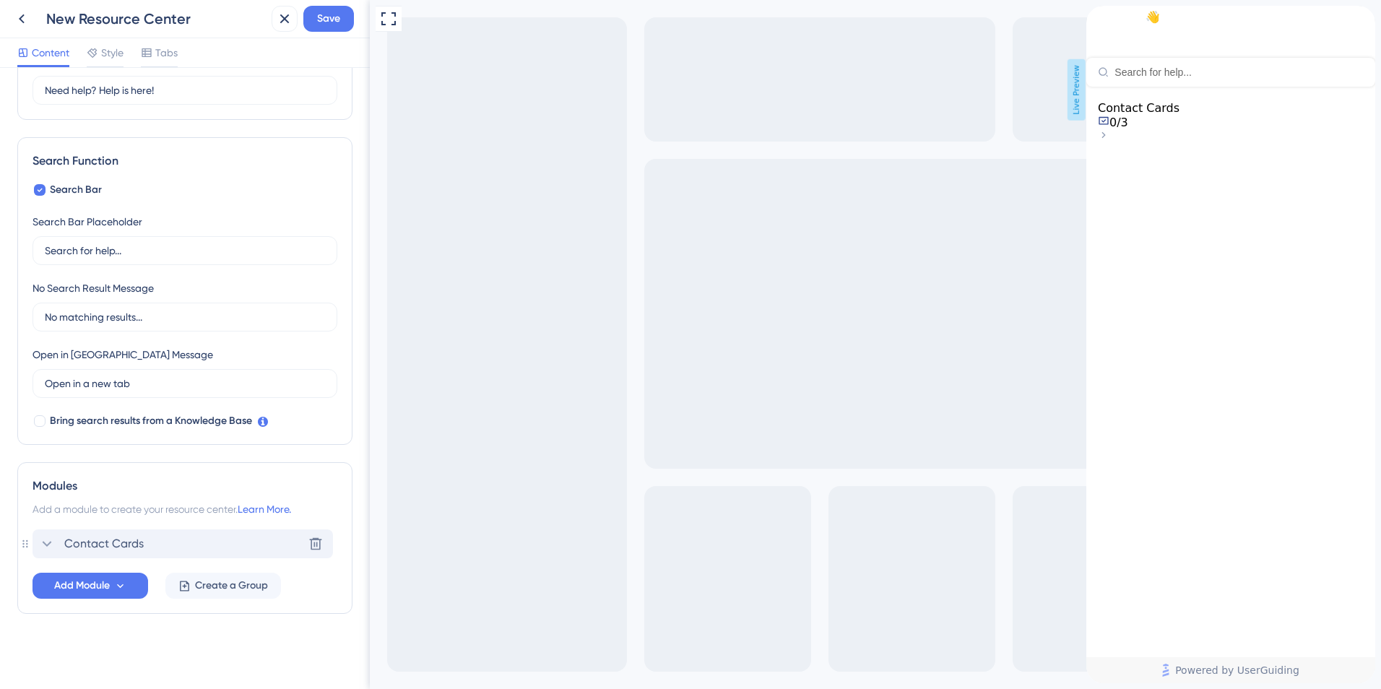
scroll to position [143, 0]
click at [40, 537] on icon at bounding box center [46, 543] width 17 height 17
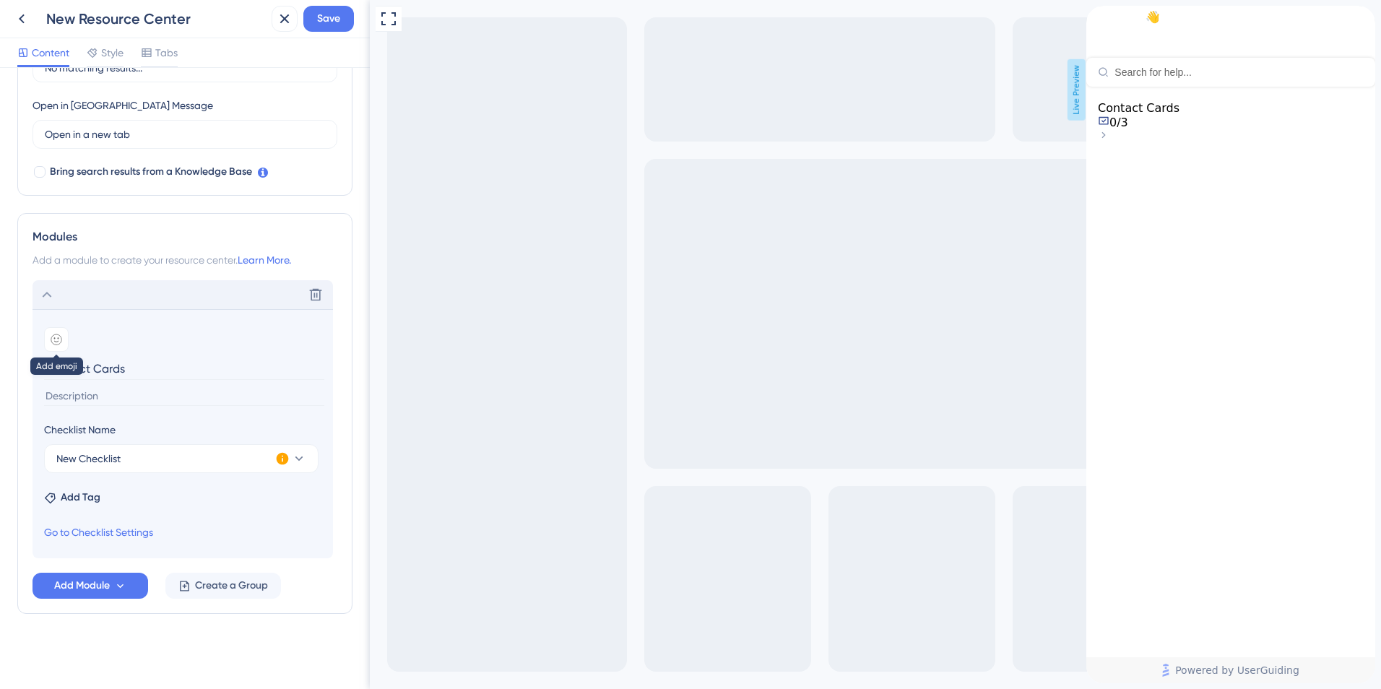
click at [54, 334] on icon at bounding box center [57, 340] width 12 height 12
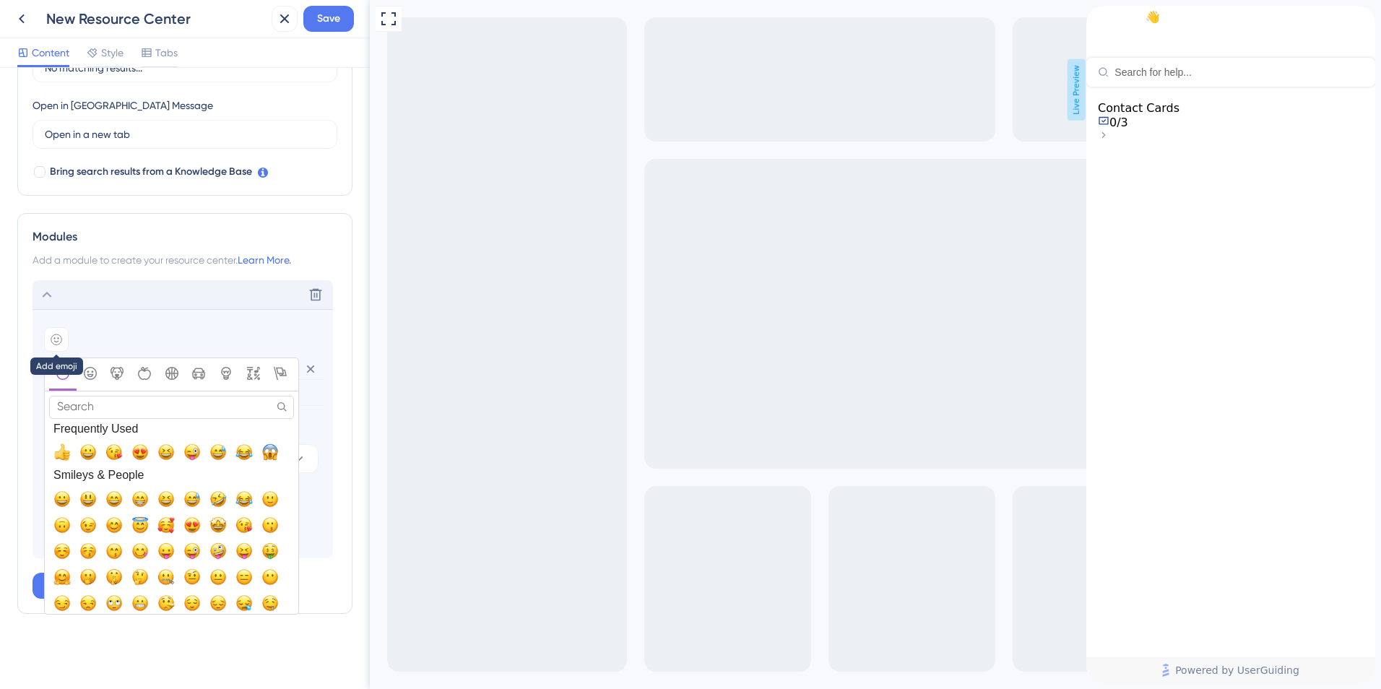
click at [54, 334] on icon at bounding box center [57, 340] width 12 height 12
click at [172, 316] on section "Add emoji Search Search Results Frequently Used Smileys & People Animals & Natu…" at bounding box center [182, 433] width 300 height 249
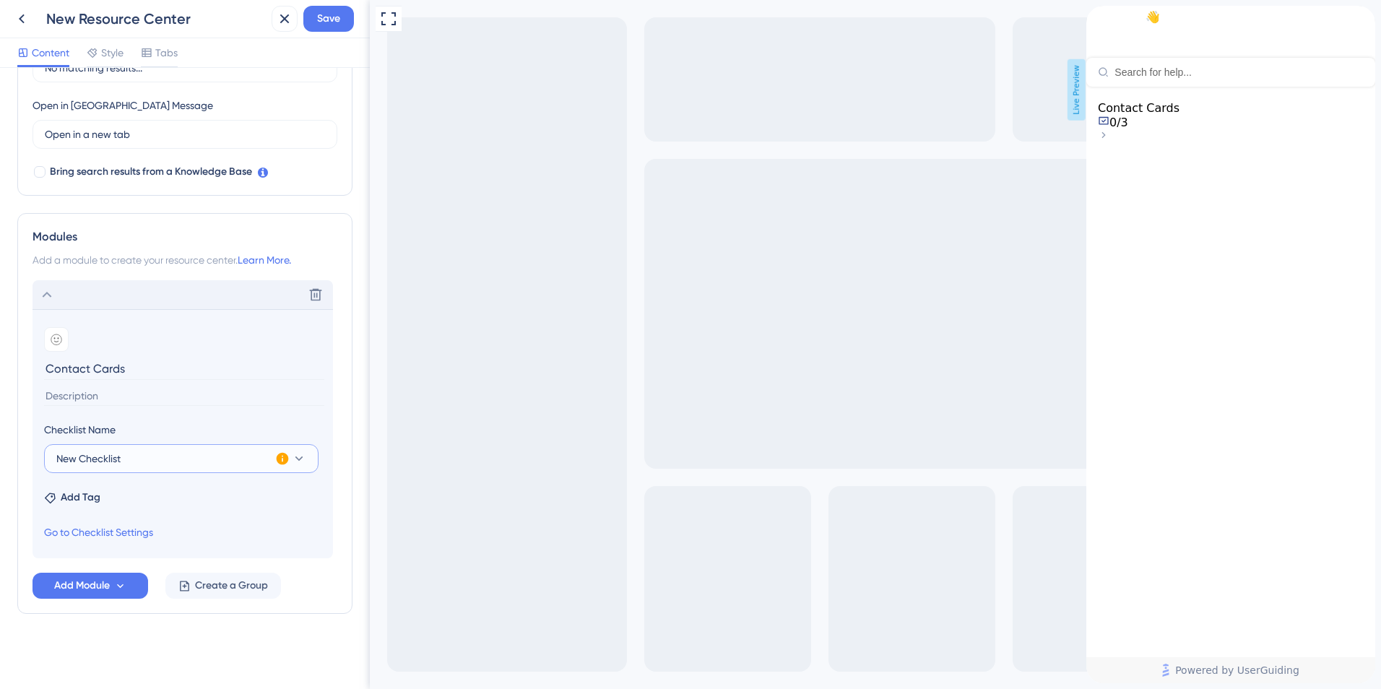
click at [296, 453] on icon at bounding box center [299, 458] width 14 height 14
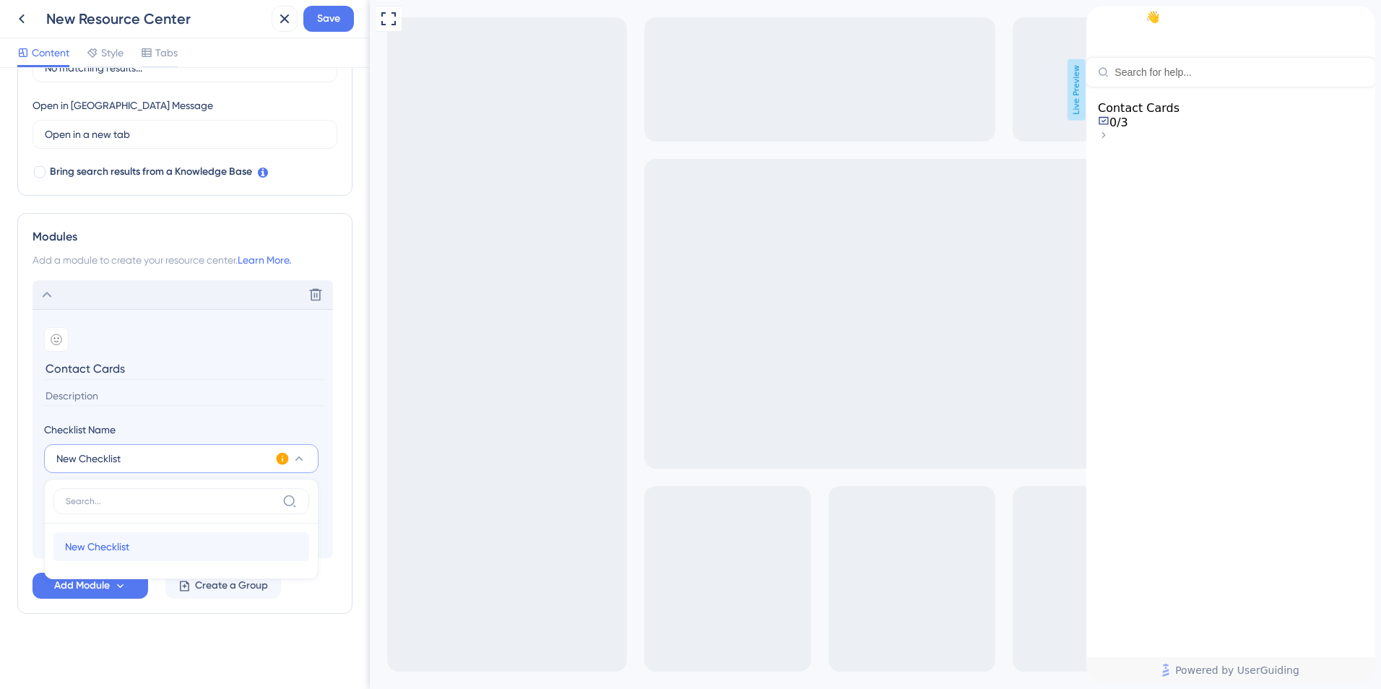
click at [128, 550] on span "New Checklist" at bounding box center [97, 546] width 64 height 17
type input "New Checklist"
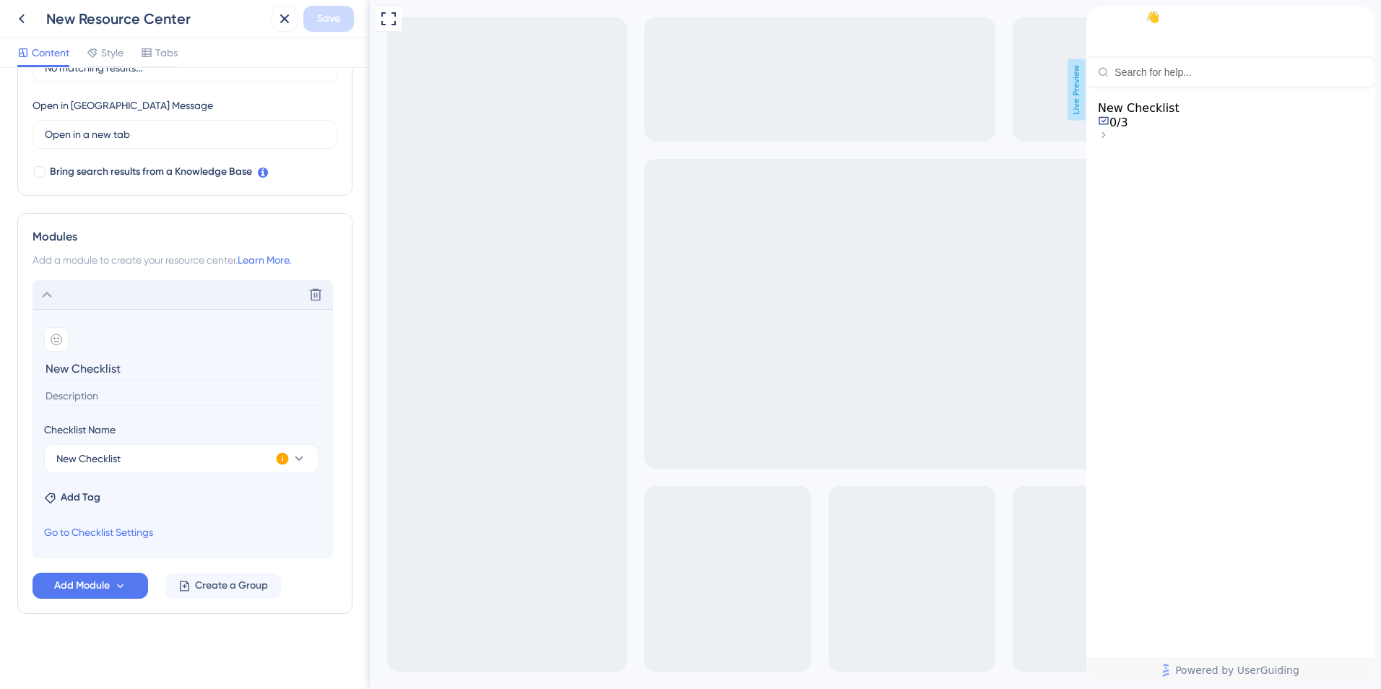
click at [277, 456] on icon at bounding box center [282, 458] width 14 height 14
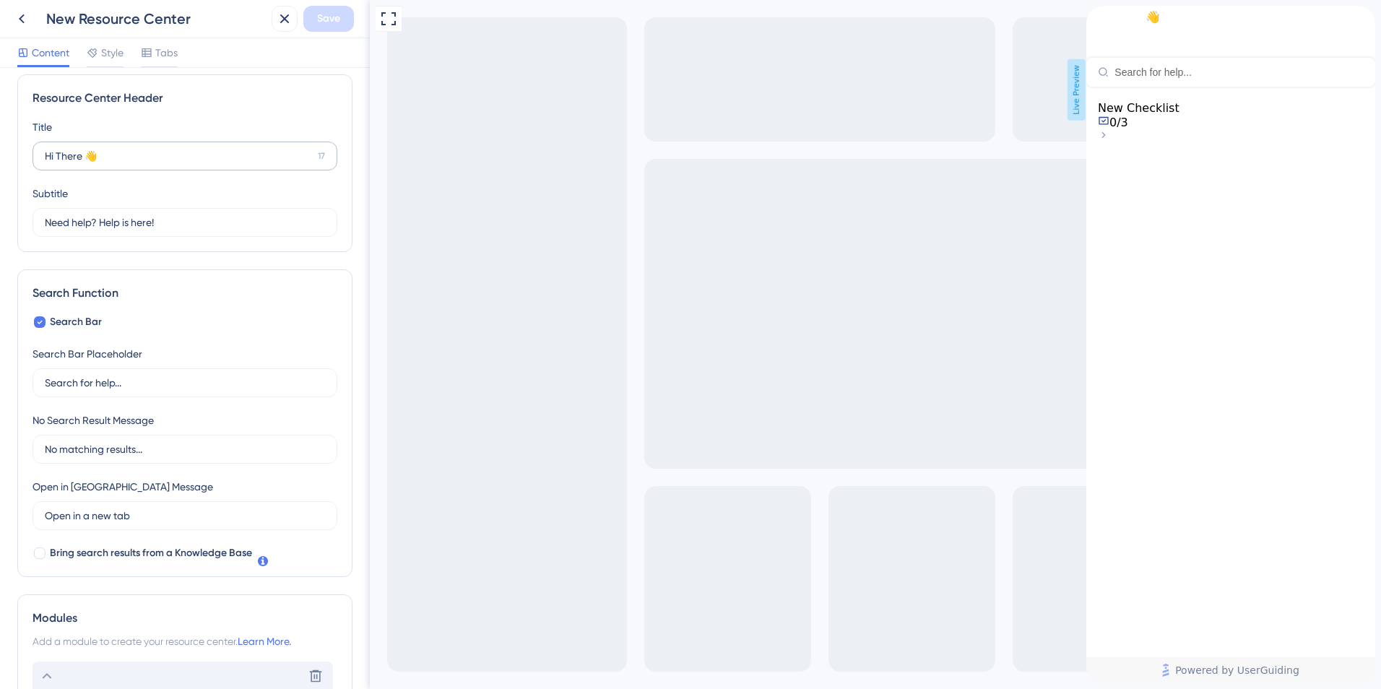
scroll to position [0, 0]
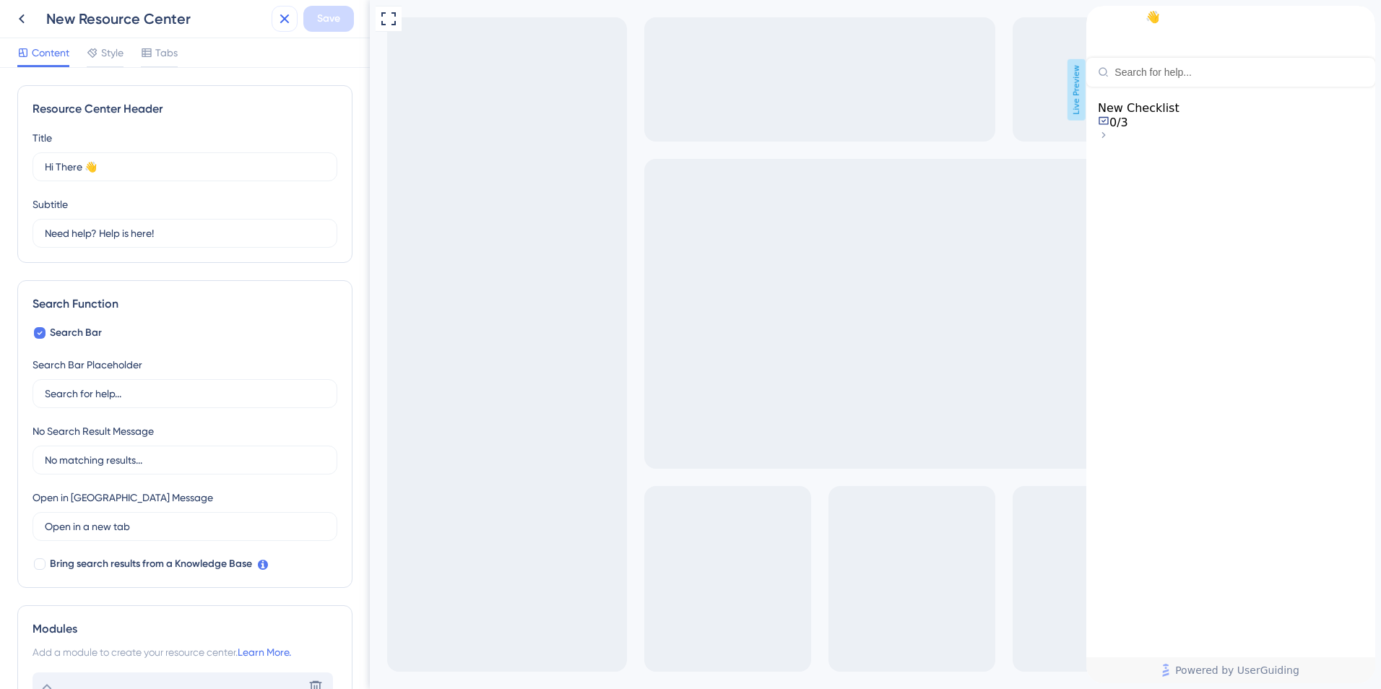
click at [288, 25] on icon at bounding box center [284, 18] width 17 height 17
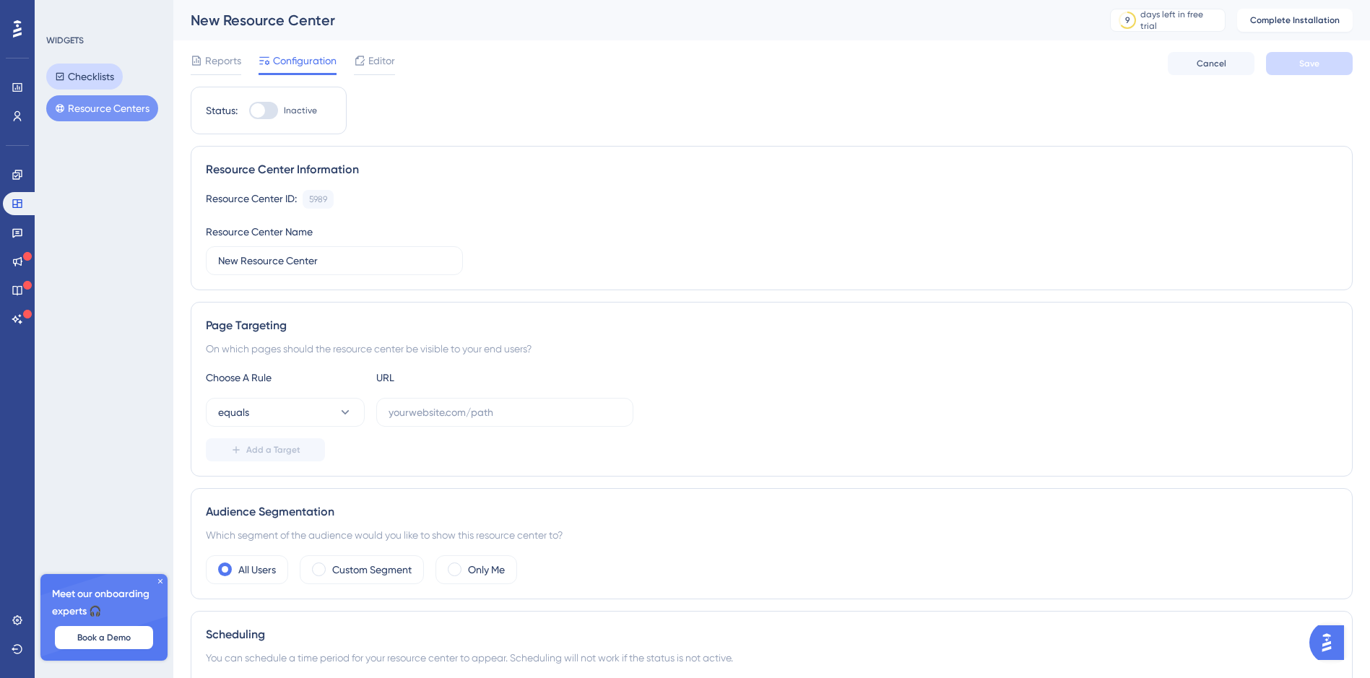
click at [96, 77] on button "Checklists" at bounding box center [84, 77] width 77 height 26
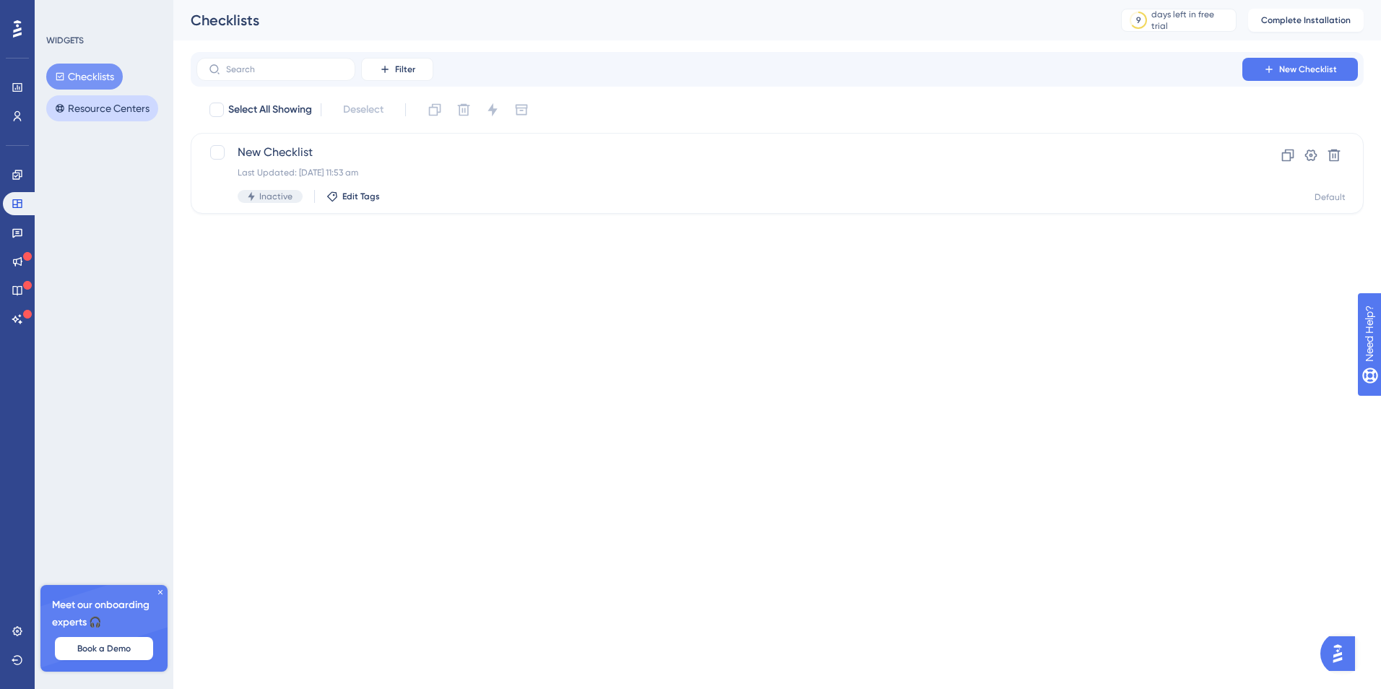
click at [132, 117] on button "Resource Centers" at bounding box center [102, 108] width 112 height 26
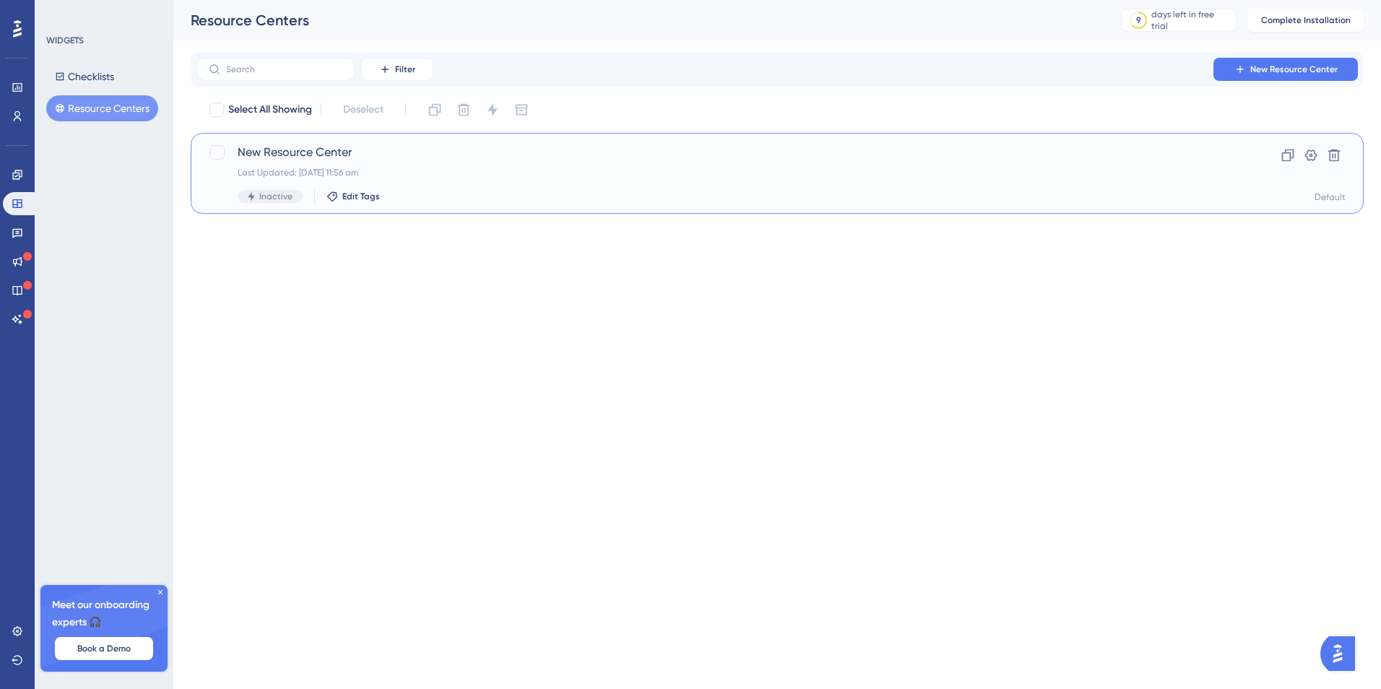
click at [445, 161] on div "New Resource Center Last Updated: 24 Sept 2025 11:56 am Inactive Edit Tags" at bounding box center [719, 173] width 963 height 59
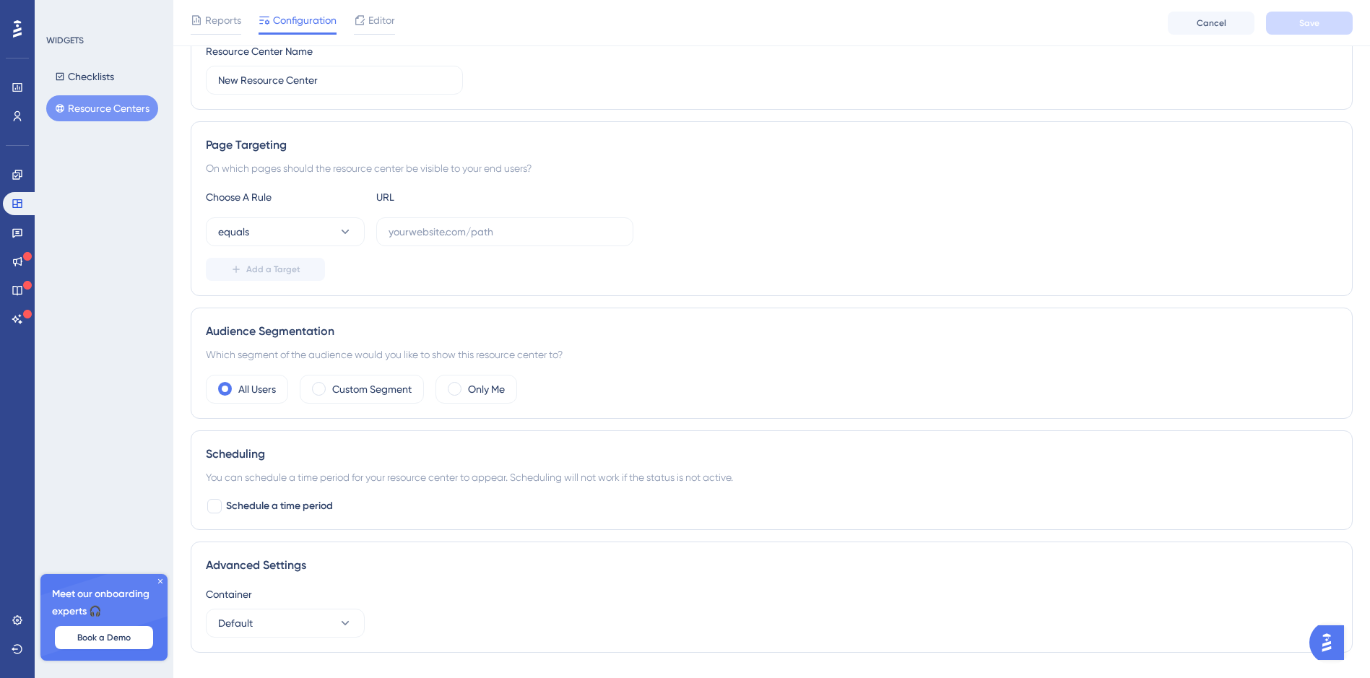
scroll to position [217, 0]
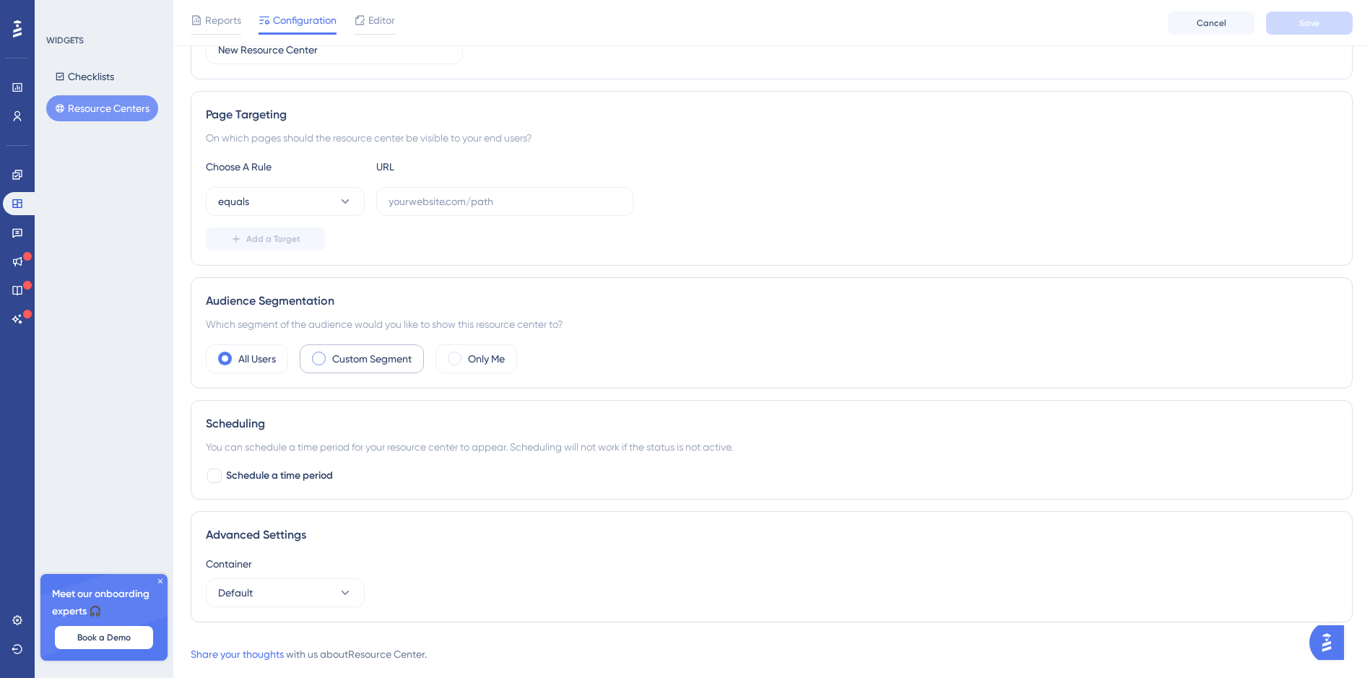
click at [335, 364] on label "Custom Segment" at bounding box center [371, 358] width 79 height 17
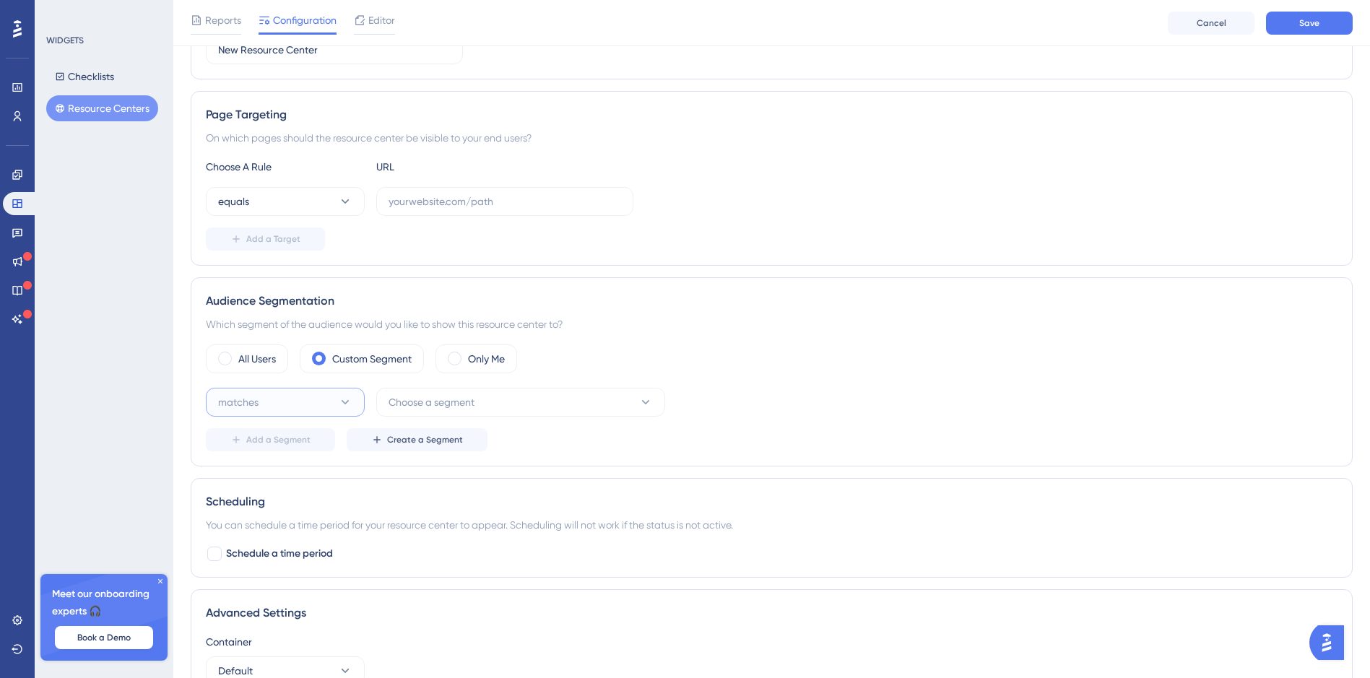
click at [328, 397] on button "matches" at bounding box center [285, 402] width 159 height 29
click at [313, 445] on div "matches matches" at bounding box center [285, 446] width 117 height 29
click at [420, 400] on span "Choose a segment" at bounding box center [431, 402] width 86 height 17
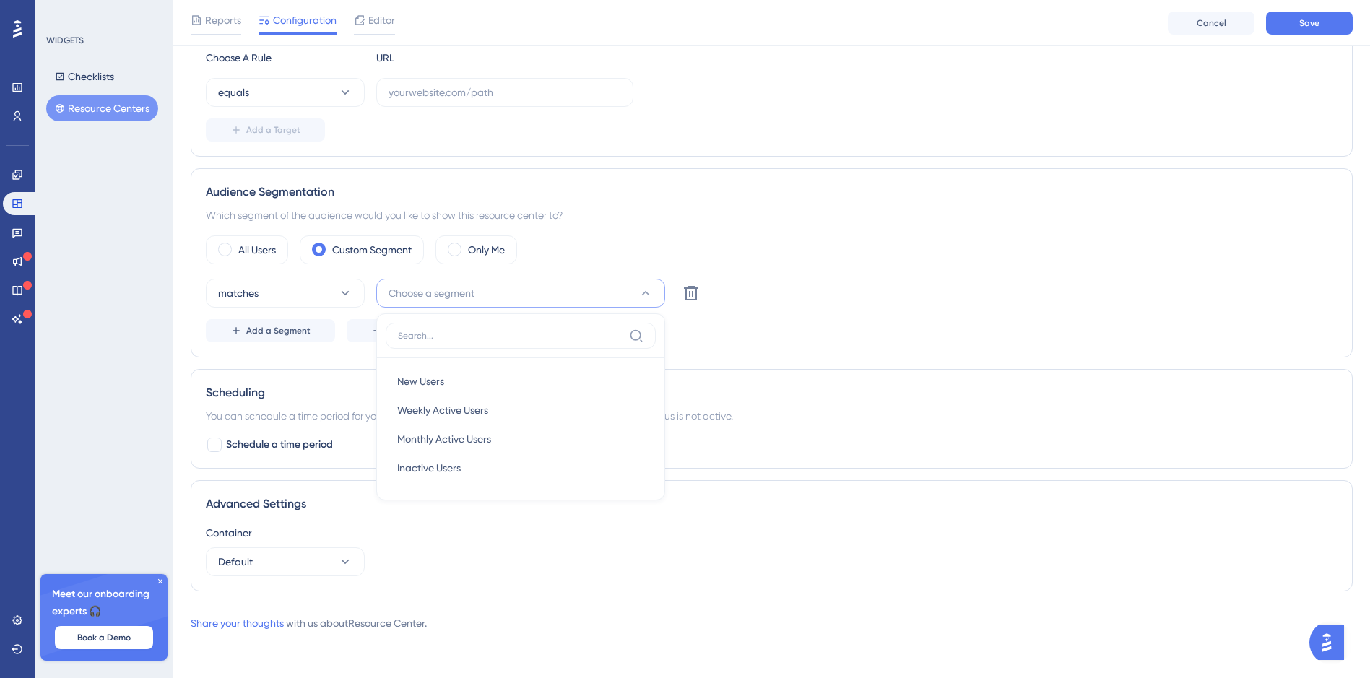
click at [651, 222] on div "Which segment of the audience would you like to show this resource center to?" at bounding box center [771, 215] width 1131 height 17
click at [411, 326] on span "Create a Segment" at bounding box center [425, 331] width 76 height 12
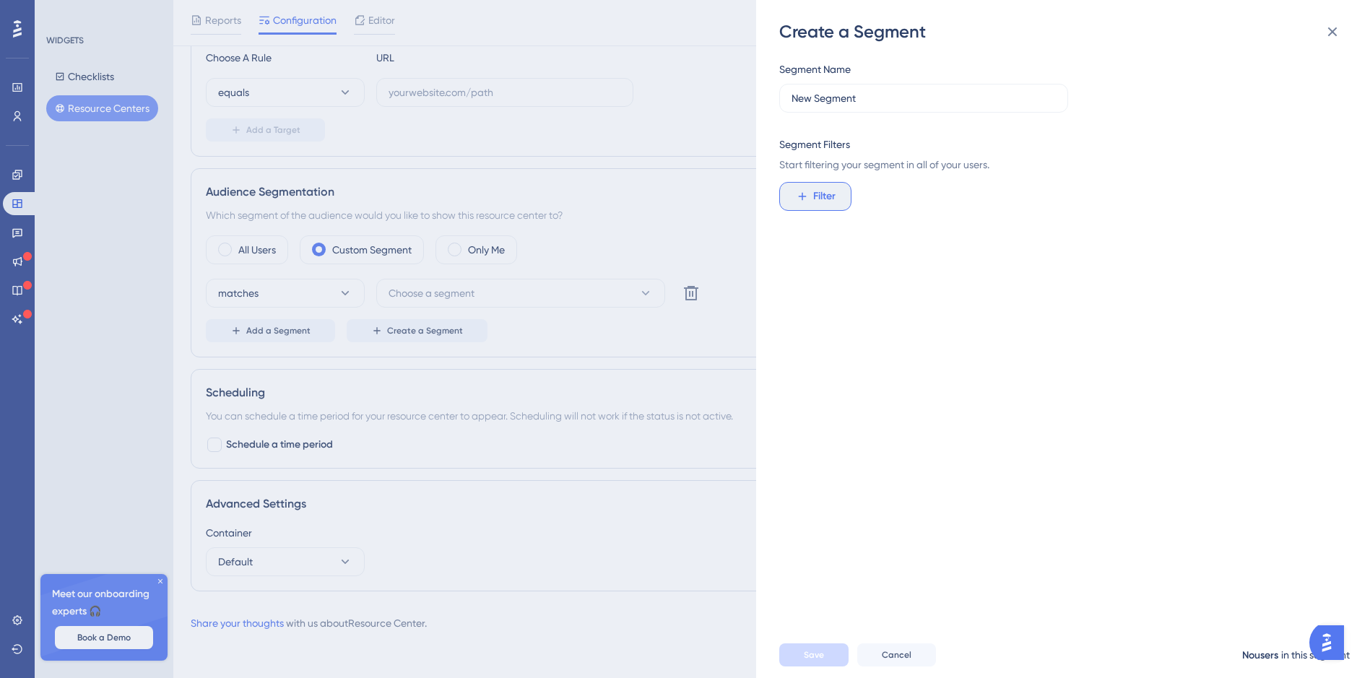
click at [814, 196] on span "Filter" at bounding box center [824, 196] width 22 height 17
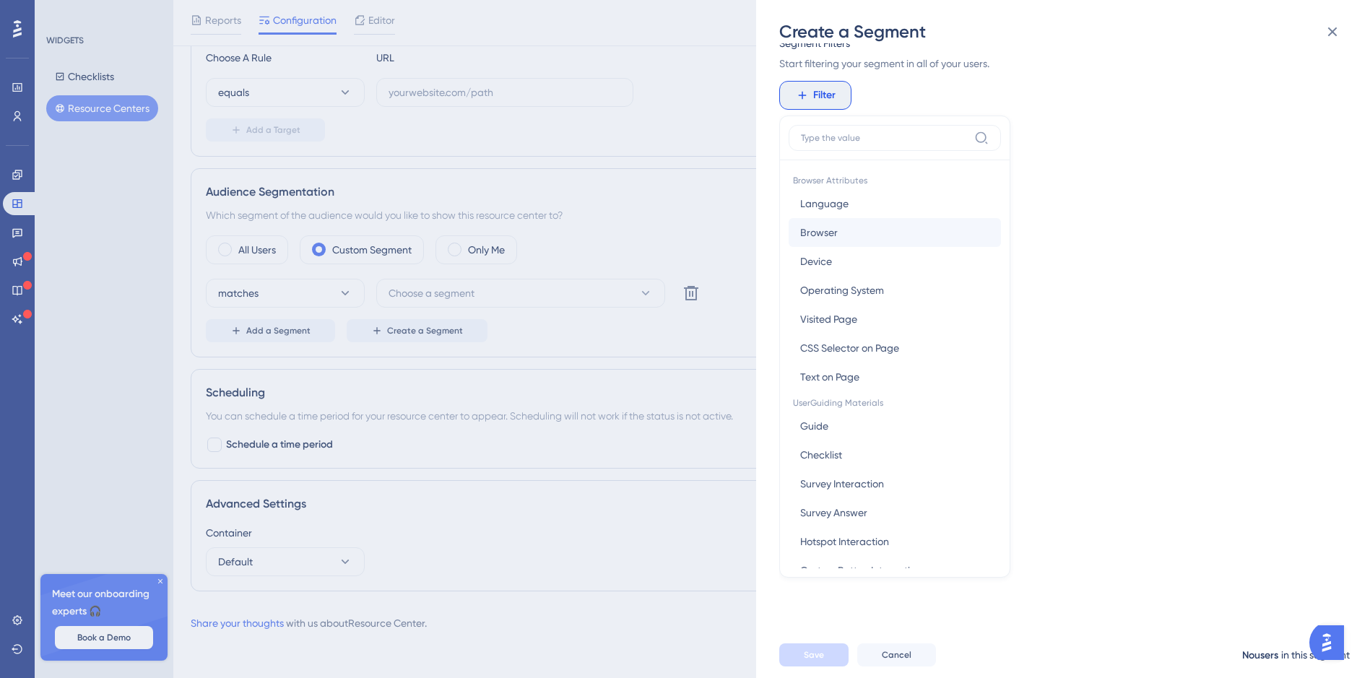
drag, startPoint x: 1001, startPoint y: 214, endPoint x: 994, endPoint y: 225, distance: 12.6
click at [998, 225] on div "Browser Attributes Language Language Browser Browser Device Device Operating Sy…" at bounding box center [894, 347] width 231 height 462
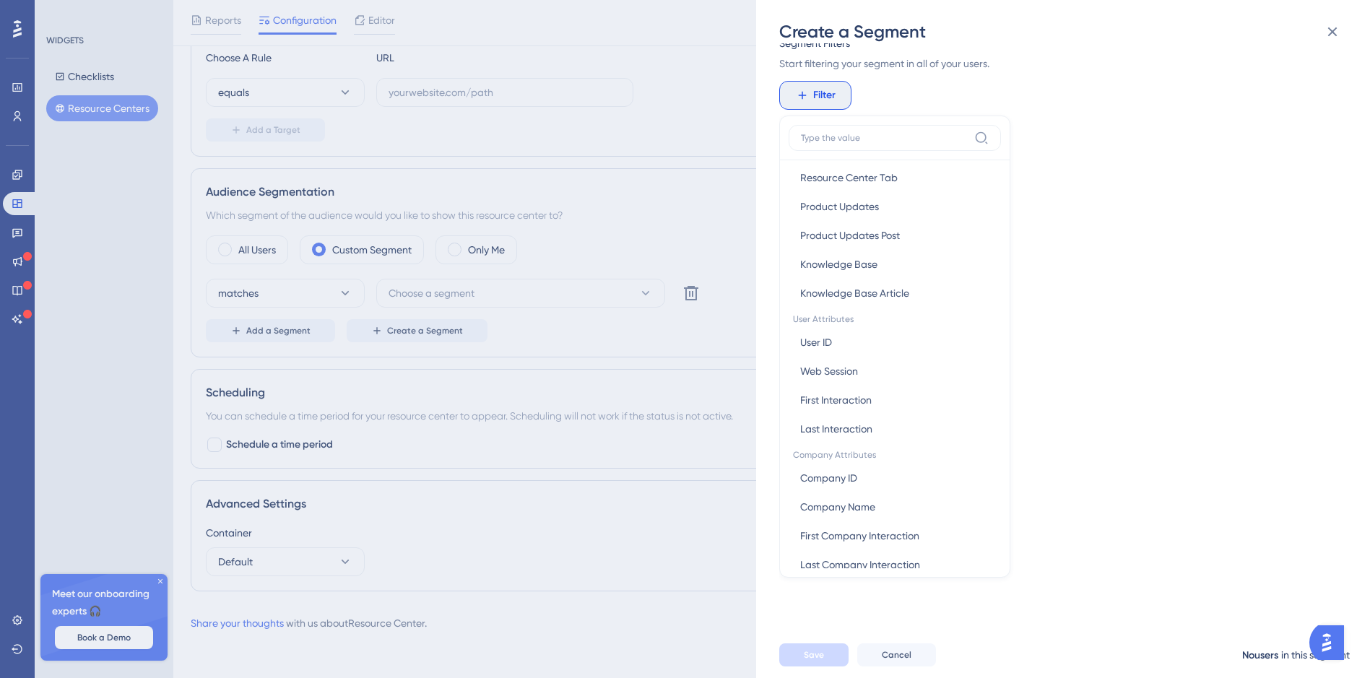
scroll to position [528, 0]
